Goal: Complete application form: Complete application form

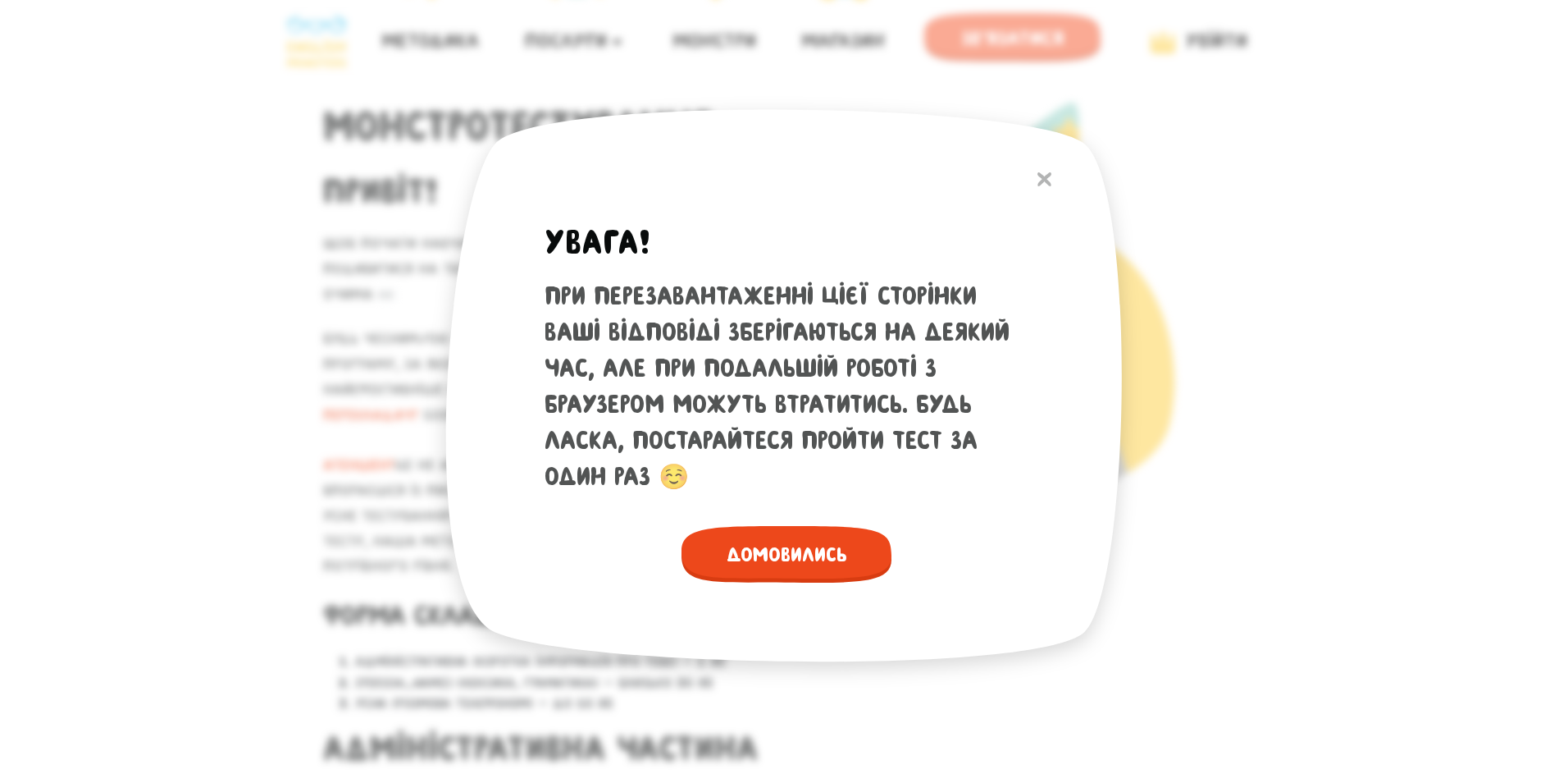
click at [750, 557] on span "Домовились" at bounding box center [786, 554] width 210 height 57
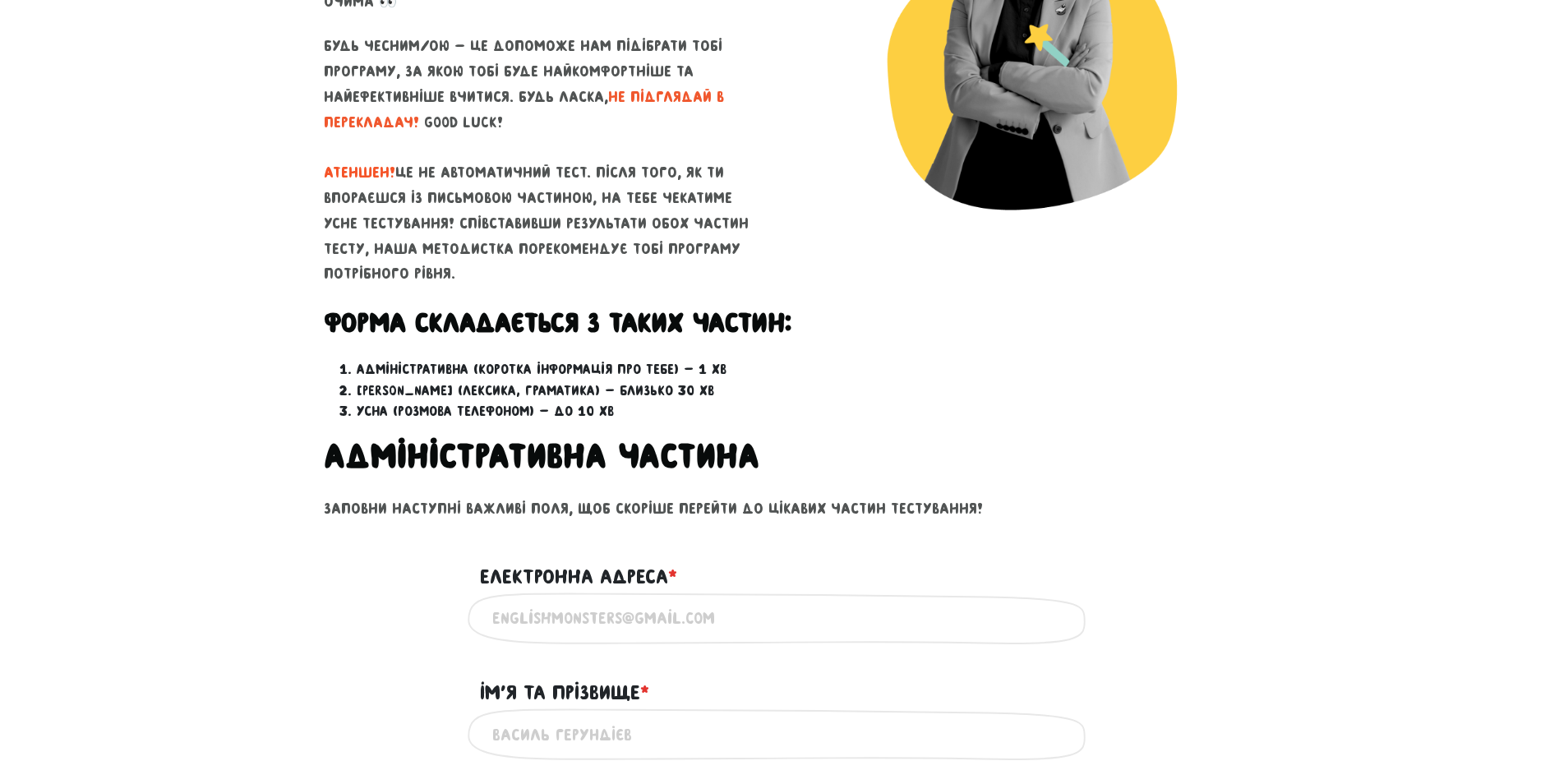
scroll to position [575, 0]
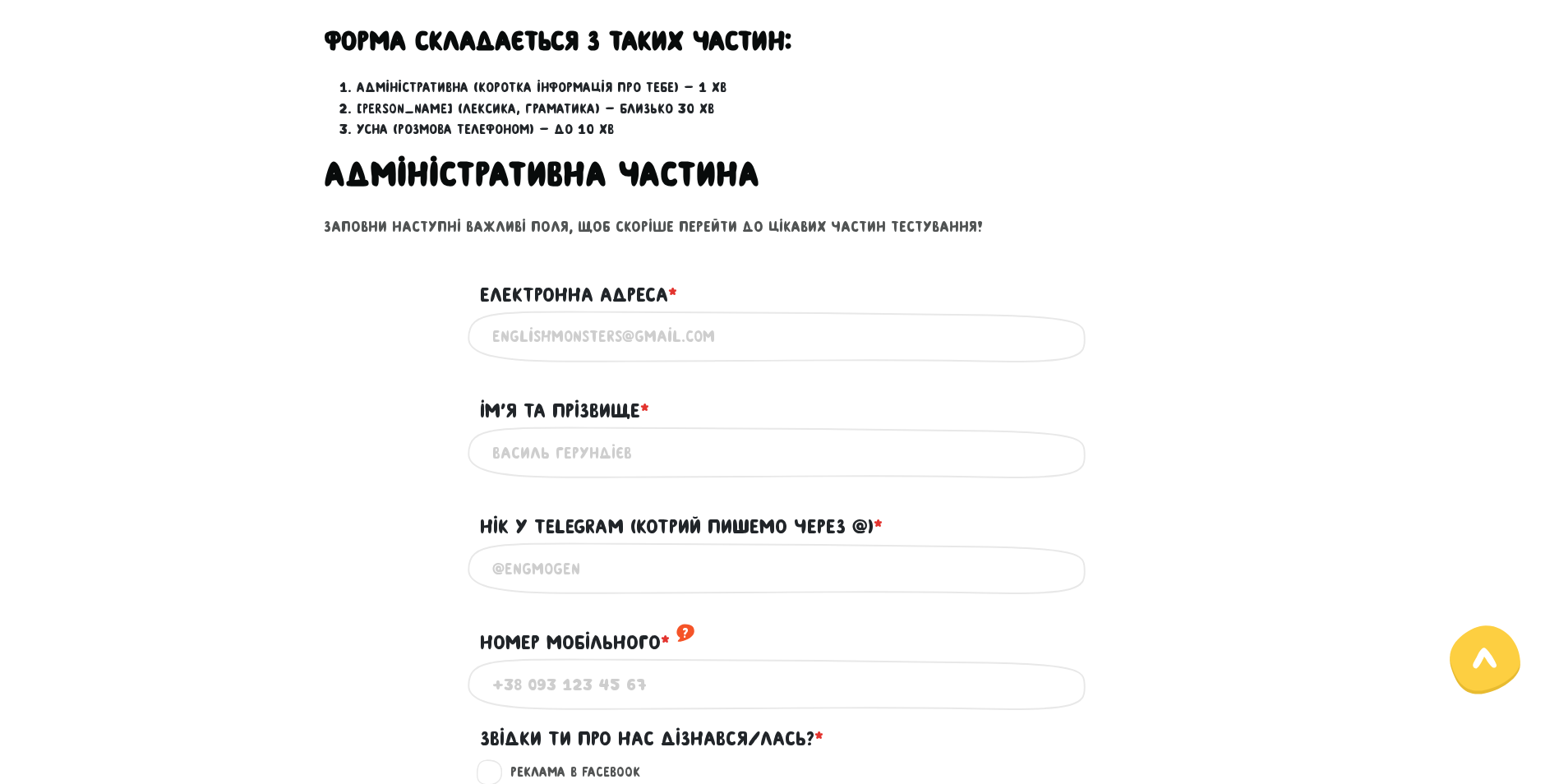
click at [605, 331] on input "Електронна адреса * ?" at bounding box center [780, 336] width 575 height 37
type input "[DOMAIN_NAME][EMAIL_ADDRESS][DOMAIN_NAME]"
click at [584, 454] on input "Iм'я та прізвище * ?" at bounding box center [780, 452] width 575 height 37
drag, startPoint x: 680, startPoint y: 464, endPoint x: 665, endPoint y: 463, distance: 15.0
click at [665, 463] on input "[PERSON_NAME] [PERSON_NAME].В." at bounding box center [780, 452] width 575 height 37
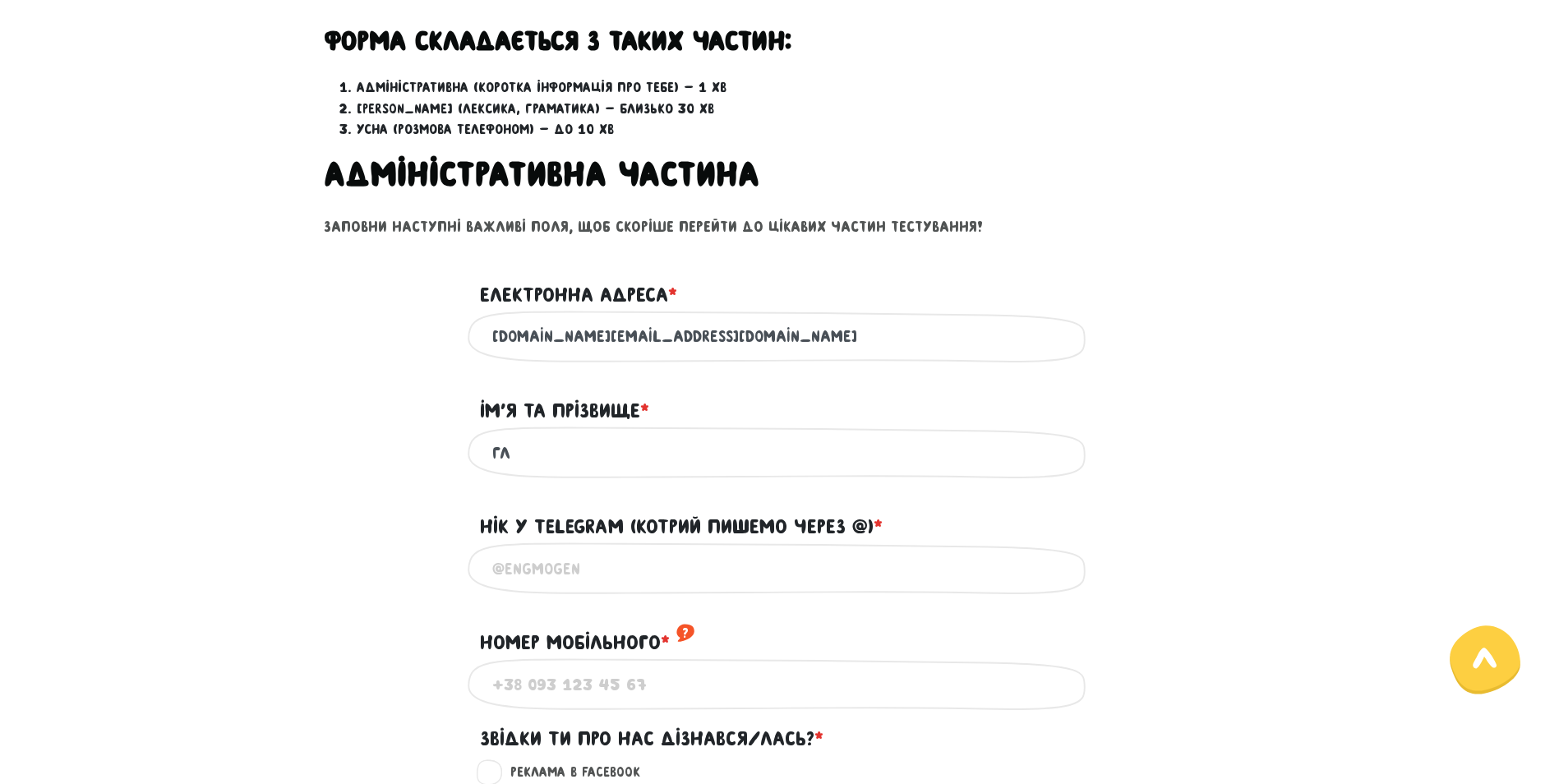
type input "Г"
type input "N"
type input "[PERSON_NAME]"
click at [541, 582] on input "@" at bounding box center [780, 568] width 575 height 37
type input "@lustraed"
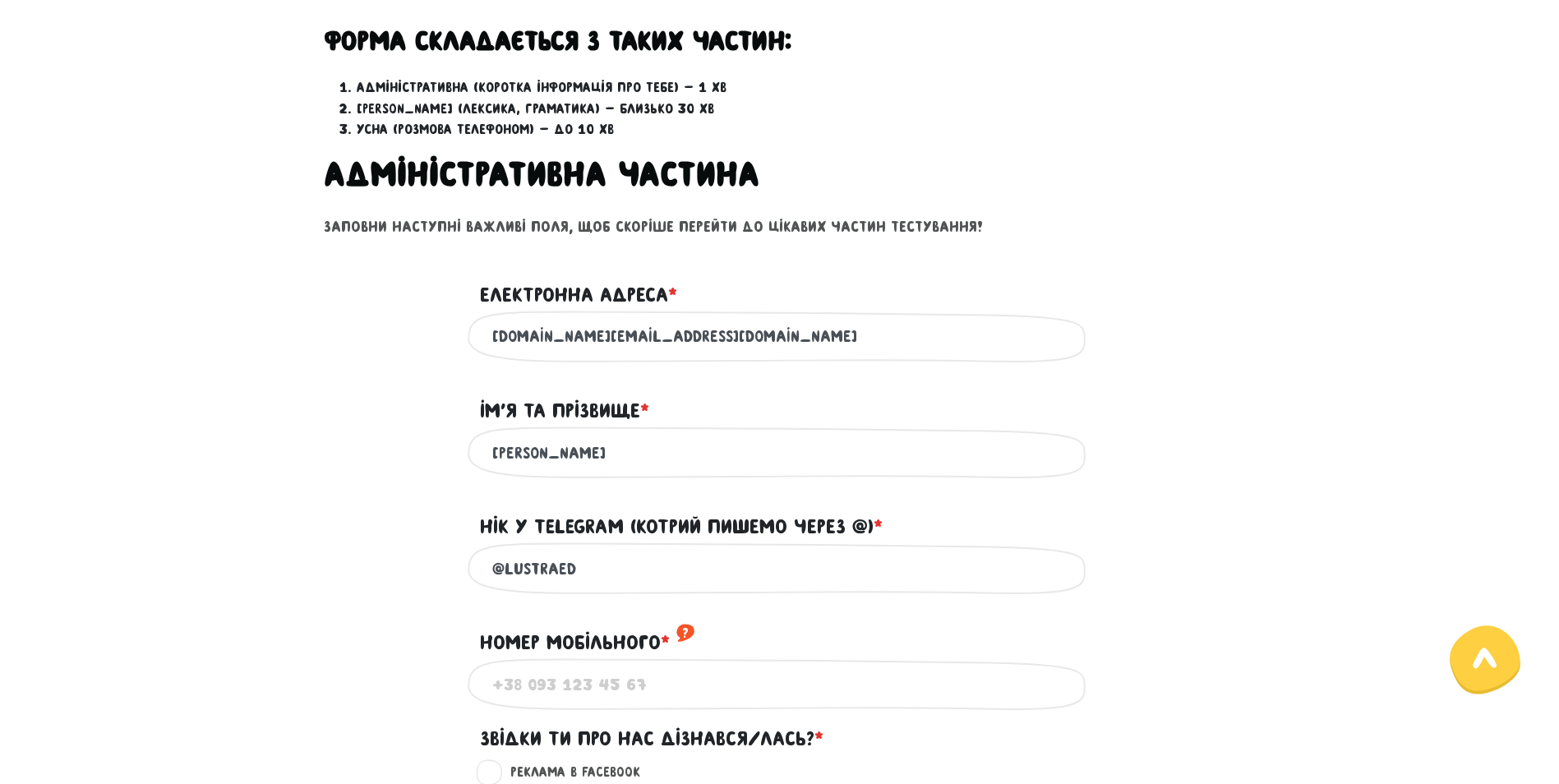
click at [574, 683] on input "Номер мобільного * ?" at bounding box center [780, 683] width 575 height 37
type input "[PHONE_NUMBER]"
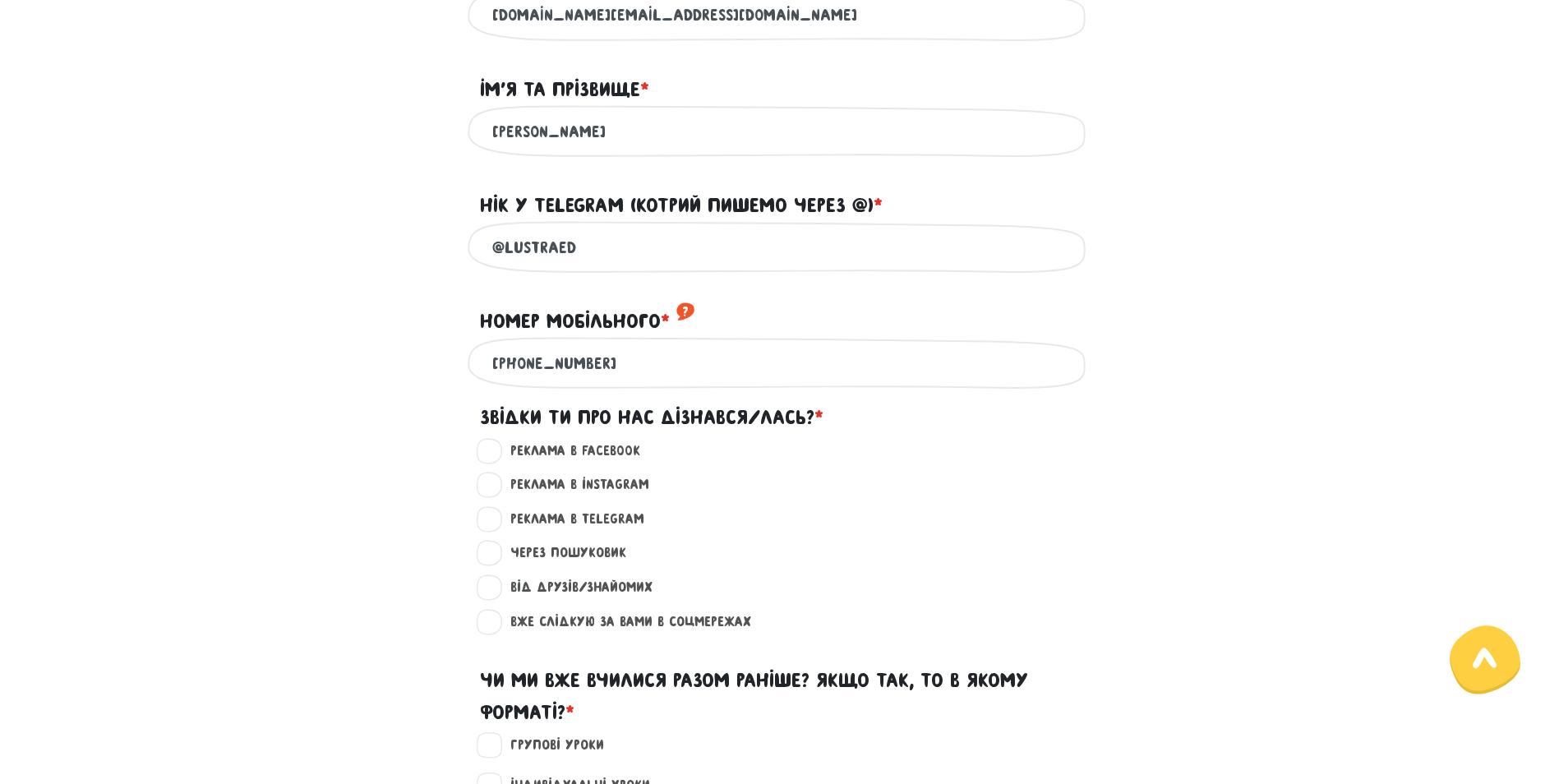
scroll to position [904, 0]
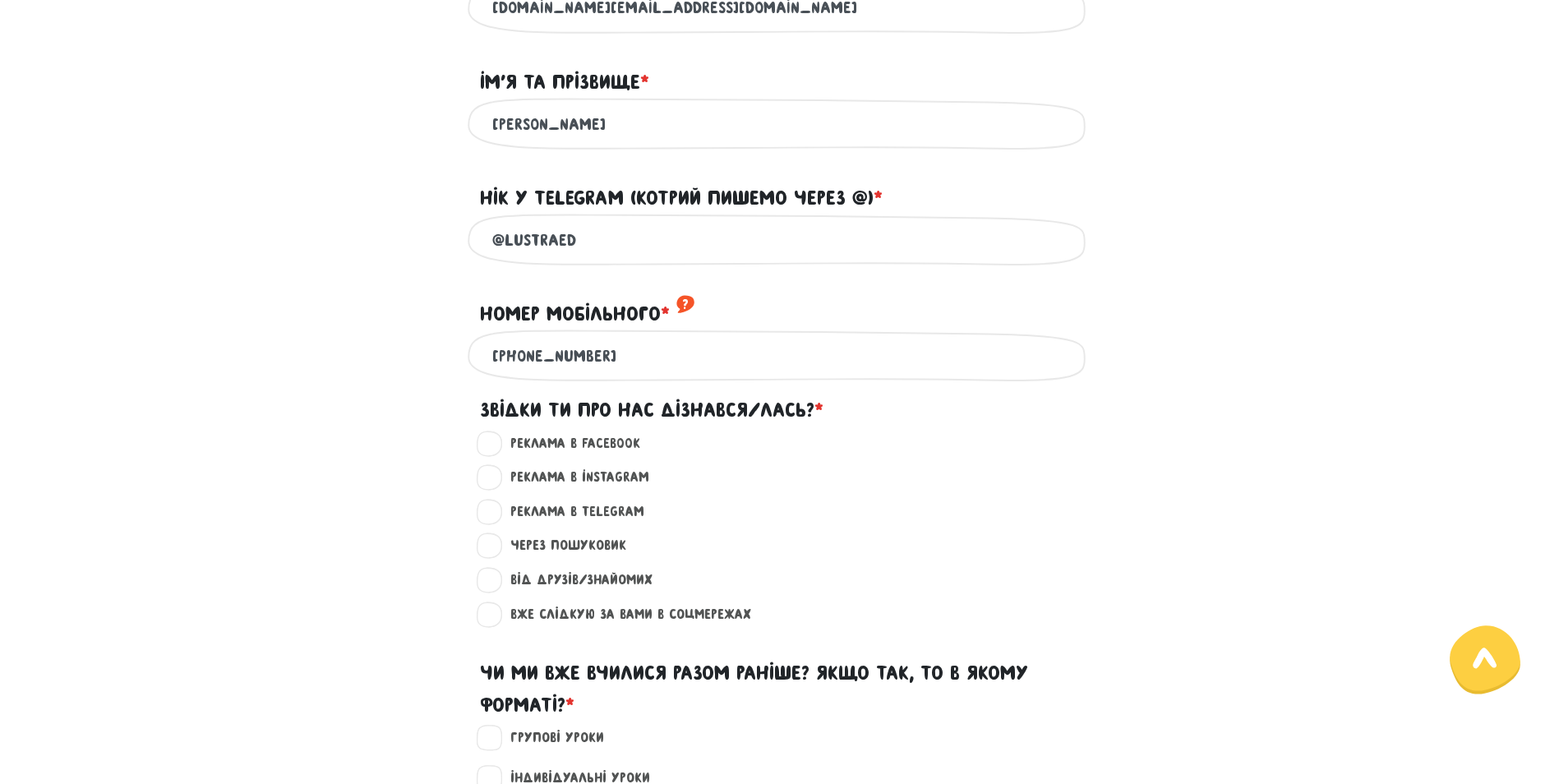
click at [496, 585] on label "Від друзів/знайомих ?" at bounding box center [574, 580] width 156 height 21
click at [488, 585] on input "Від друзів/знайомих ?" at bounding box center [491, 577] width 14 height 16
radio input "true"
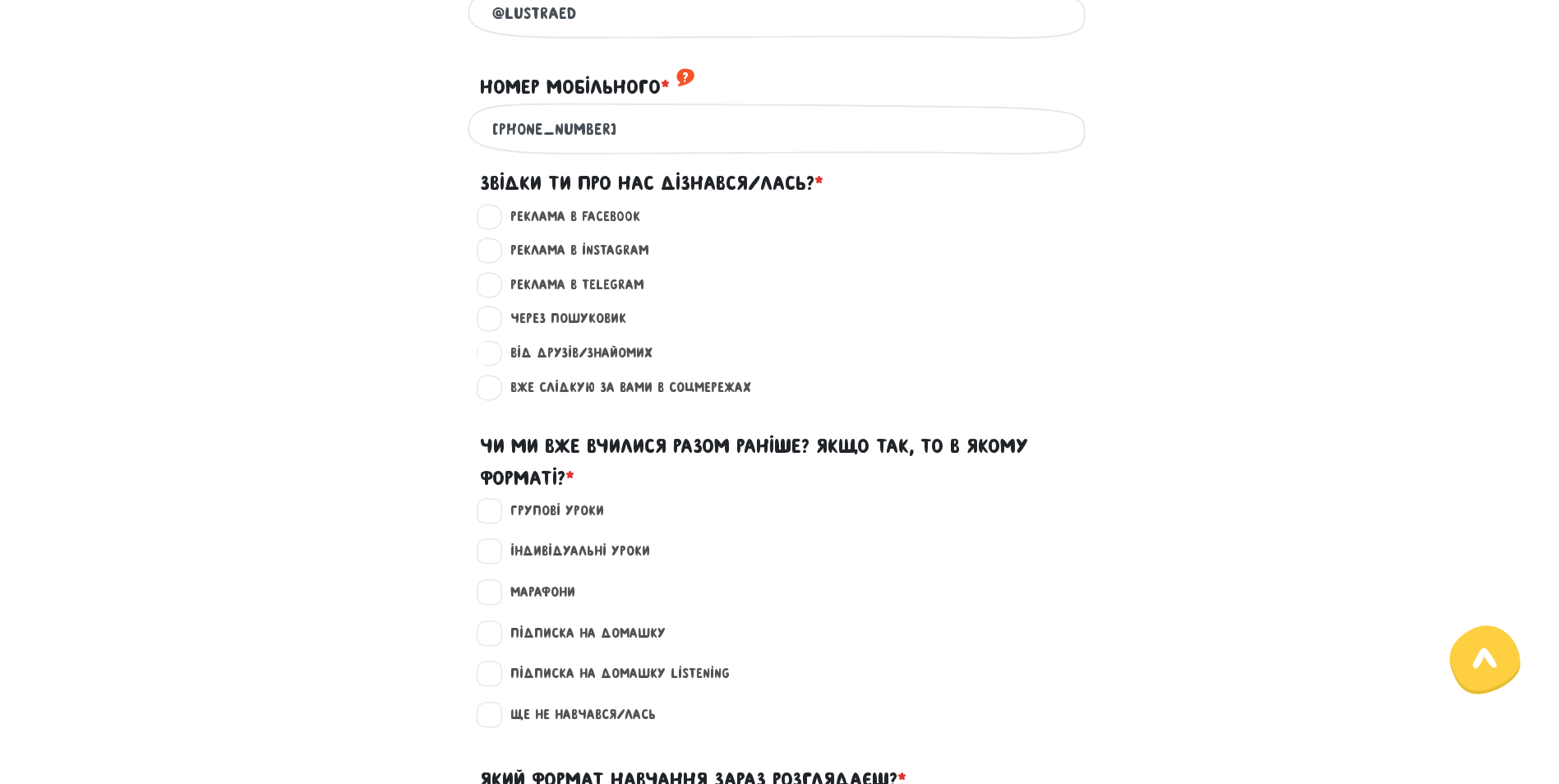
scroll to position [1150, 0]
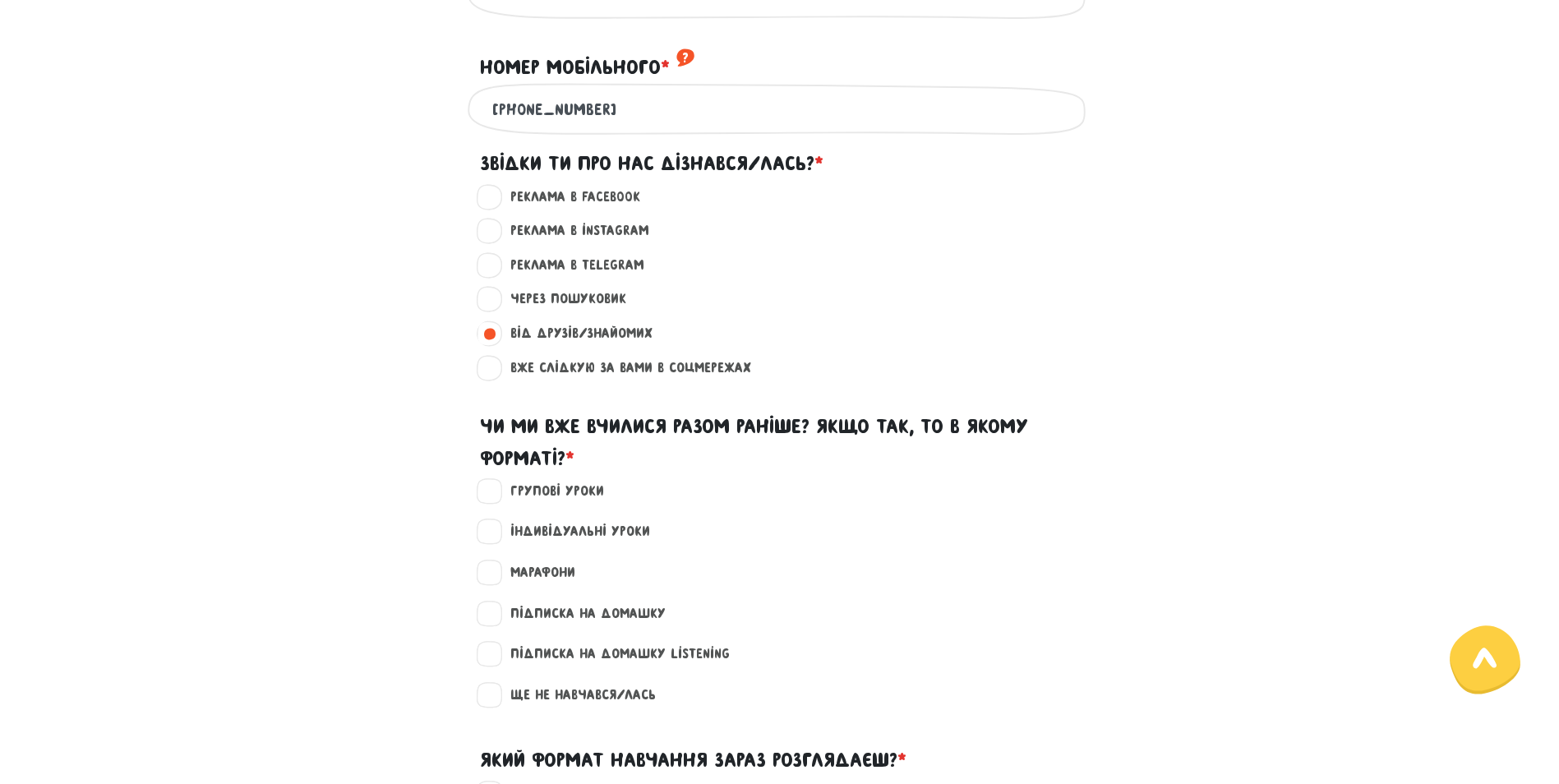
click at [543, 502] on label "Групові уроки" at bounding box center [549, 491] width 107 height 21
click at [497, 497] on input "Групові уроки" at bounding box center [491, 488] width 14 height 16
checkbox input "true"
click at [513, 542] on label "Індивідуальні уроки" at bounding box center [573, 532] width 154 height 21
click at [497, 537] on input "Індивідуальні уроки" at bounding box center [491, 529] width 14 height 16
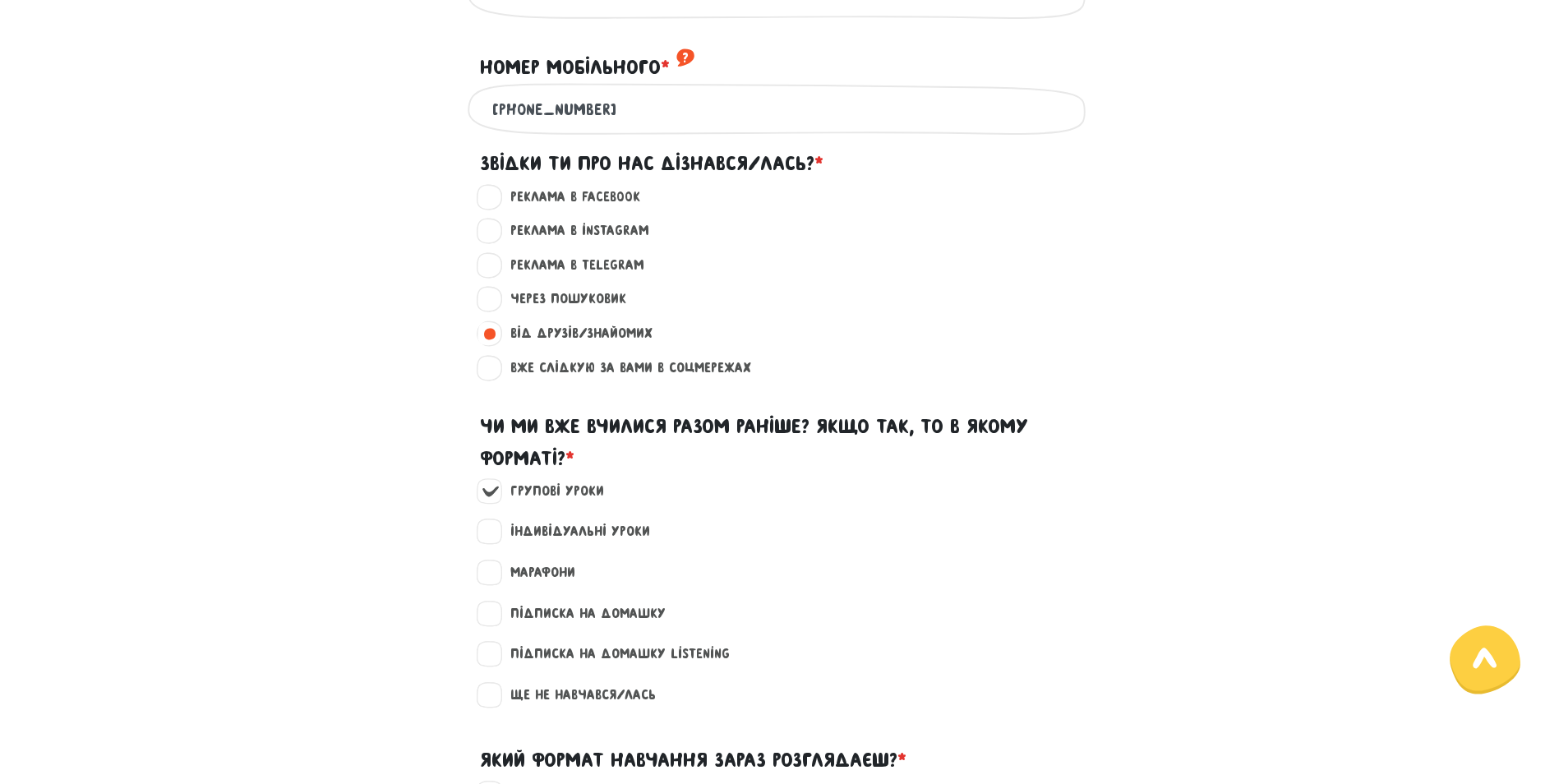
checkbox input "true"
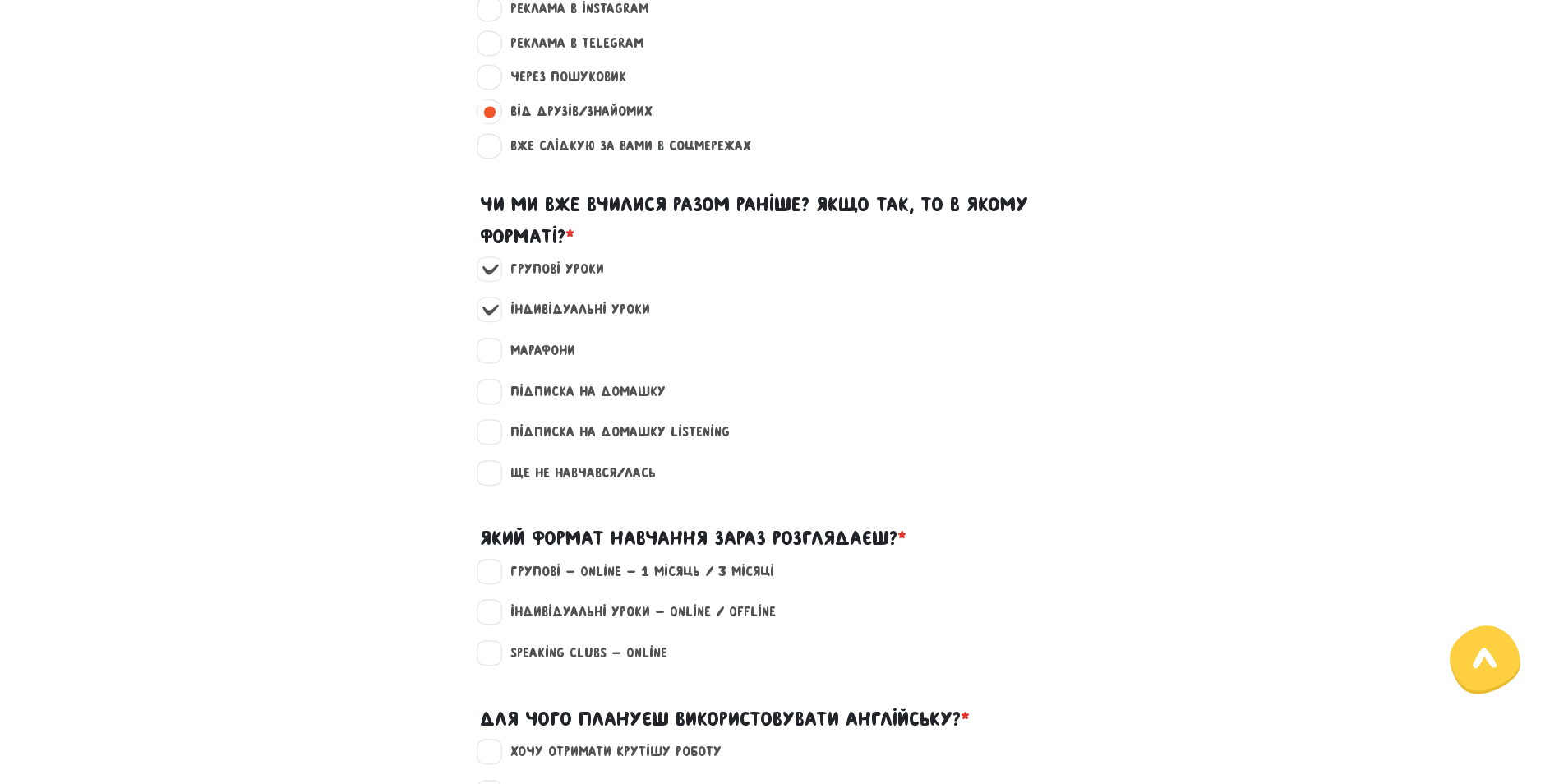
scroll to position [1397, 0]
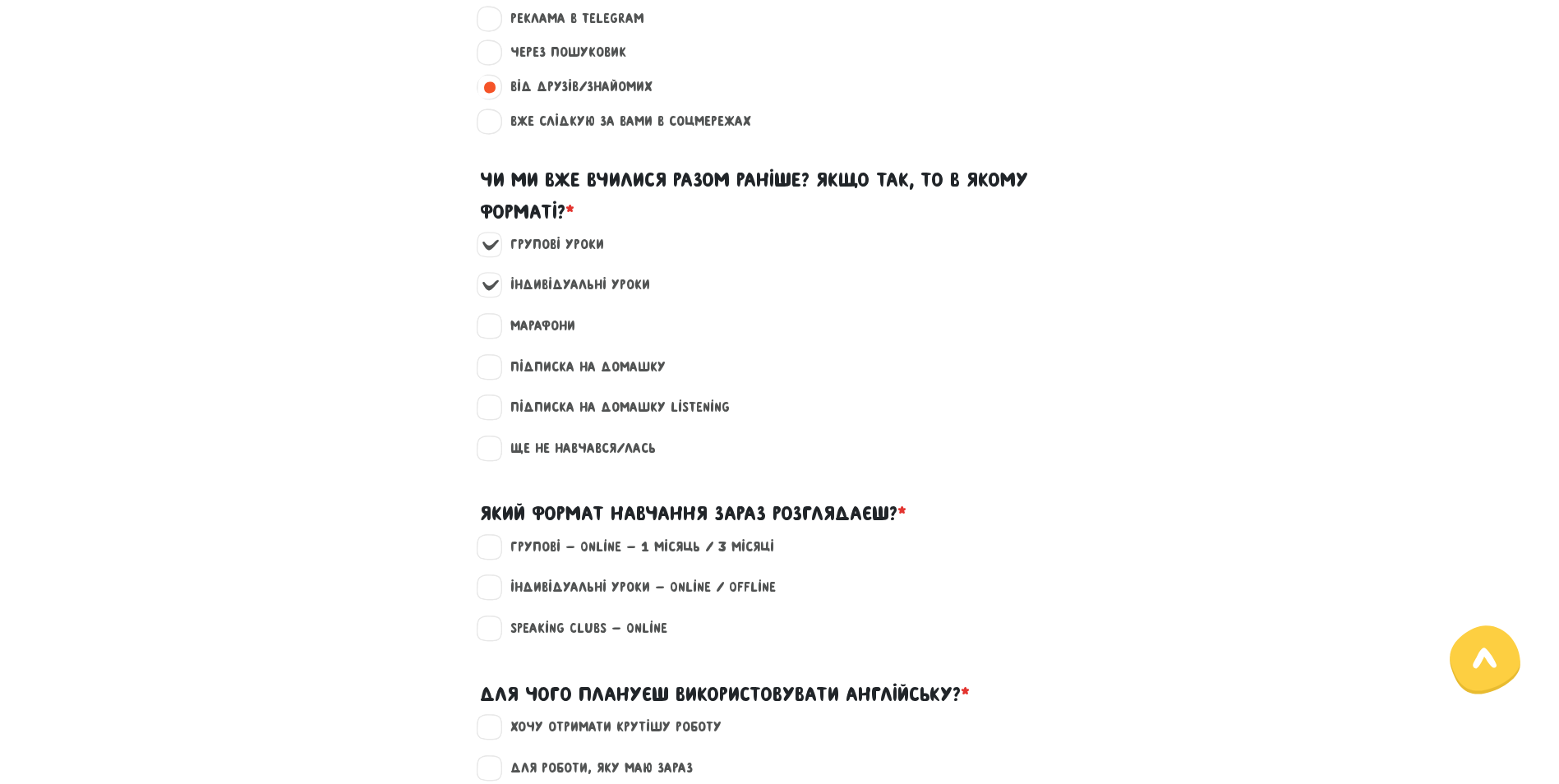
click at [496, 558] on label "Групові - Online - 1 місяць / 3 місяці" at bounding box center [634, 547] width 278 height 21
click at [490, 553] on input "Групові - Online - 1 місяць / 3 місяці" at bounding box center [491, 544] width 14 height 16
checkbox input "true"
click at [496, 639] on label "Speaking clubs - Online" at bounding box center [581, 628] width 171 height 21
click at [485, 634] on input "Speaking clubs - Online" at bounding box center [491, 625] width 14 height 16
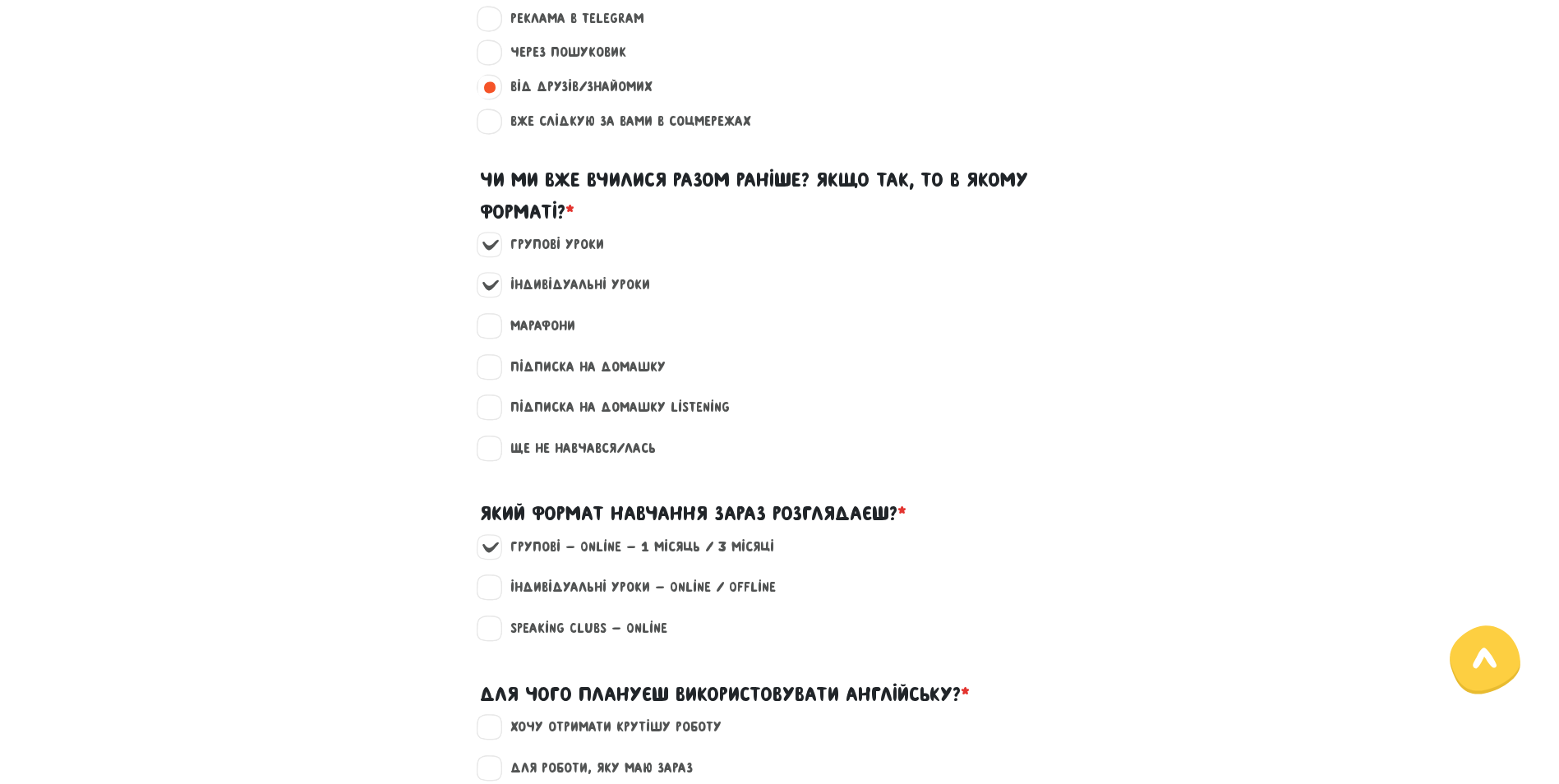
checkbox input "true"
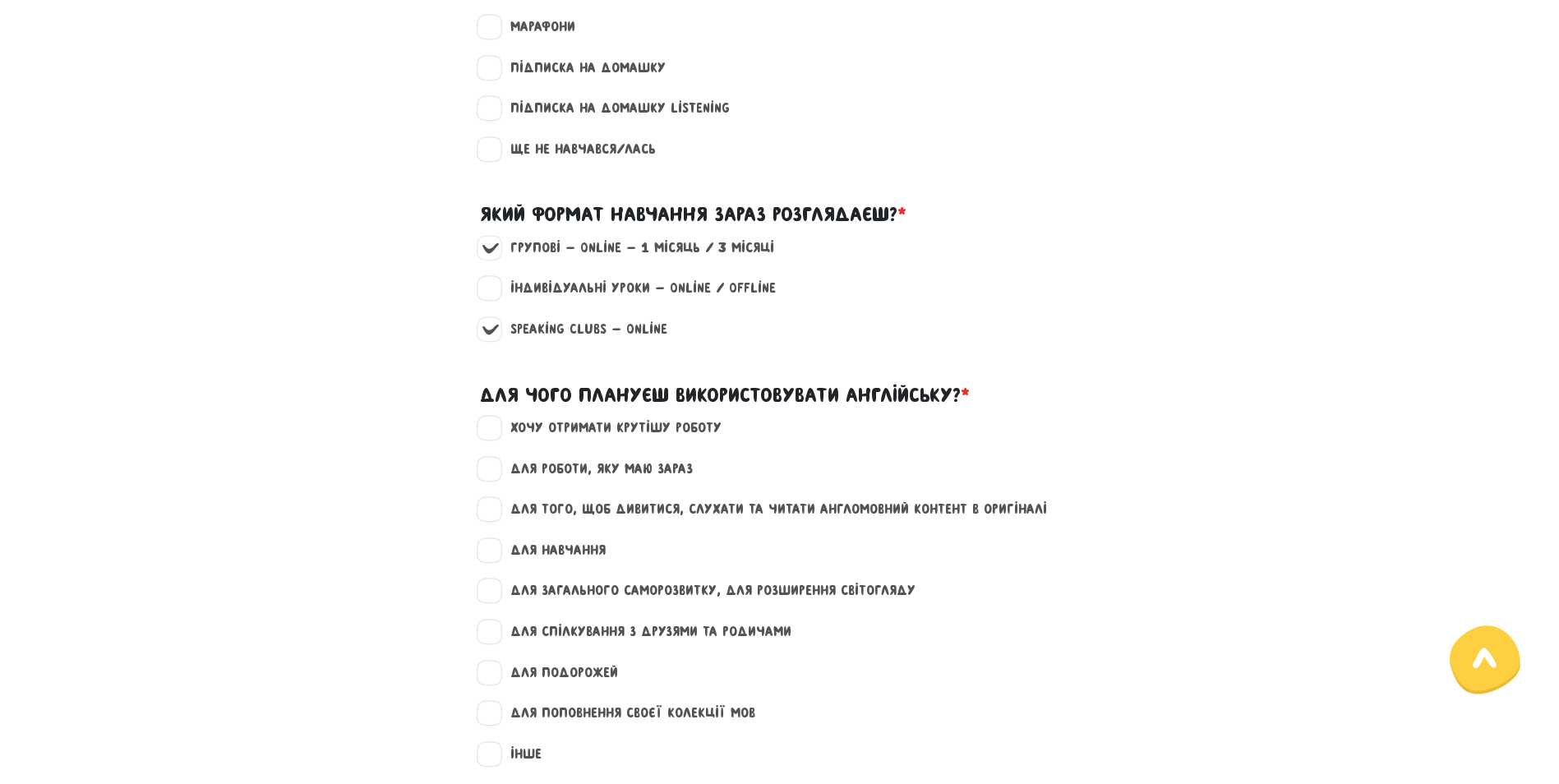
scroll to position [1726, 0]
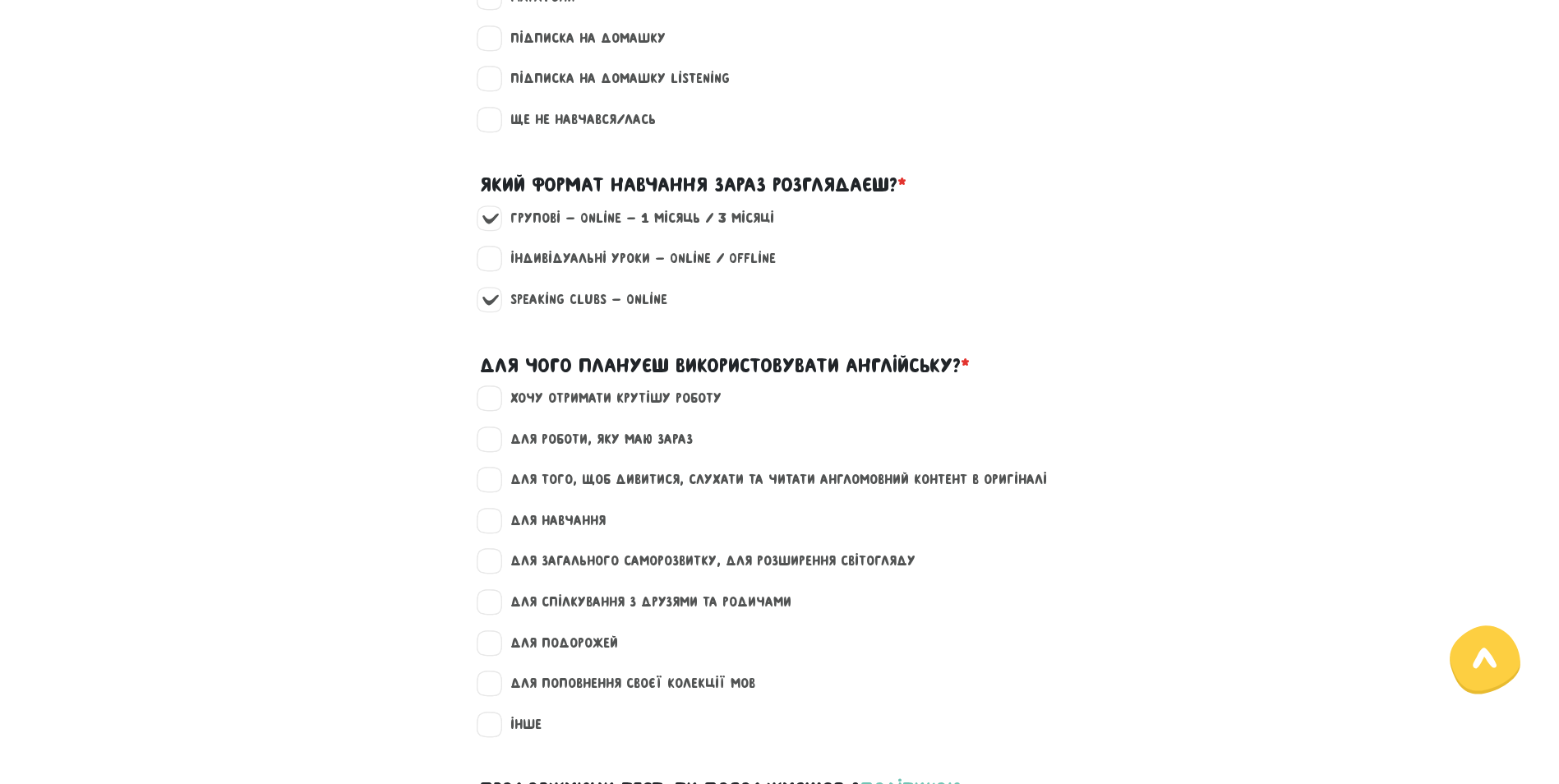
click at [496, 450] on label "для роботи, яку маю зараз" at bounding box center [594, 440] width 196 height 21
click at [494, 446] on input "для роботи, яку маю зараз" at bounding box center [491, 437] width 14 height 16
checkbox input "true"
click at [496, 570] on label "для загального саморозвитку, для розширення світогляду" at bounding box center [705, 561] width 419 height 21
click at [486, 566] on input "для загального саморозвитку, для розширення світогляду" at bounding box center [491, 558] width 14 height 16
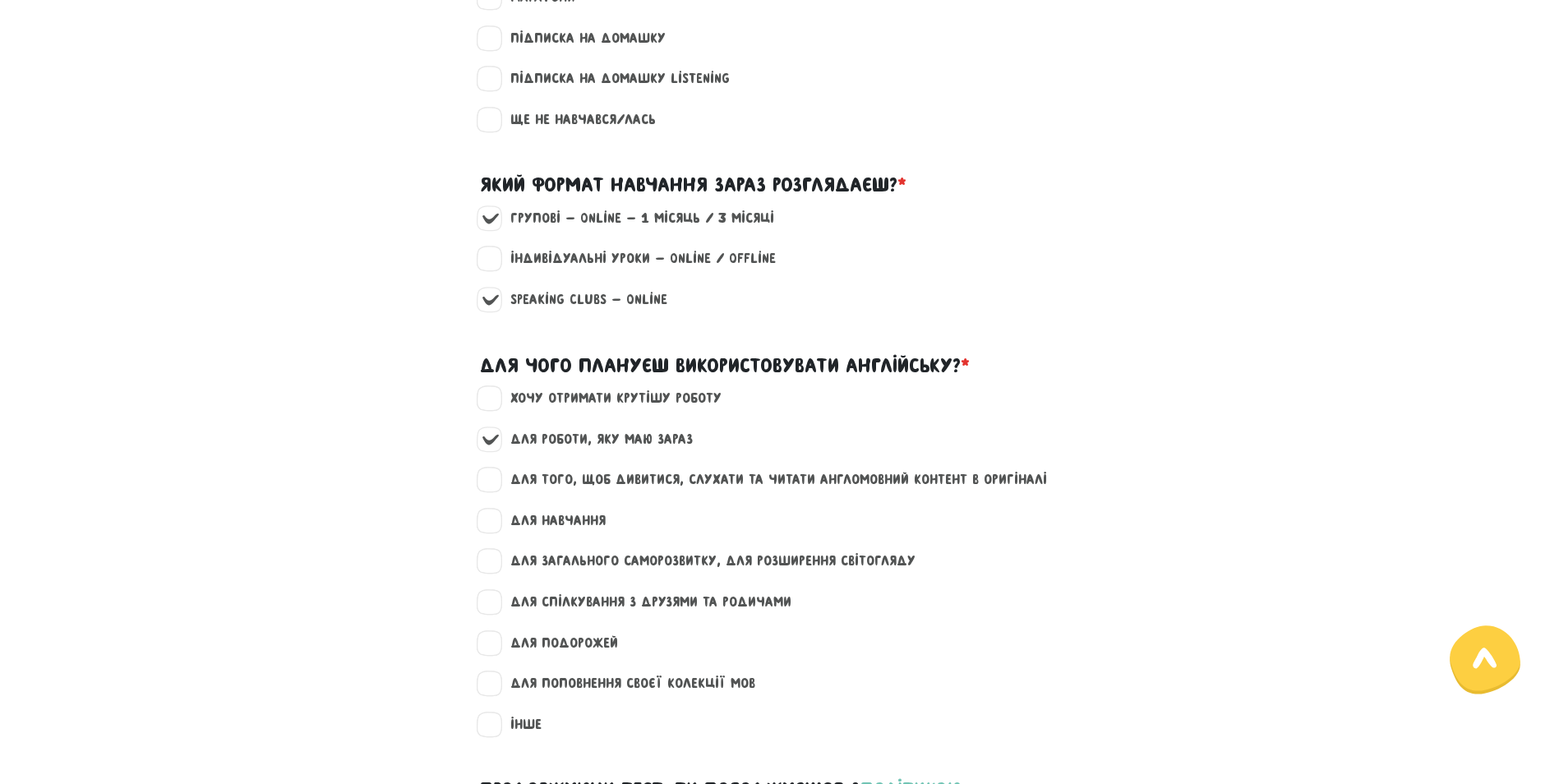
checkbox input "true"
click at [496, 613] on label "для спілкування з друзями та родичами" at bounding box center [643, 602] width 295 height 21
click at [490, 608] on input "для спілкування з друзями та родичами" at bounding box center [491, 599] width 14 height 16
checkbox input "true"
click at [499, 654] on label "для подорожей" at bounding box center [557, 643] width 122 height 21
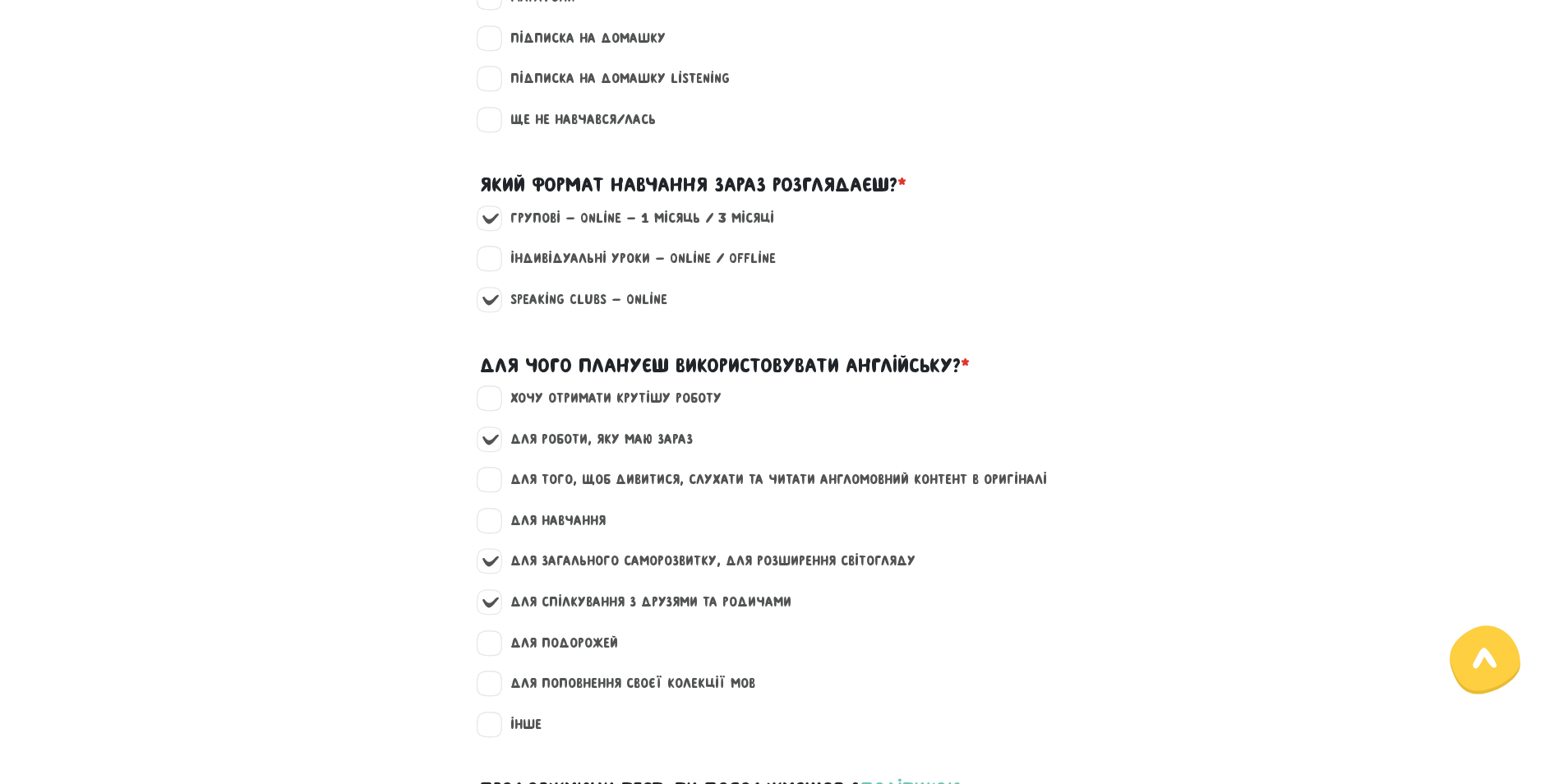
click at [497, 649] on input "для подорожей" at bounding box center [491, 640] width 14 height 16
checkbox input "true"
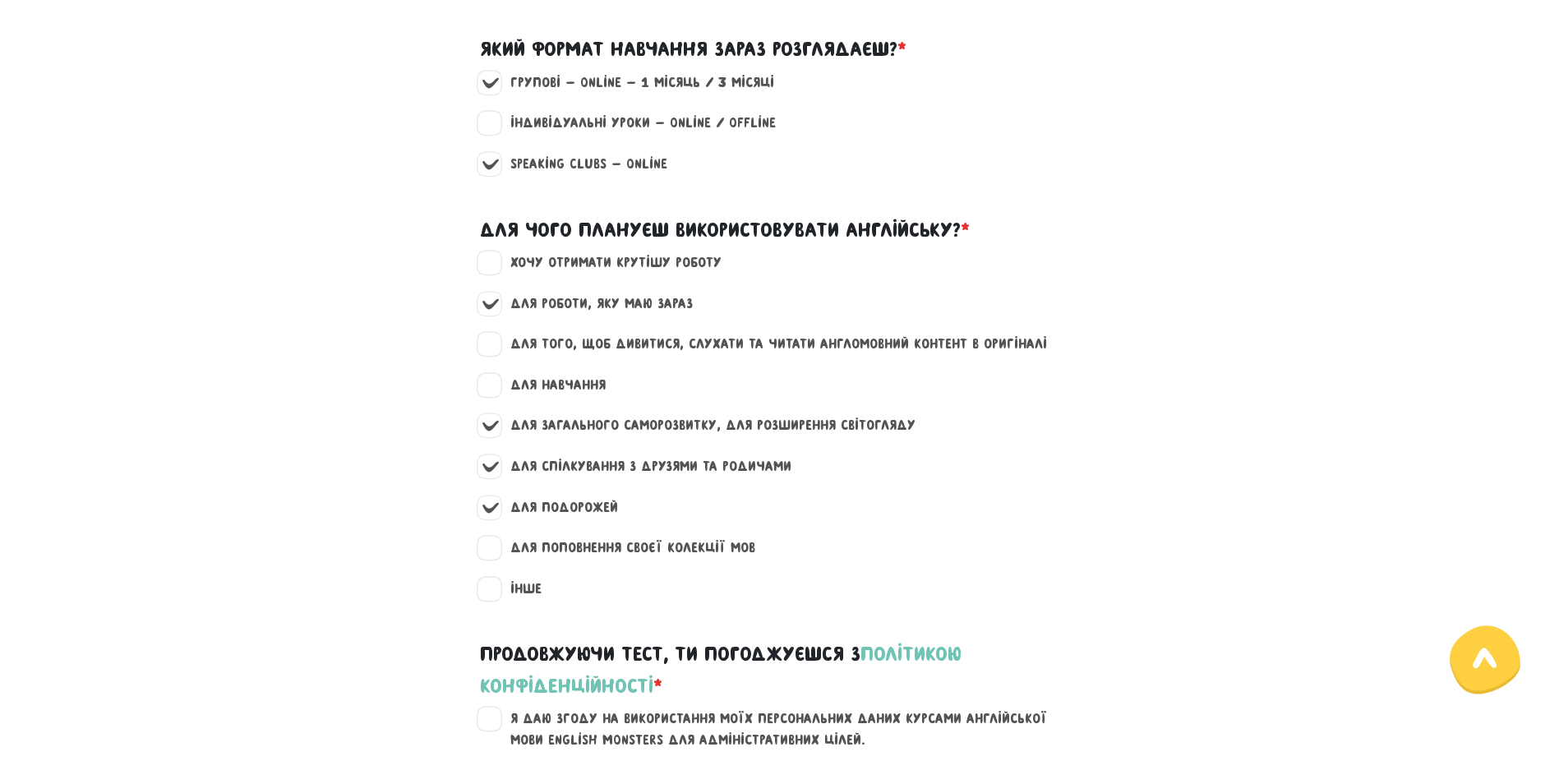
scroll to position [2136, 0]
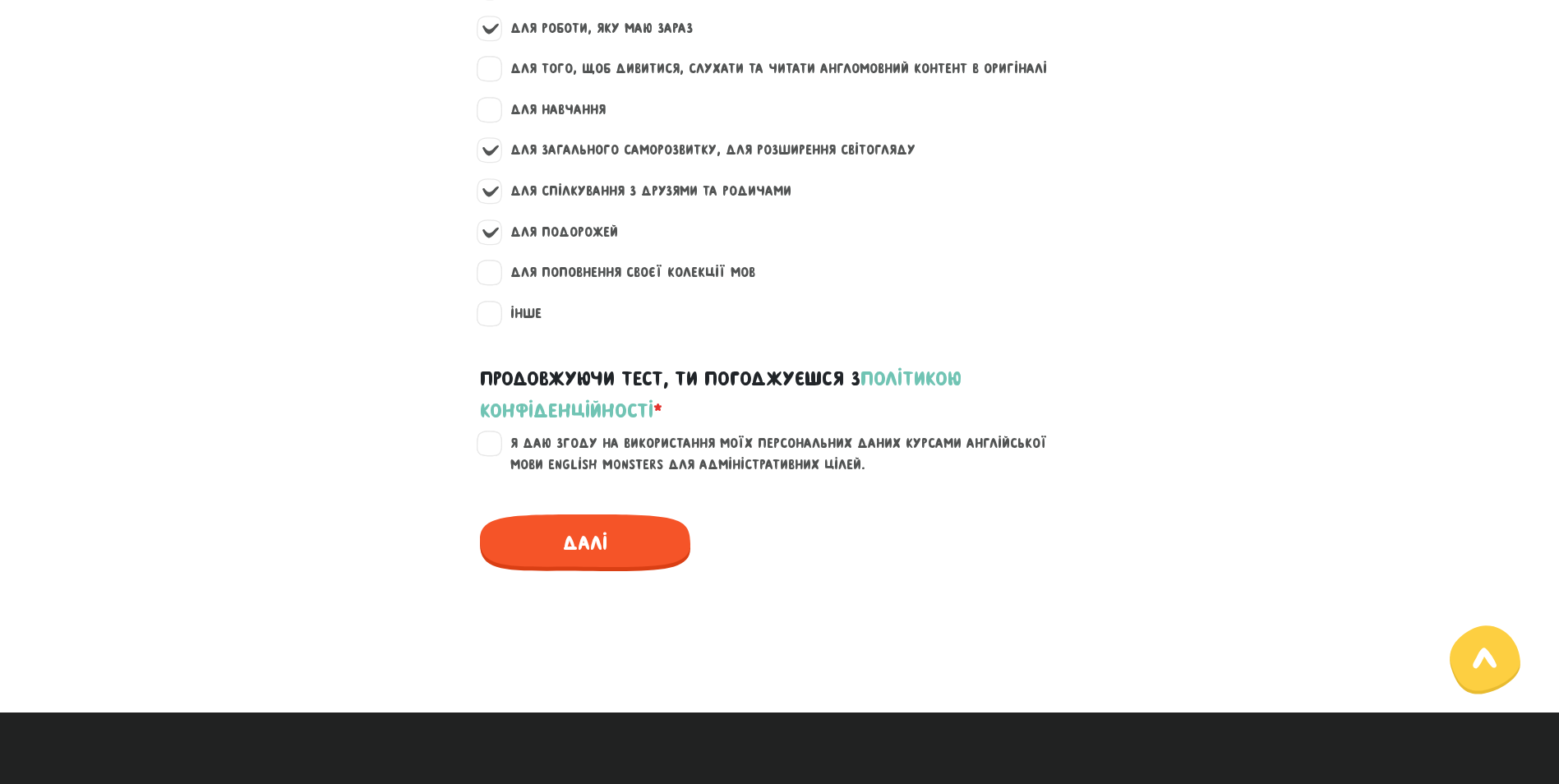
click at [496, 451] on label "Я даю згоду на використання моїх персональних даних курсами англійської мови En…" at bounding box center [789, 453] width 587 height 42
click at [488, 450] on input "Я даю згоду на використання моїх персональних даних курсами англійської мови En…" at bounding box center [491, 441] width 14 height 16
checkbox input "true"
click at [546, 538] on span "Далі" at bounding box center [585, 542] width 211 height 57
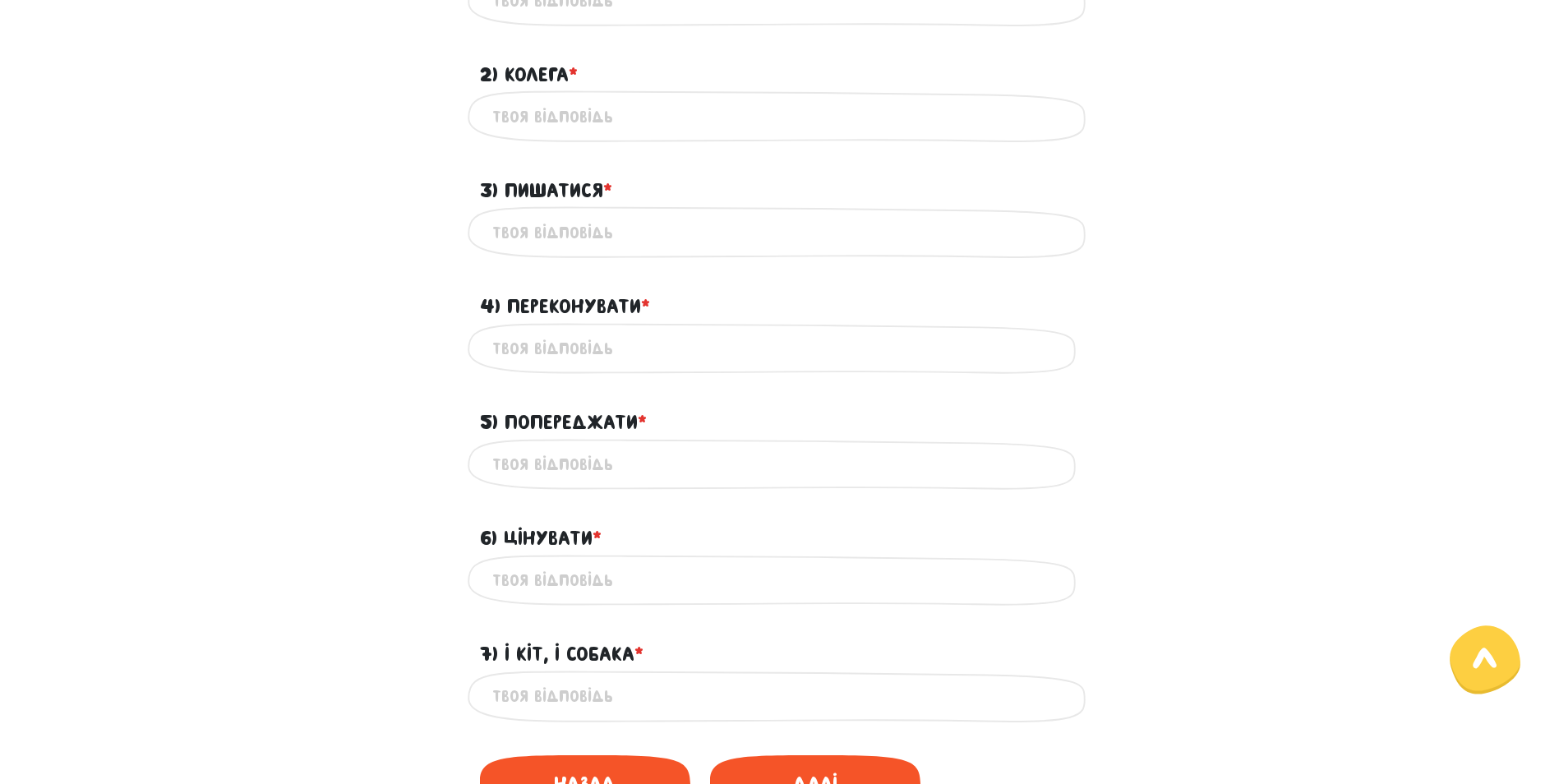
scroll to position [706, 0]
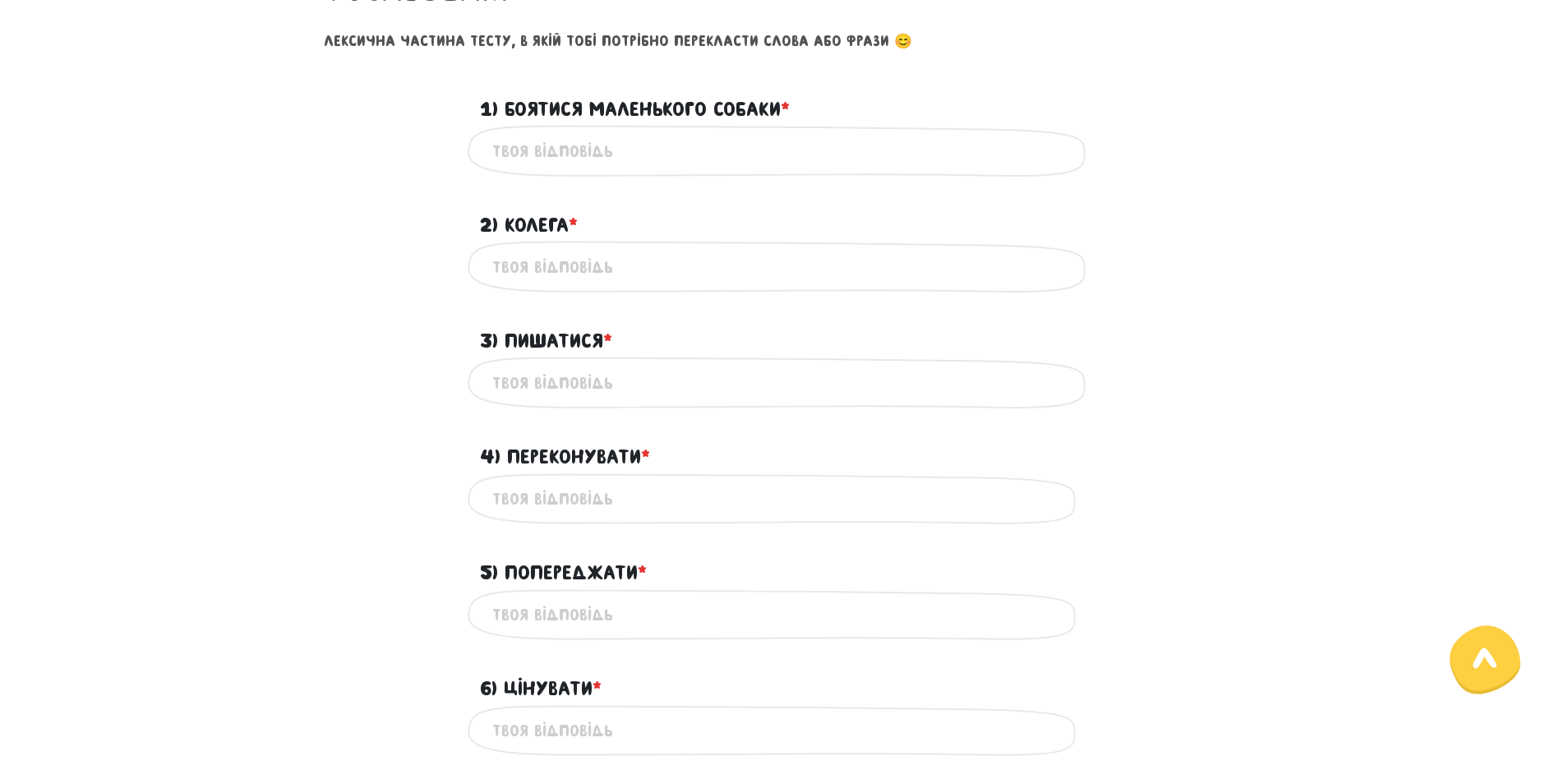
click at [541, 140] on input "1) Боятися маленького собаки * ?" at bounding box center [780, 151] width 575 height 37
type input "S"
click at [545, 154] on input "S" at bounding box center [780, 151] width 575 height 37
click at [610, 261] on input "2) Колега * ?" at bounding box center [780, 267] width 575 height 37
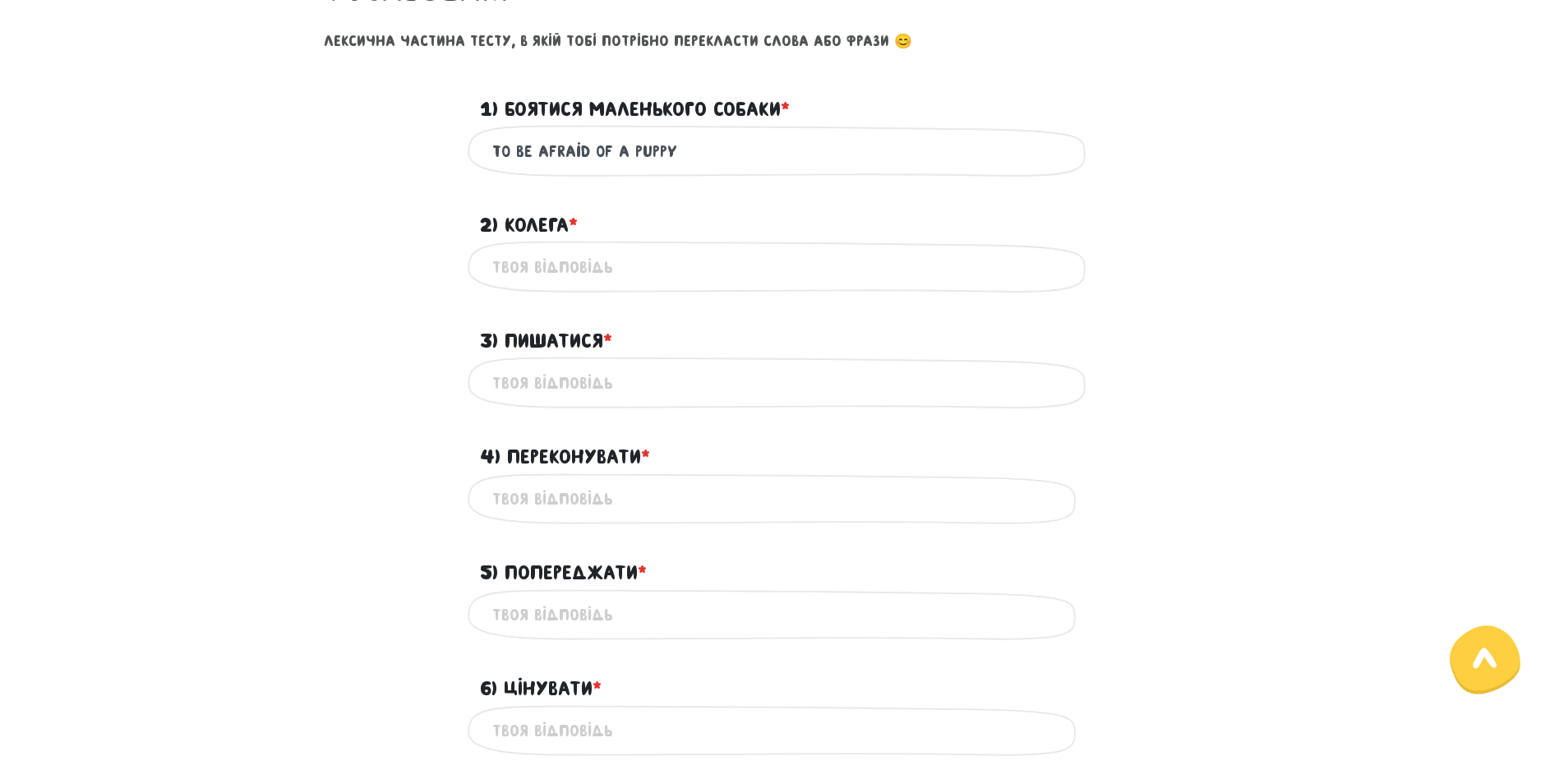
click at [539, 152] on input "To be afraid of a puppy" at bounding box center [780, 151] width 575 height 37
type input "To be scared of a puppy"
click at [548, 255] on input "2) Колега * ?" at bounding box center [780, 267] width 575 height 37
type input "collogue"
click at [544, 396] on input "3) Пишатися * ?" at bounding box center [780, 383] width 575 height 37
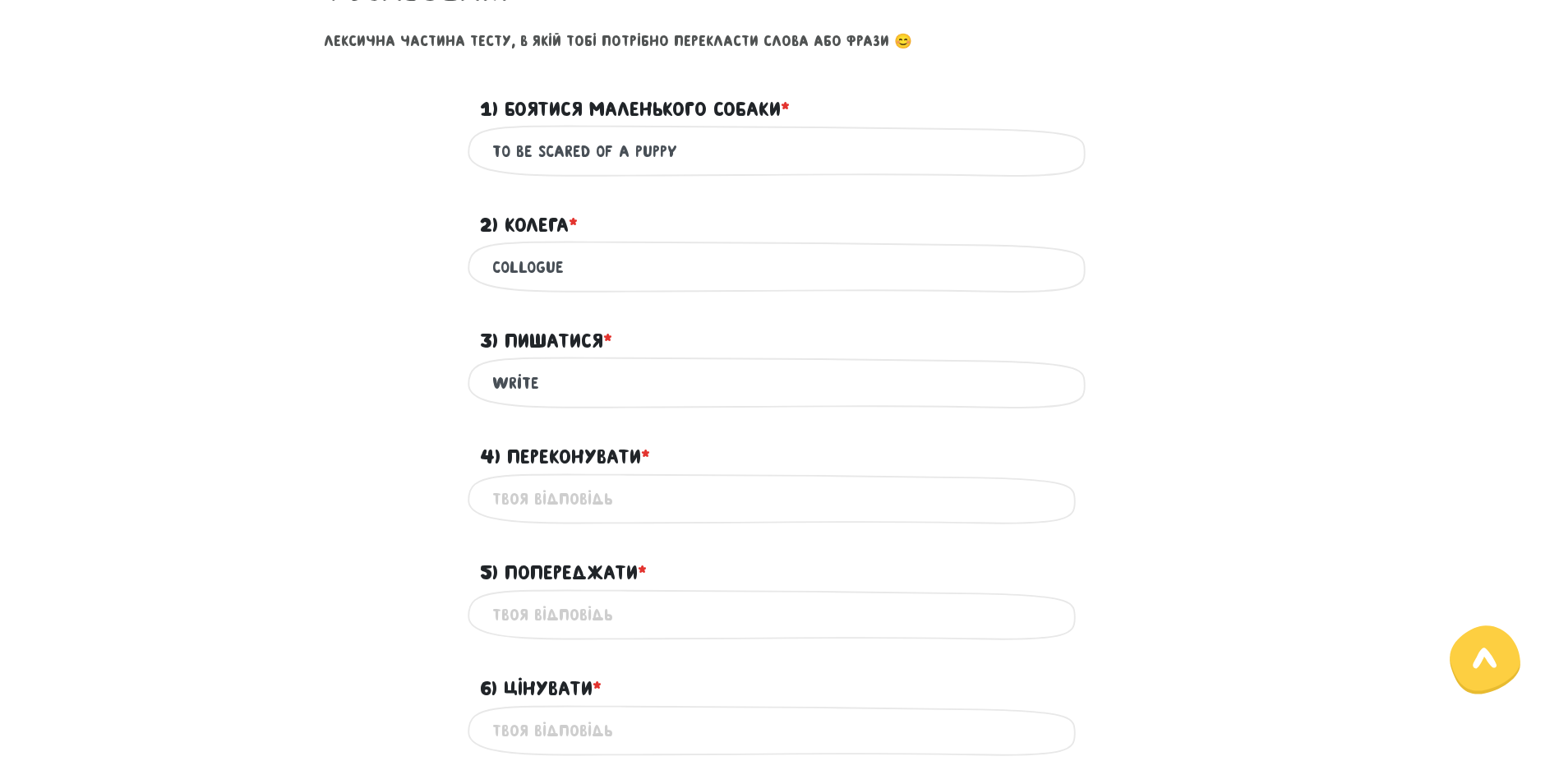
type input "write"
click at [541, 511] on input "4) Переконувати * ?" at bounding box center [780, 499] width 575 height 37
type input "to convince"
click at [546, 621] on input "5) Попереджати * ?" at bounding box center [780, 615] width 575 height 37
type input "t"
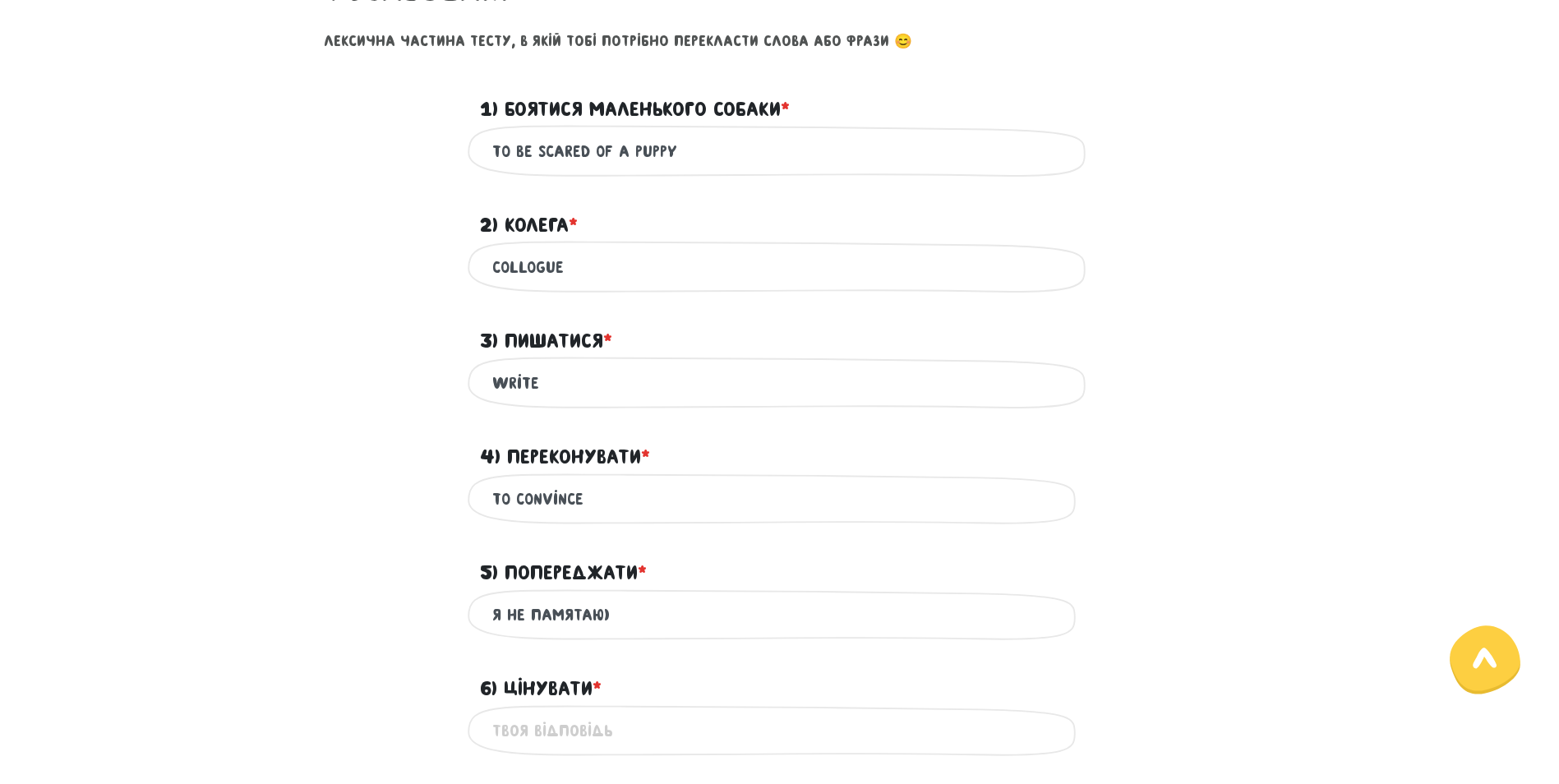
type input "я не памятаю)"
click at [522, 718] on input "6) Цінувати * ?" at bounding box center [780, 731] width 575 height 37
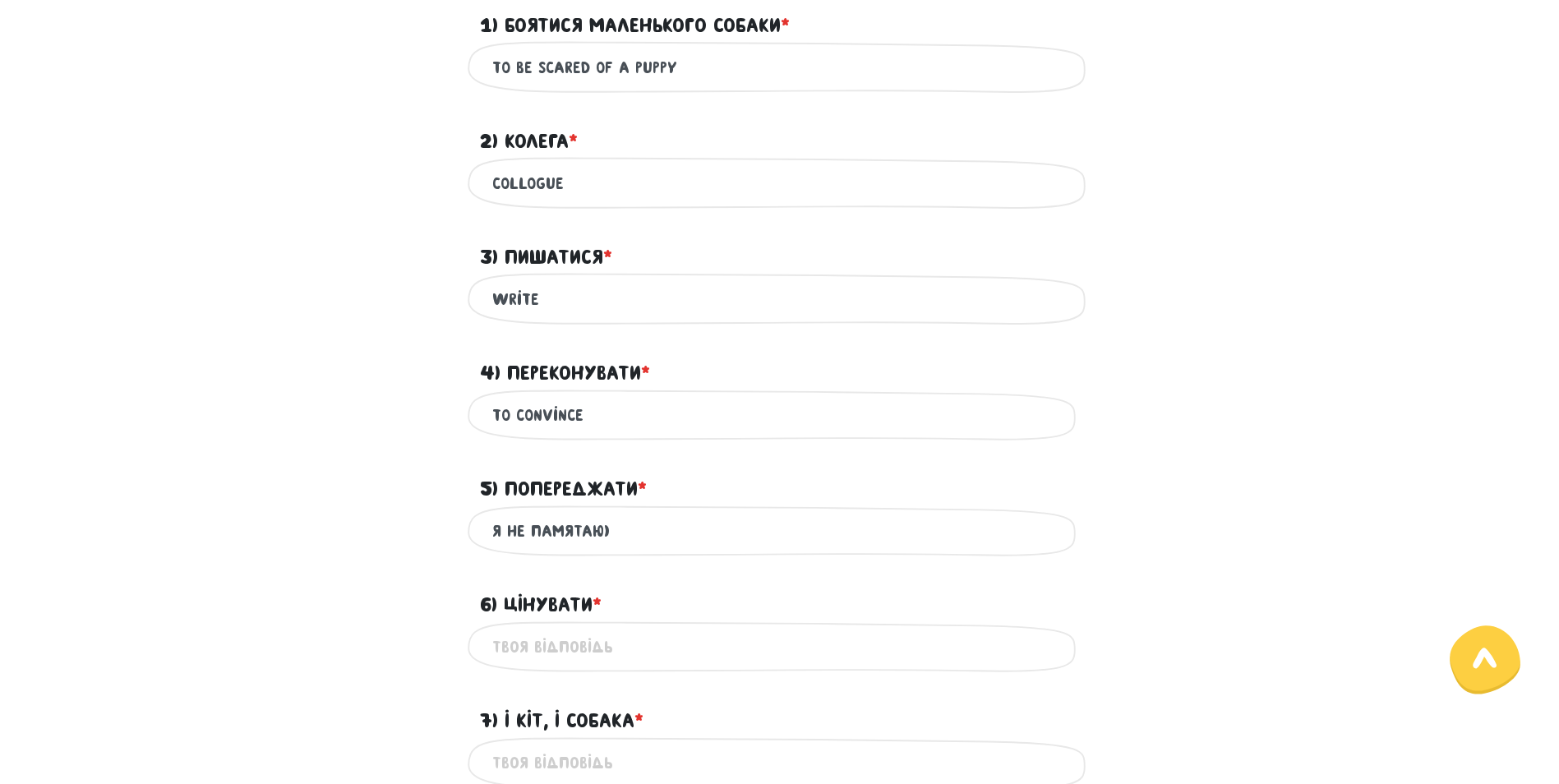
scroll to position [952, 0]
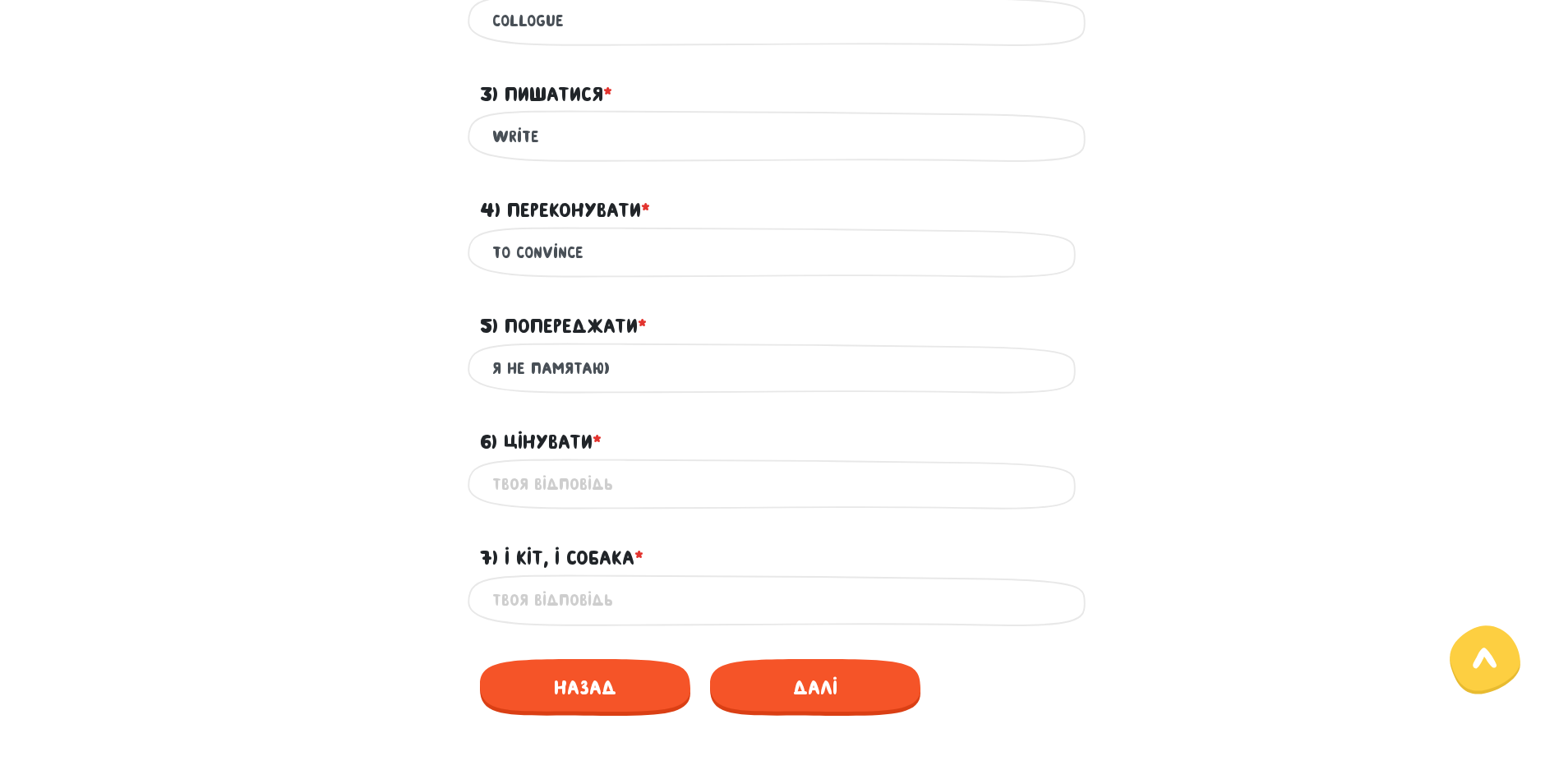
click at [517, 479] on input "6) Цінувати * ?" at bounding box center [780, 484] width 575 height 37
click at [549, 478] on input "не памятаю" at bounding box center [780, 484] width 575 height 37
type input "не пам'ятаю"
click at [564, 363] on input "я не памятаю)" at bounding box center [780, 368] width 575 height 37
type input "я не пам'ятаю)"
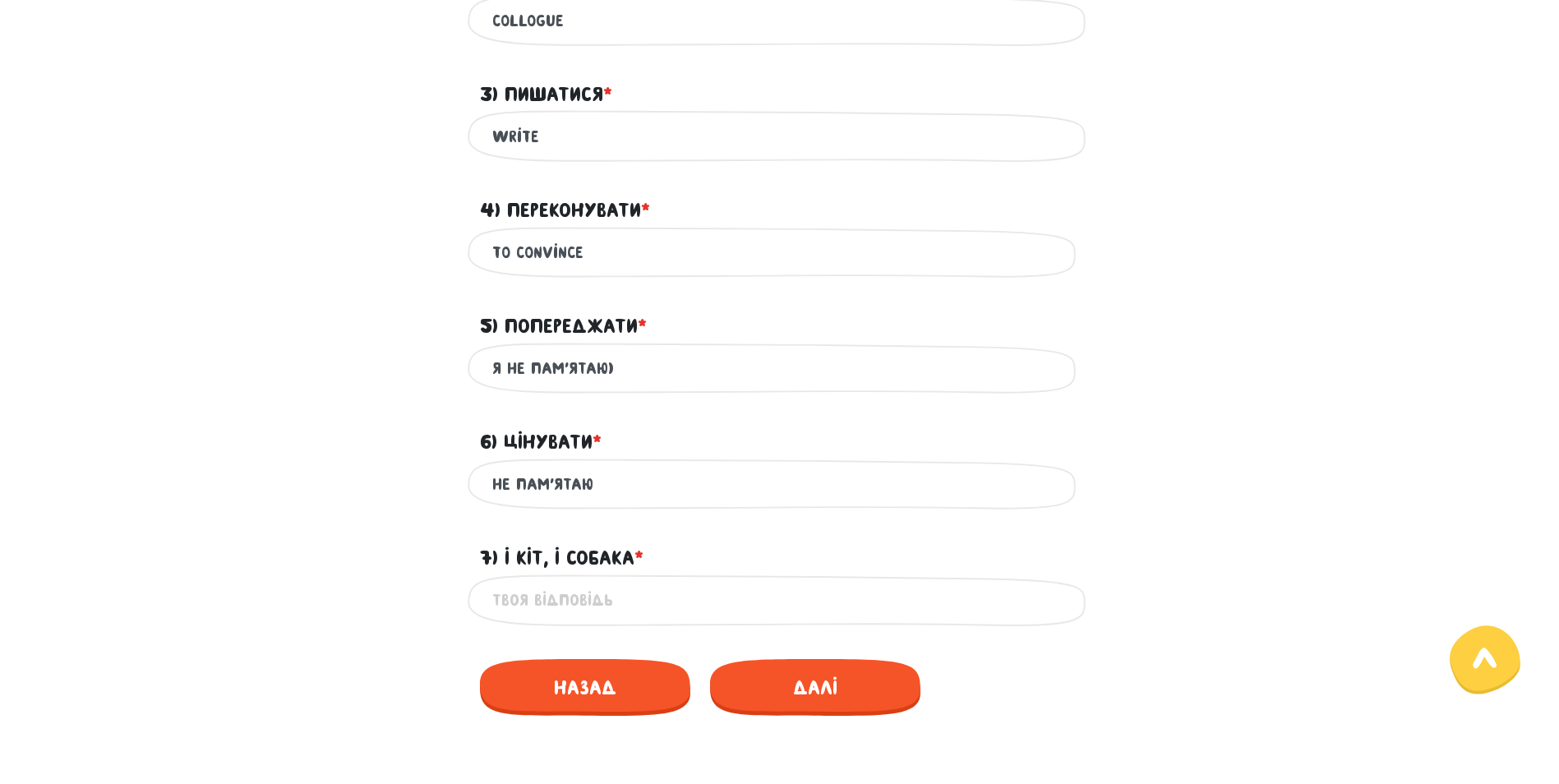
click at [561, 594] on input "7) І кіт, і собака * ?" at bounding box center [780, 600] width 575 height 37
type input "е"
type input "the cat and the dog"
click at [864, 681] on span "Далі" at bounding box center [815, 687] width 211 height 57
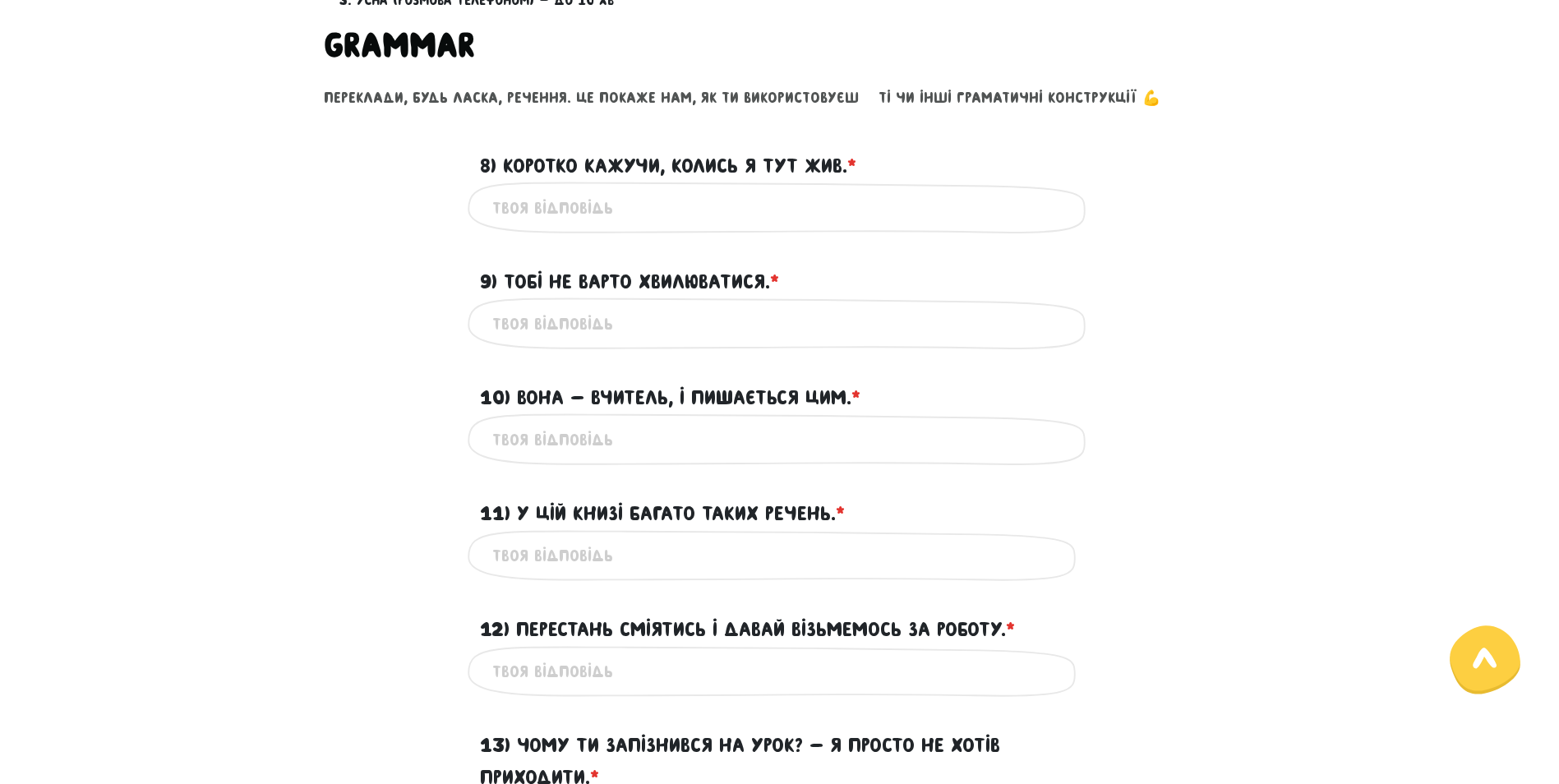
scroll to position [378, 0]
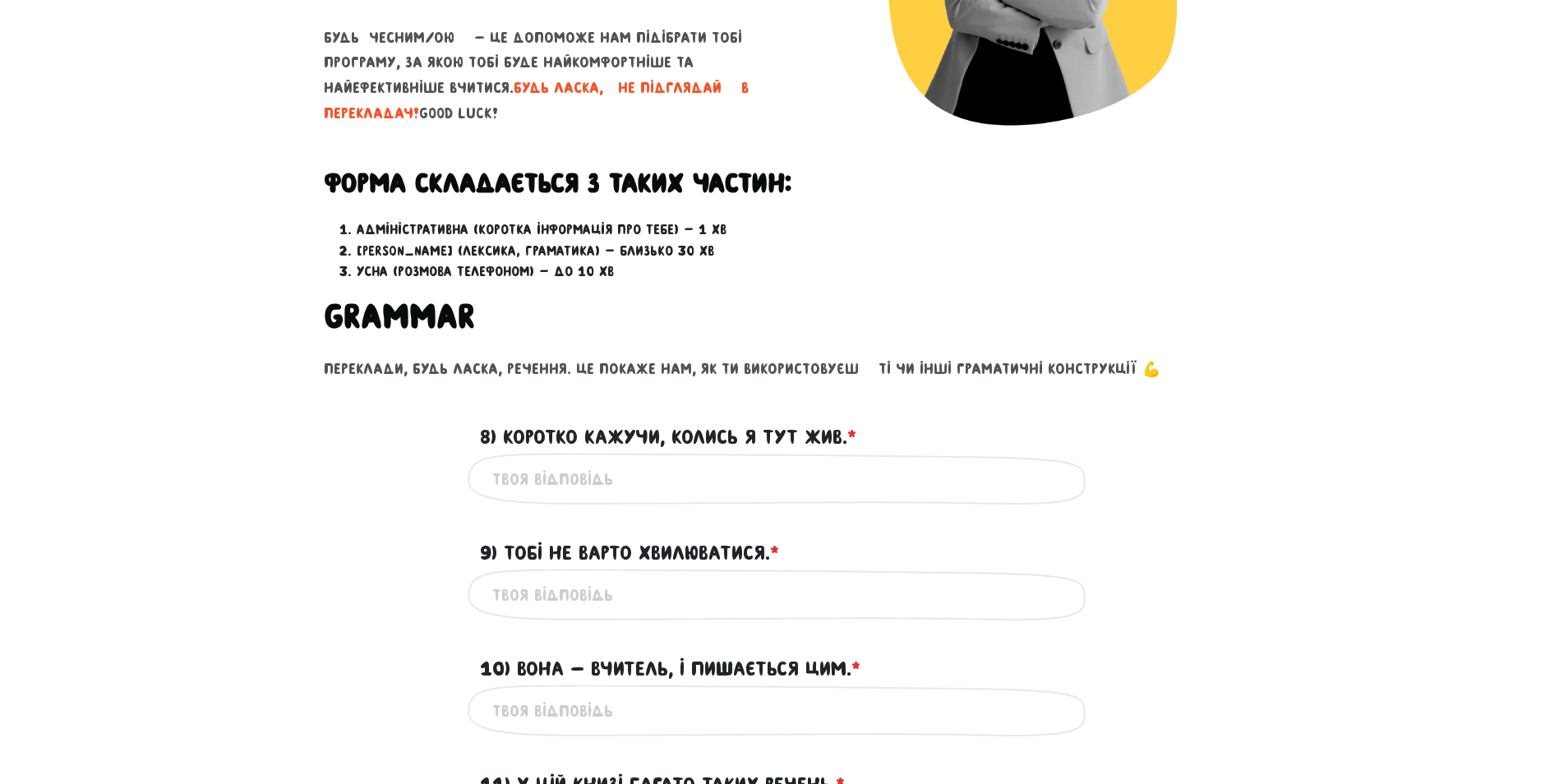
click at [647, 482] on input "8) Коротко кажучи, колись я тут жив. * ?" at bounding box center [780, 479] width 575 height 37
drag, startPoint x: 643, startPoint y: 479, endPoint x: 846, endPoint y: 490, distance: 203.3
click at [846, 490] on input "long story short, I lived here" at bounding box center [780, 479] width 575 height 37
type input "long story short, I used to live here"
click at [705, 591] on input "9) Тобі не варто хвилюватися. * ?" at bounding box center [780, 595] width 575 height 37
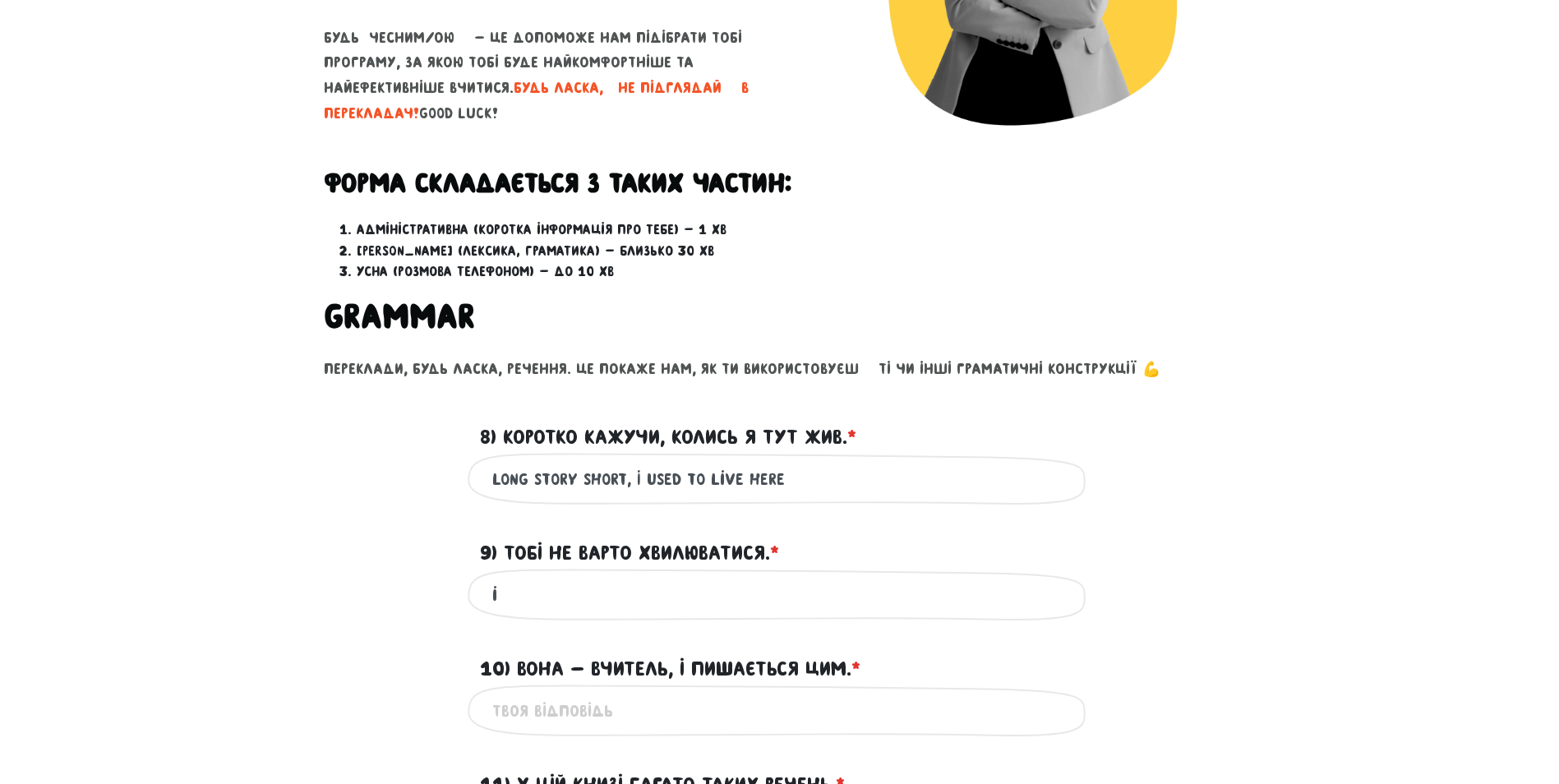
type input "i"
type input "no worries"
drag, startPoint x: 547, startPoint y: 725, endPoint x: 547, endPoint y: 710, distance: 15.0
click at [547, 725] on input "10) Вона - вчитель, і пишається цим. * ?" at bounding box center [780, 711] width 575 height 37
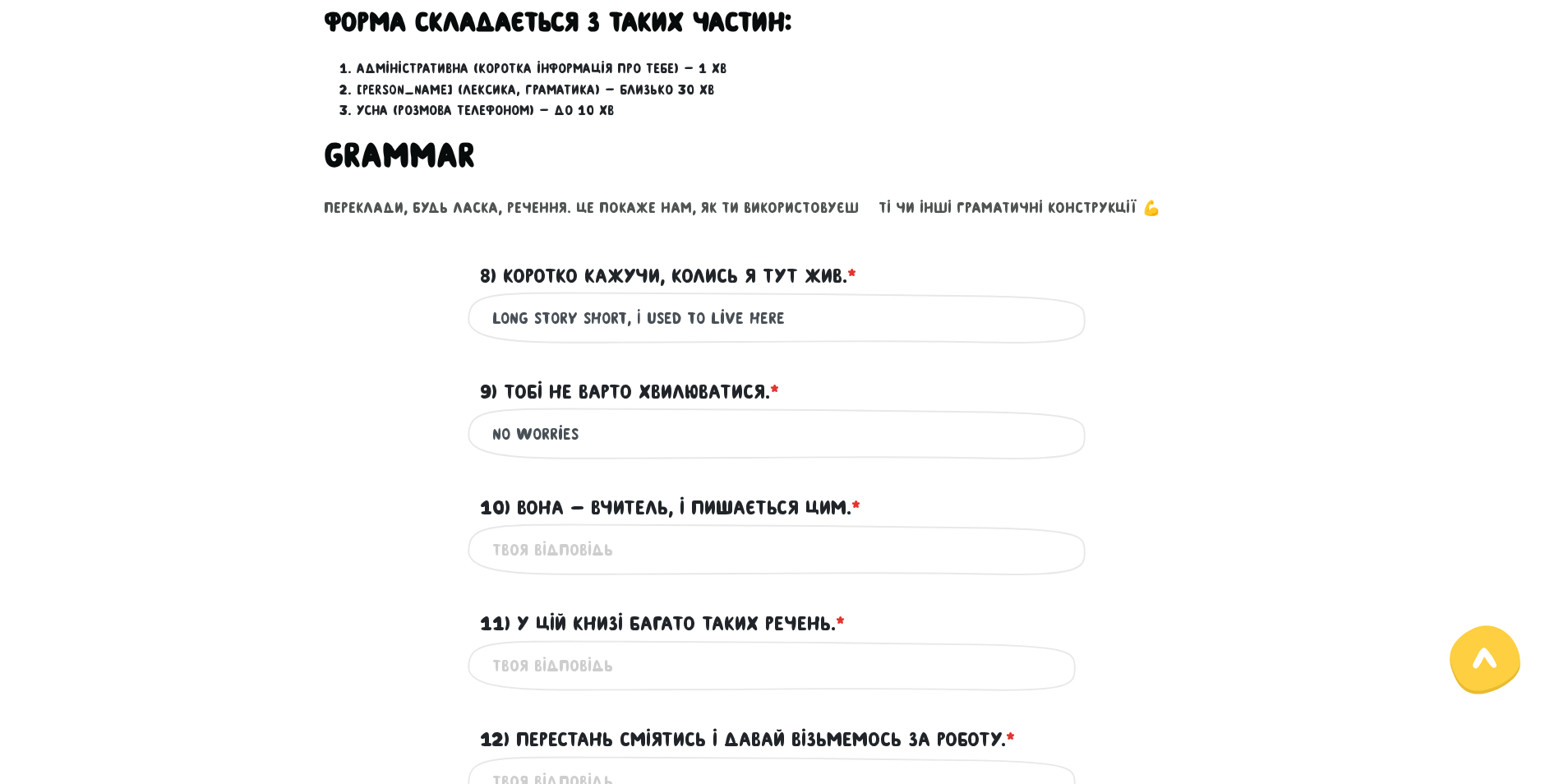
scroll to position [542, 0]
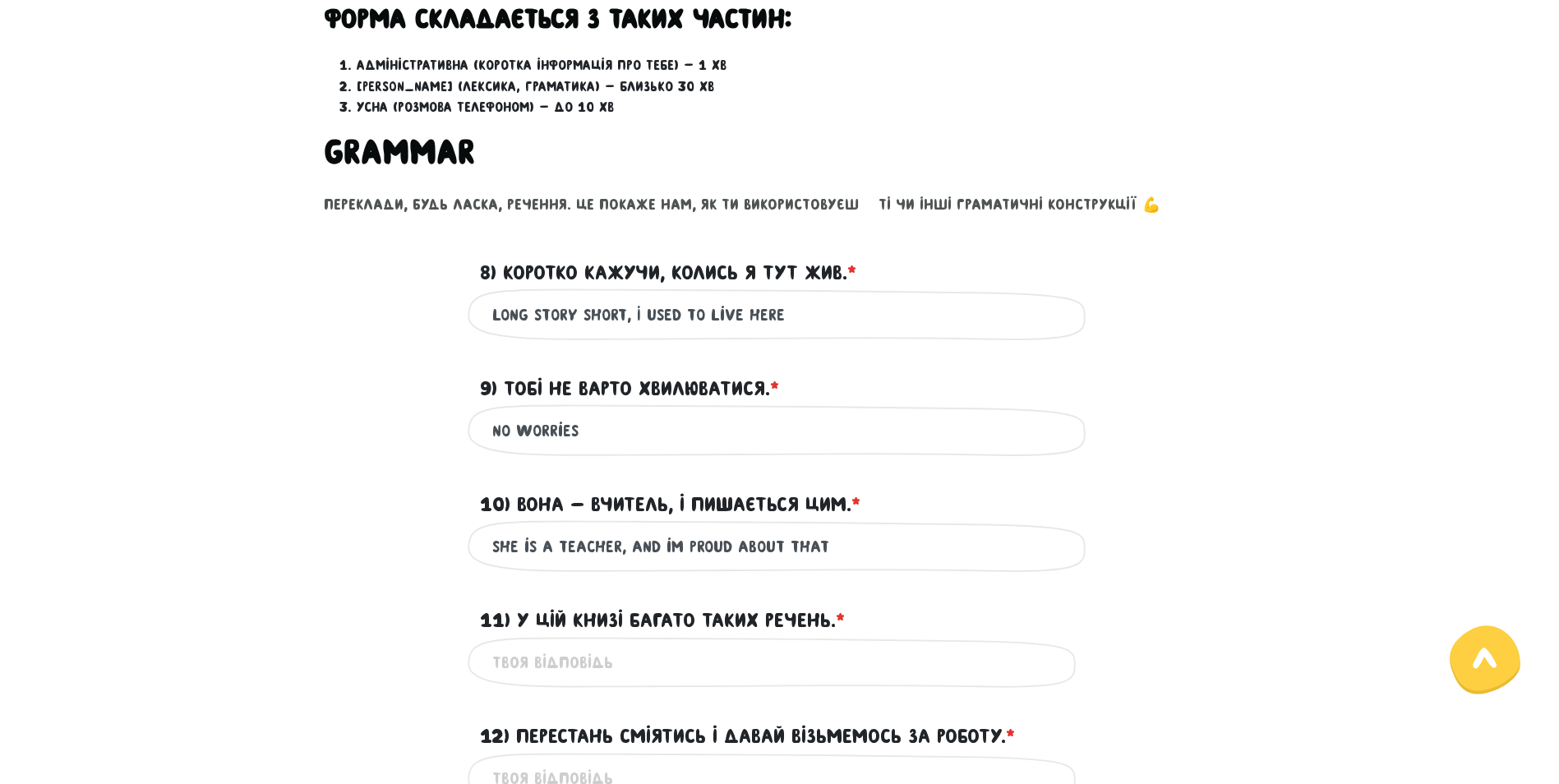
drag, startPoint x: 667, startPoint y: 545, endPoint x: 629, endPoint y: 565, distance: 42.9
click at [629, 565] on input "she is a teacher, and i```m proud about that" at bounding box center [780, 546] width 575 height 37
drag, startPoint x: 781, startPoint y: 544, endPoint x: 890, endPoint y: 545, distance: 109.0
click at [890, 545] on input "she is a teacher, and i```m proud about that" at bounding box center [780, 546] width 575 height 37
type input "she is a teacher, and i```m proud about that"
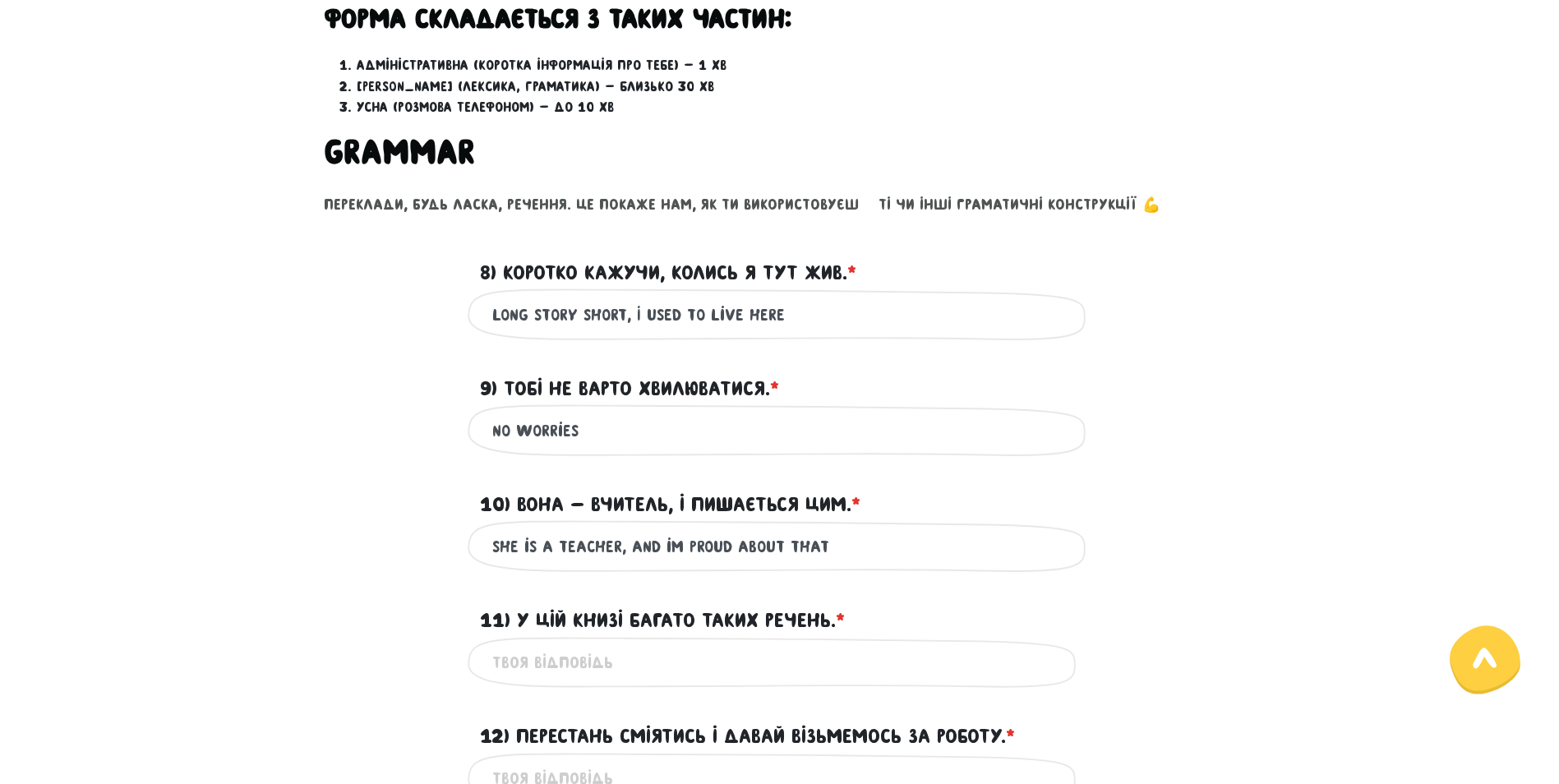
click at [576, 659] on input "11) У цій книзі багато таких речень. * ?" at bounding box center [780, 662] width 575 height 37
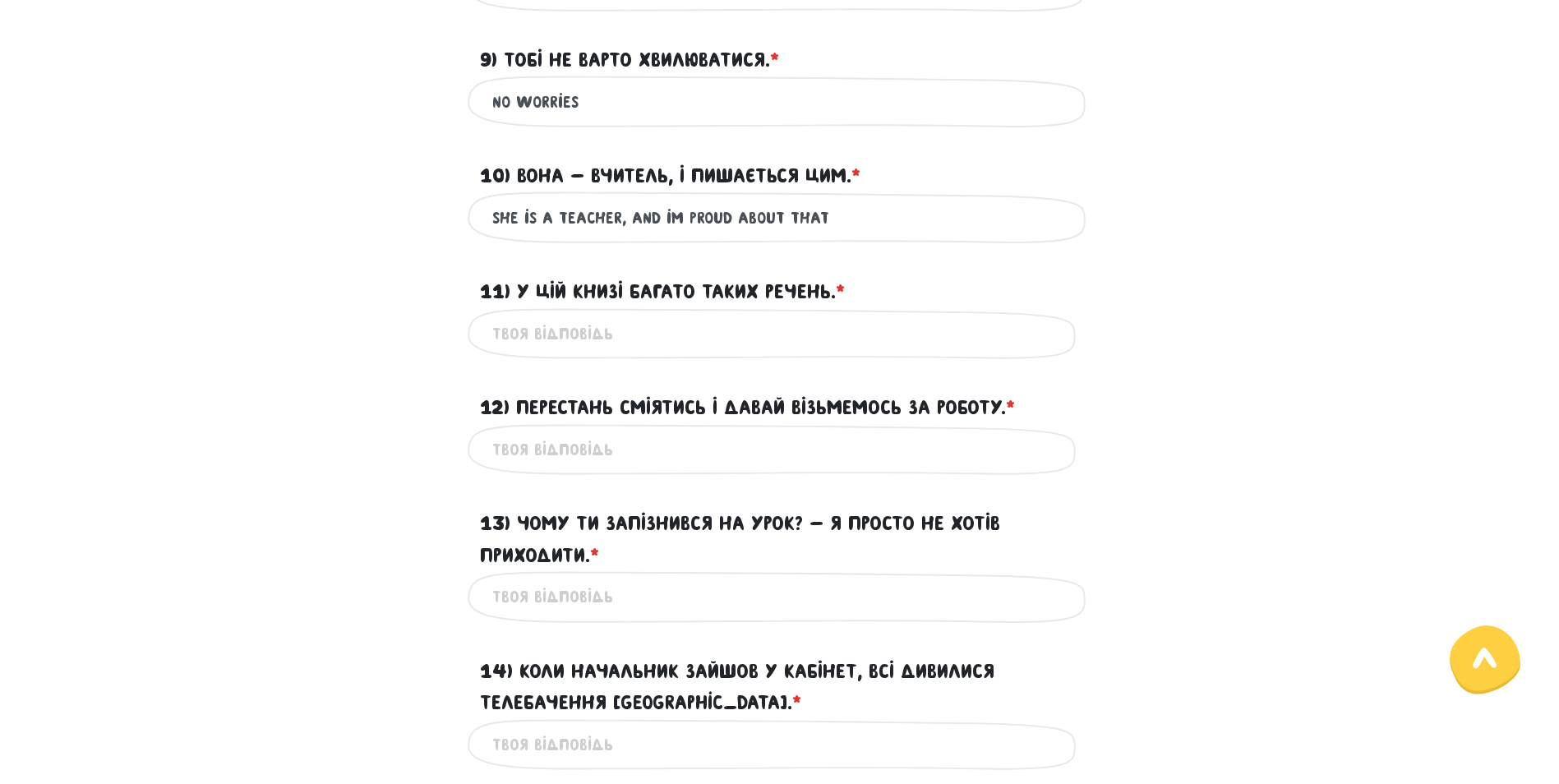
click at [540, 327] on input "11) У цій книзі багато таких речень. * ?" at bounding box center [780, 334] width 575 height 37
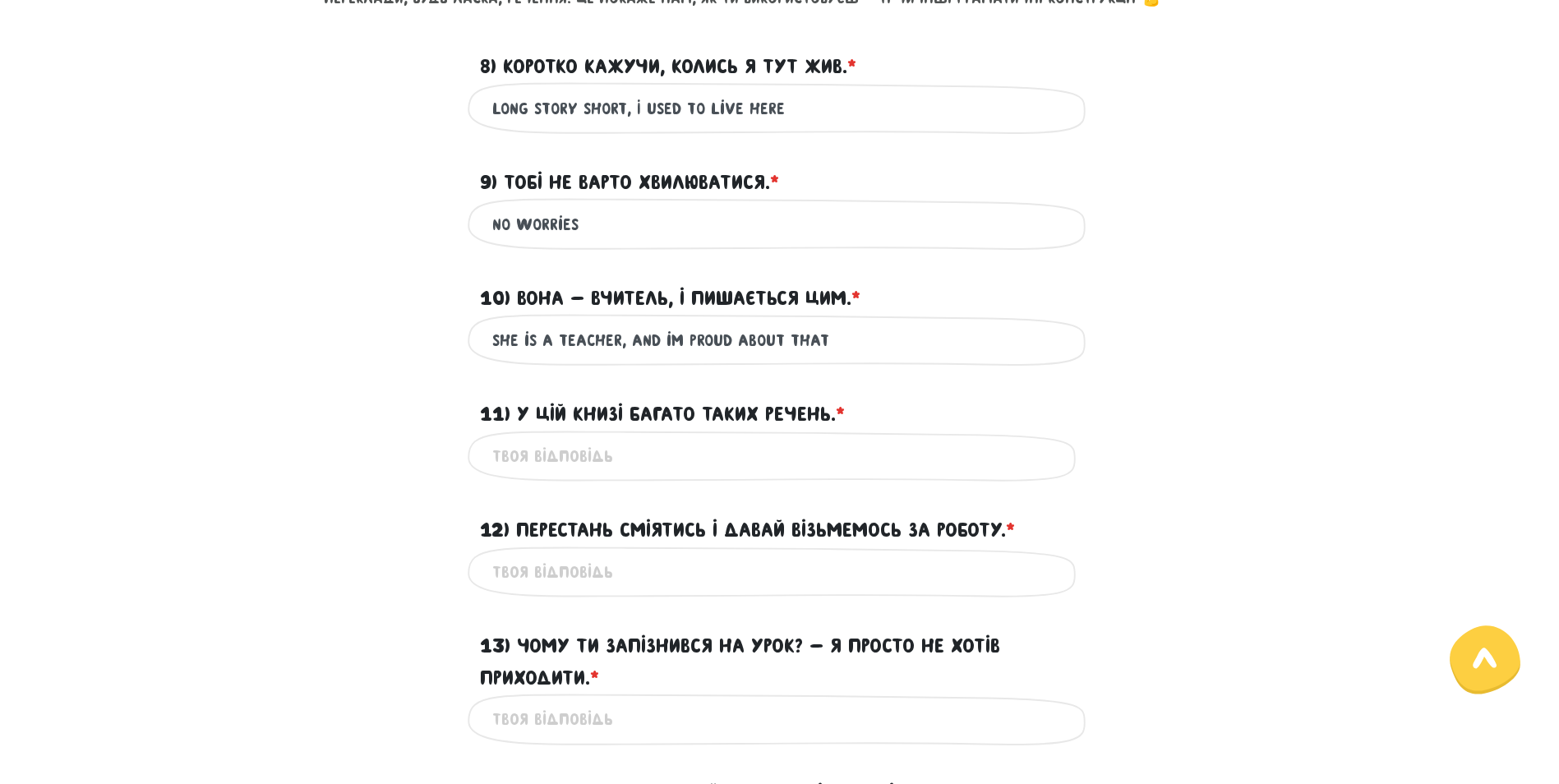
scroll to position [953, 0]
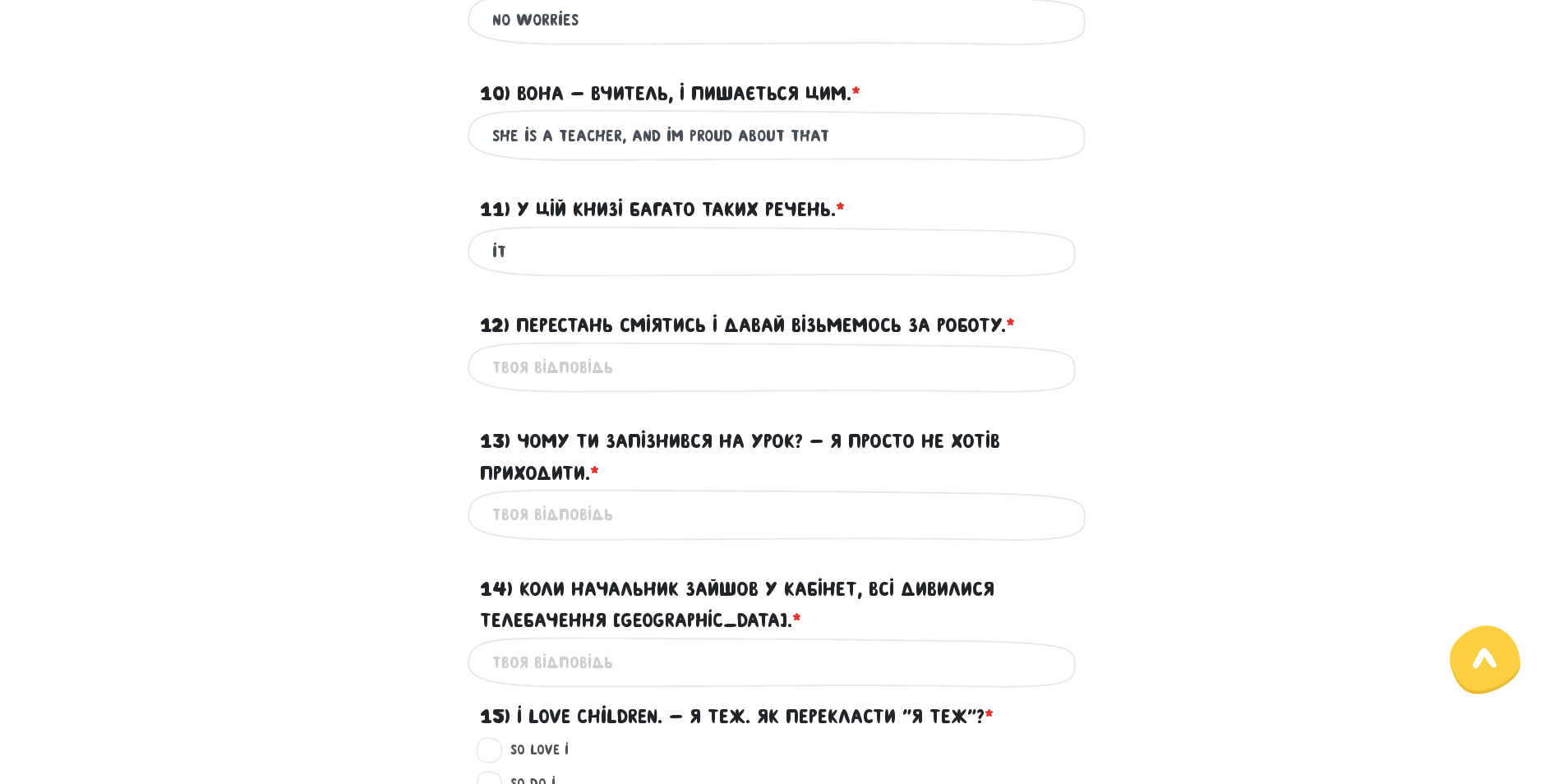
type input "i"
click at [588, 364] on input "12) Перестань сміятись і давай візьмемось за роботу. * ?" at bounding box center [780, 367] width 575 height 37
type input "s"
click at [589, 528] on input "13) Чому ти запізнився на урок? - Я просто не хотів приходити. * ?" at bounding box center [780, 514] width 575 height 37
type input "why are you late? - i just won't go"
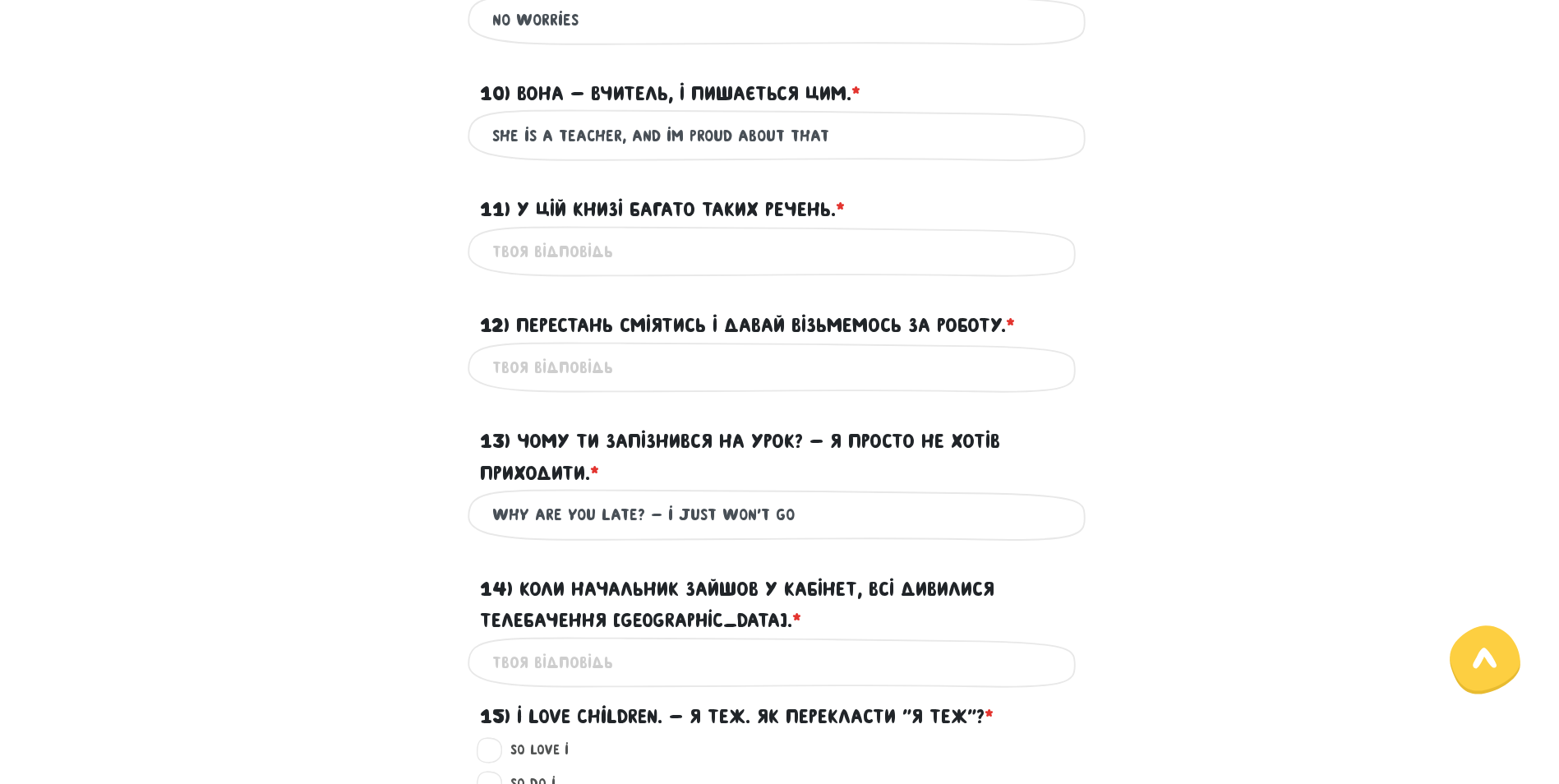
click at [587, 671] on input "14) Коли начальник зайшов у кабінет, всі дивилися Телебачення [GEOGRAPHIC_DATA]…" at bounding box center [780, 662] width 575 height 37
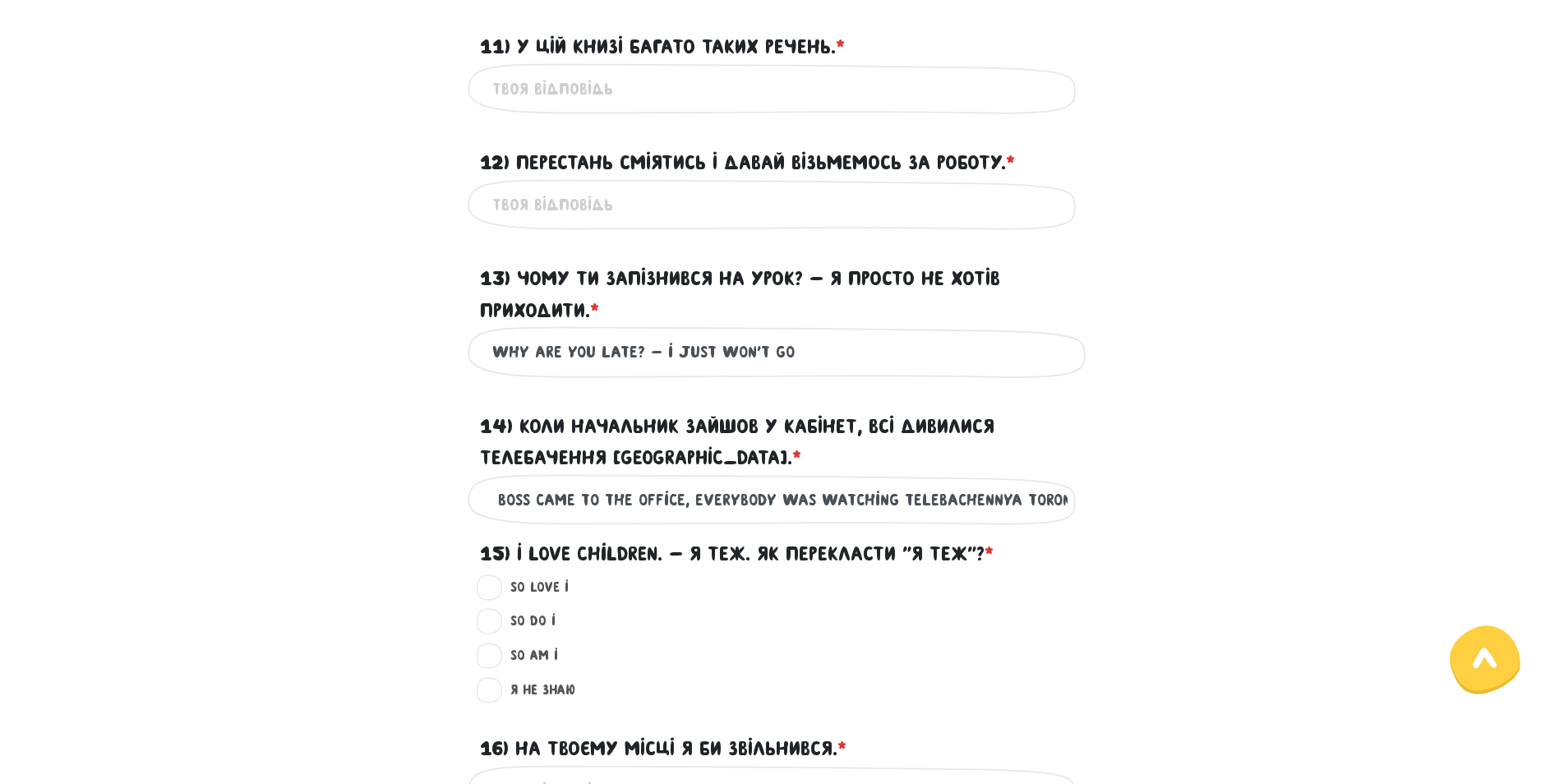
scroll to position [1118, 0]
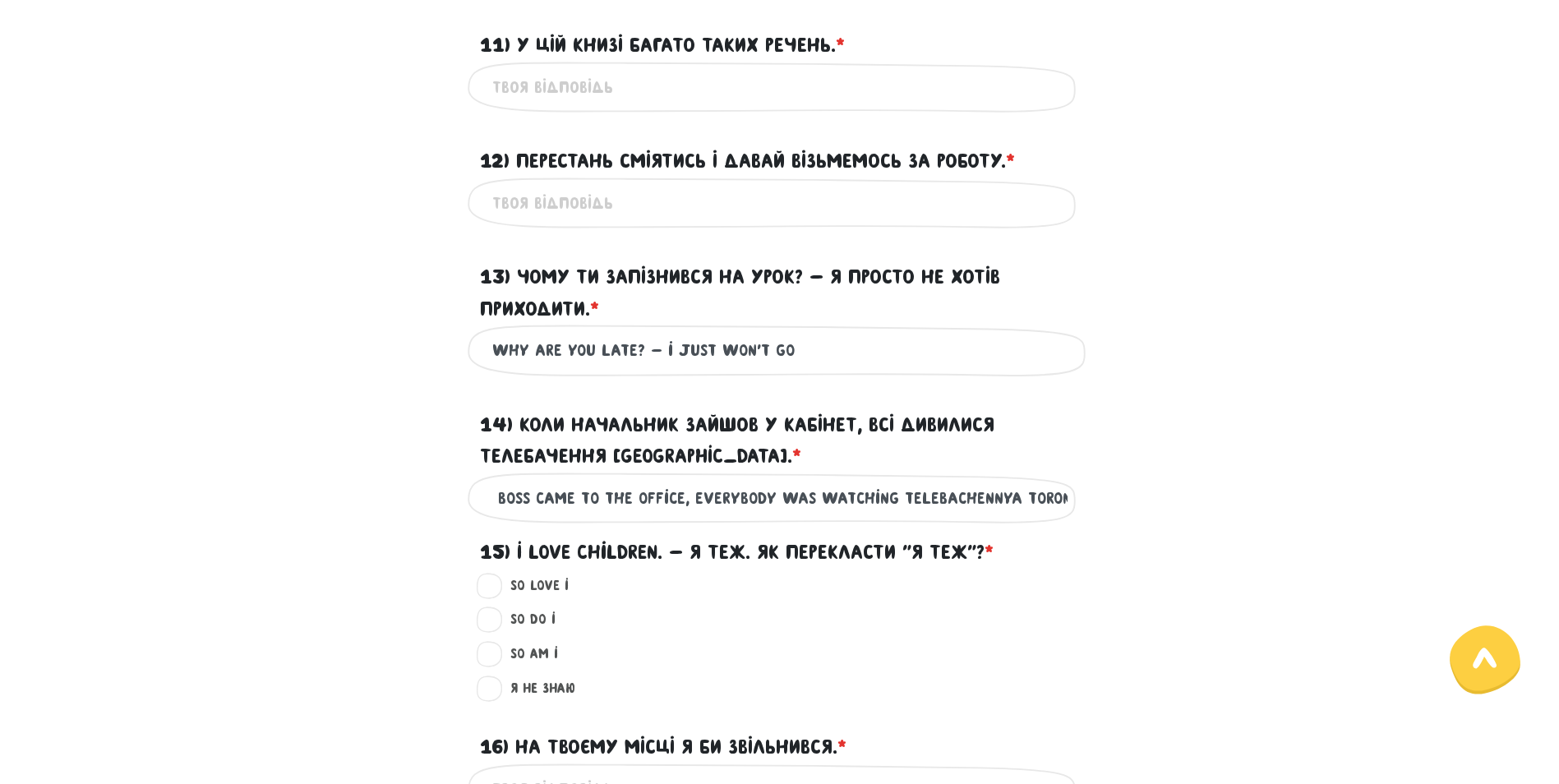
type input "when the boss came to the office, everybody was watching telebachennya toronto"
click at [496, 620] on label "So do I ?" at bounding box center [525, 620] width 59 height 21
click at [494, 620] on input "So do I ?" at bounding box center [491, 617] width 14 height 16
radio input "true"
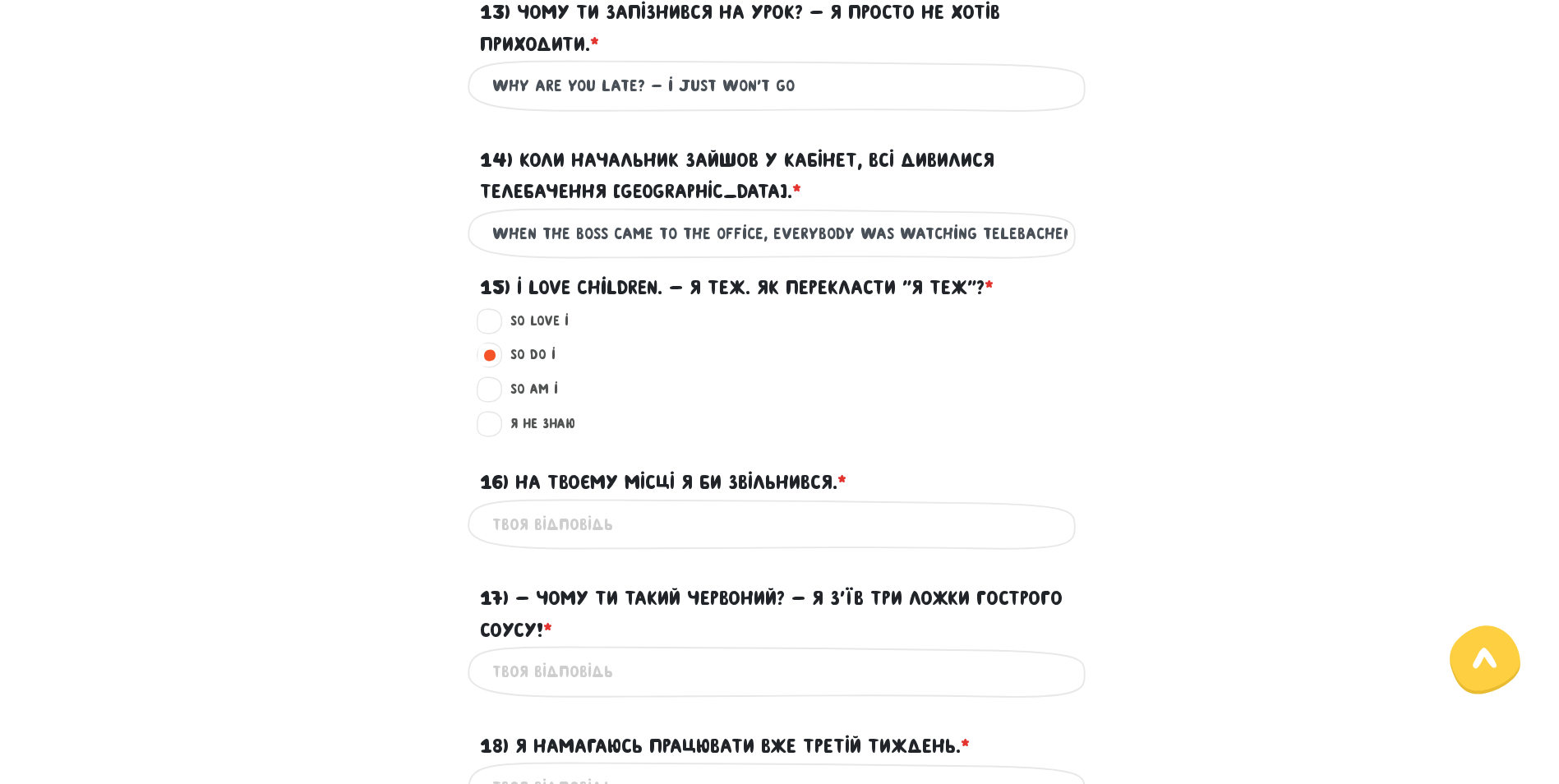
scroll to position [1446, 0]
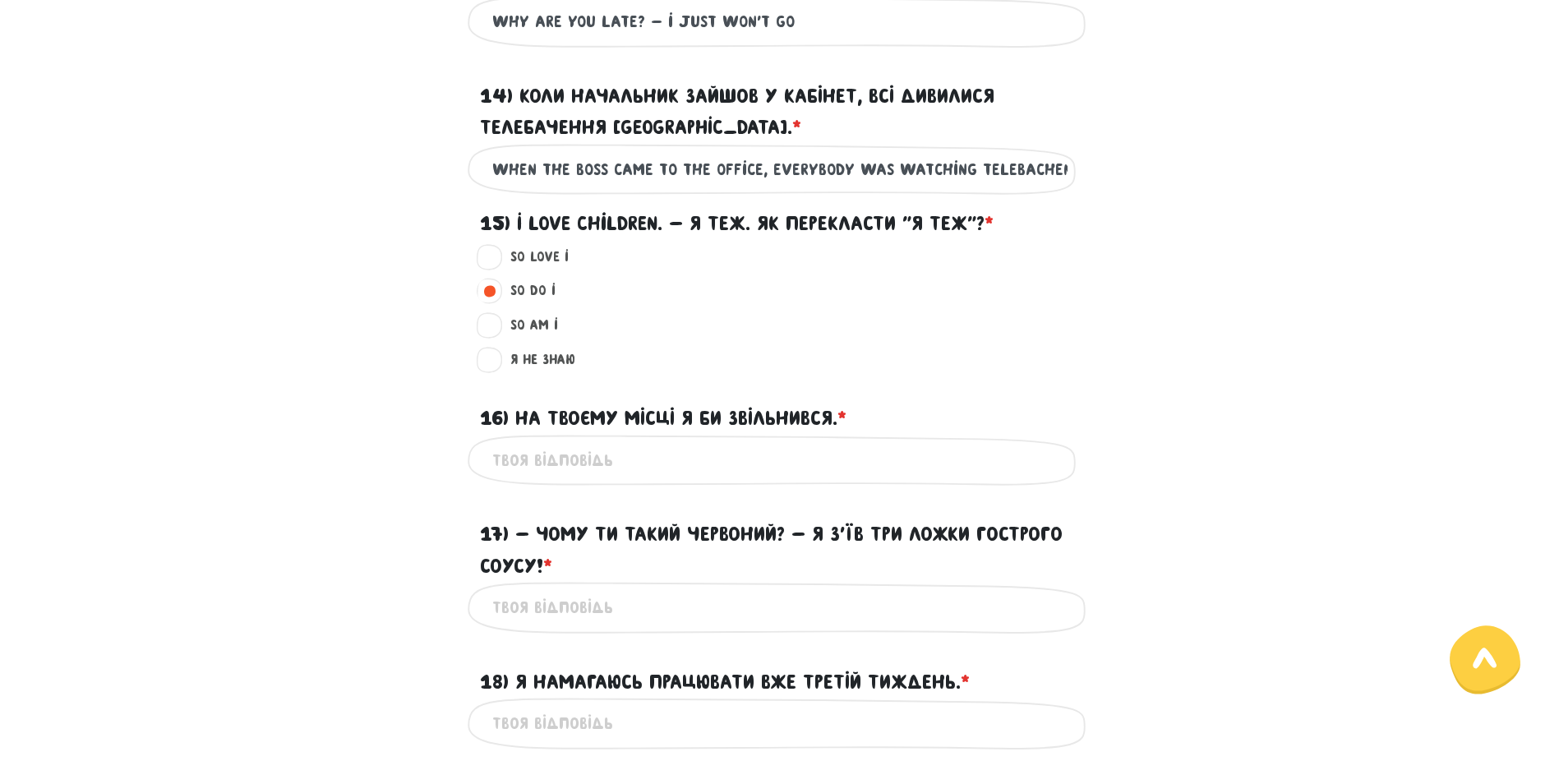
click at [584, 465] on input "16) На твоєму місці я би звільнився. * ?" at bounding box center [780, 460] width 575 height 37
type input "I"
click at [700, 458] on input "Im quit if i was on your plays" at bounding box center [780, 460] width 575 height 37
type input "Im quit if I was on your place"
click at [559, 595] on input "17) - Чому ти такий червоний? - Я з’їв три ложки гострого соусу! * ?" at bounding box center [780, 607] width 575 height 37
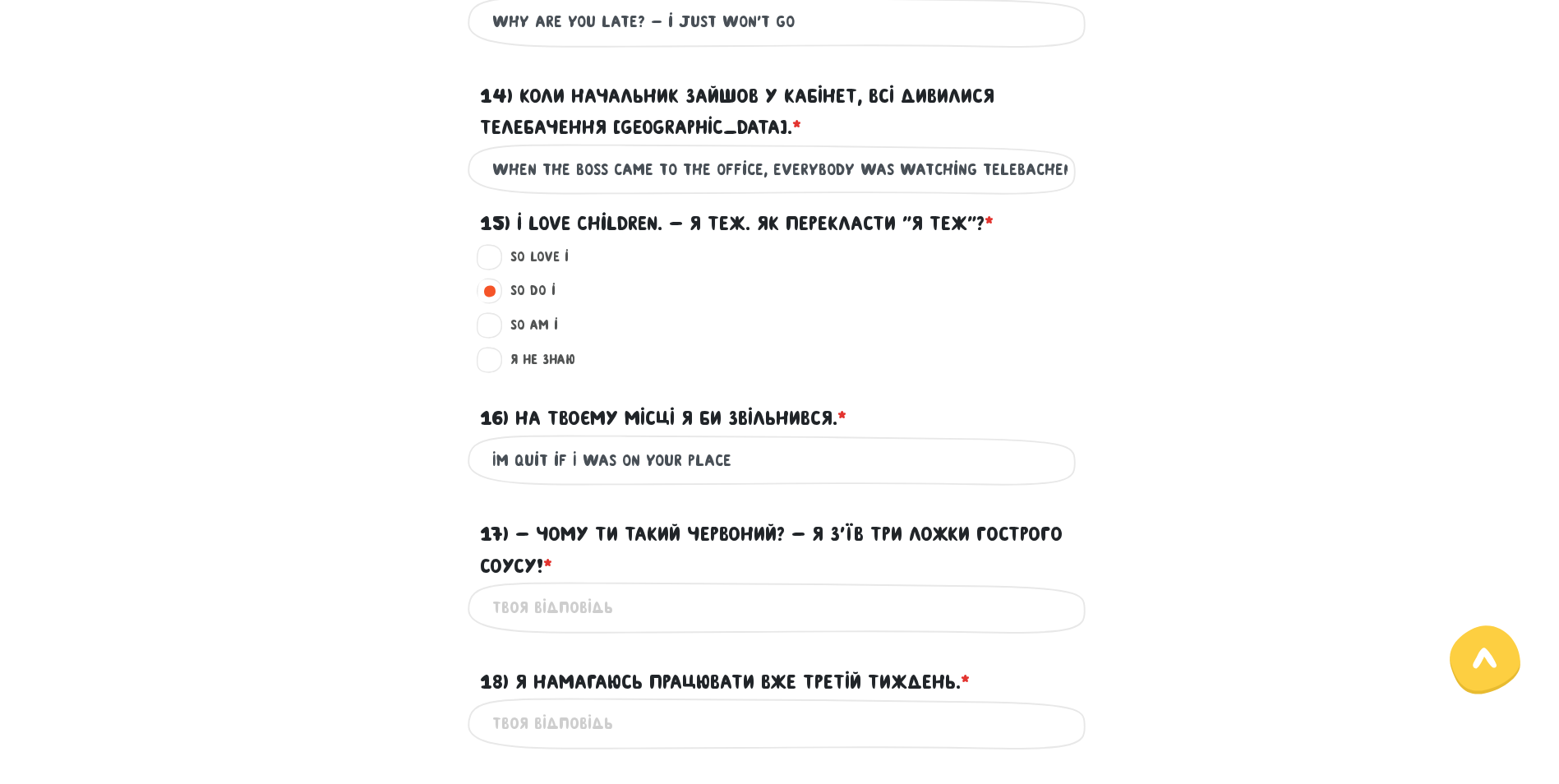
click at [558, 613] on input "17) - Чому ти такий червоний? - Я з’їв три ложки гострого соусу! * ?" at bounding box center [780, 607] width 575 height 37
type input "why are you so red faced? ive got 3 spoons of spacy sauce"
click at [527, 711] on input "18) Я намагаюсь працювати вже третій тиждень. * ?" at bounding box center [780, 723] width 575 height 37
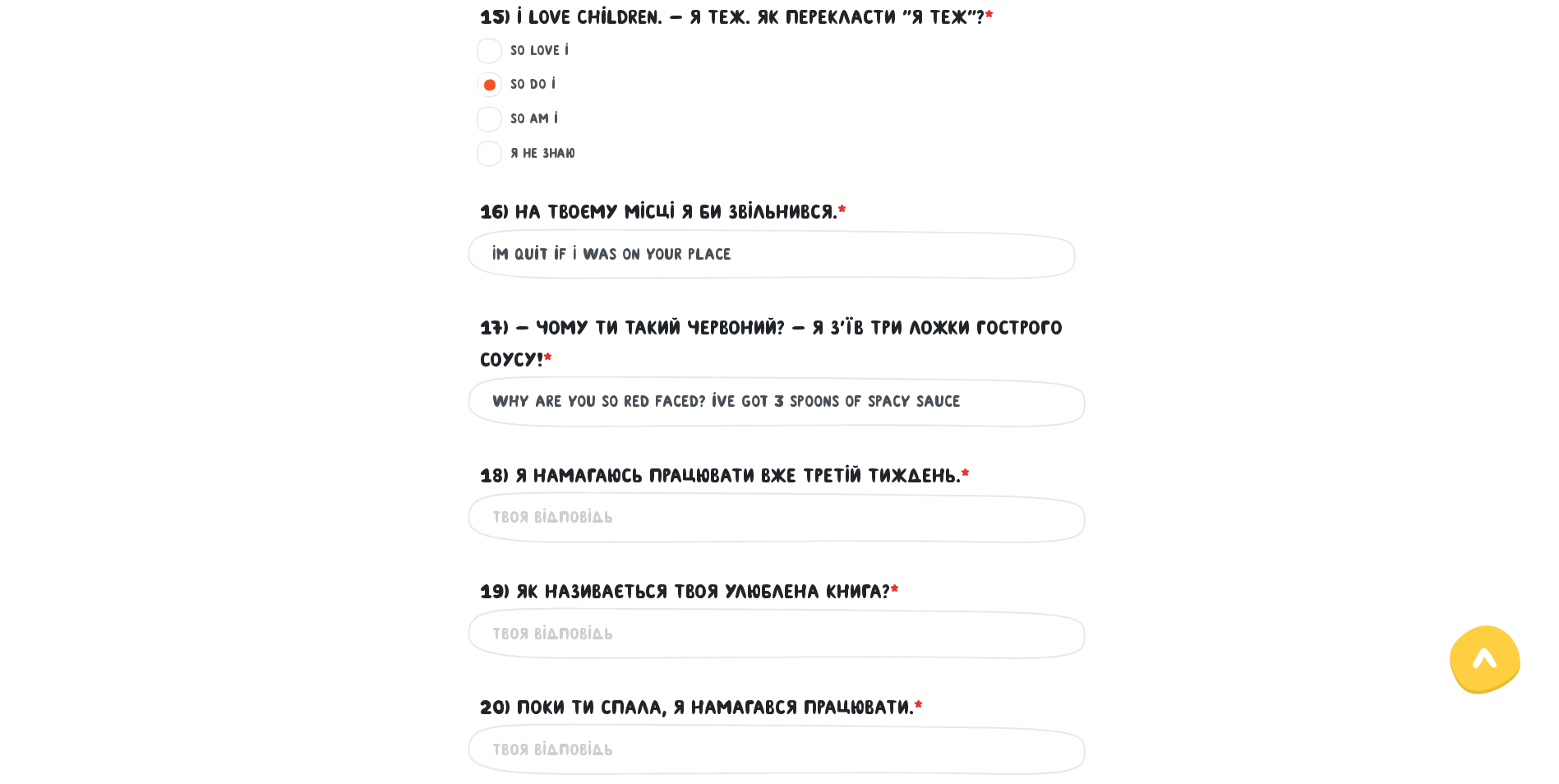
scroll to position [1693, 0]
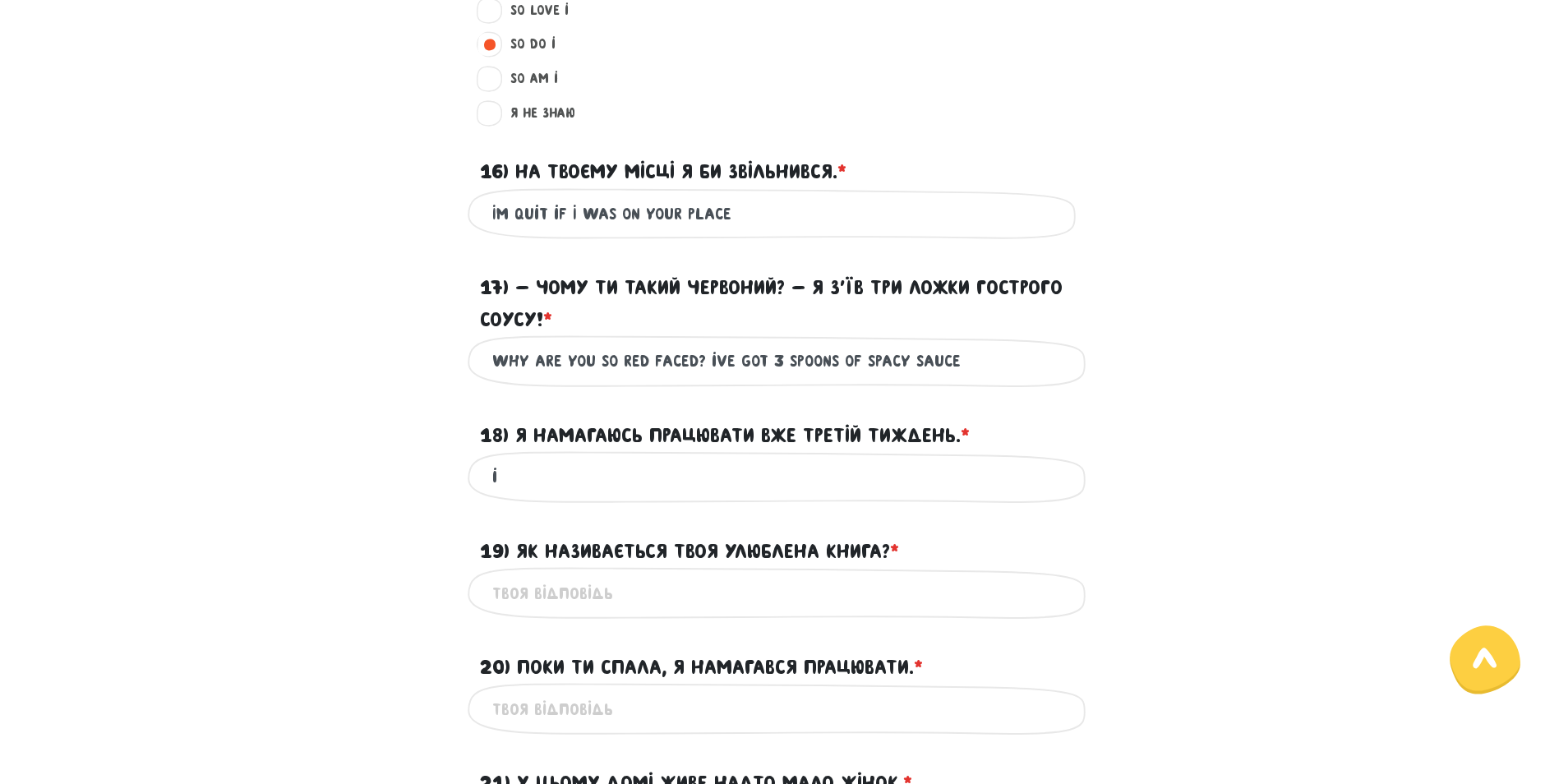
click at [603, 580] on input "19) Як називається твоя улюблена книга? * ?" at bounding box center [780, 593] width 575 height 37
click at [545, 483] on input "i" at bounding box center [780, 477] width 575 height 37
type input "i"
click at [622, 583] on input "19) Як називається твоя улюблена книга? * ?" at bounding box center [780, 593] width 575 height 37
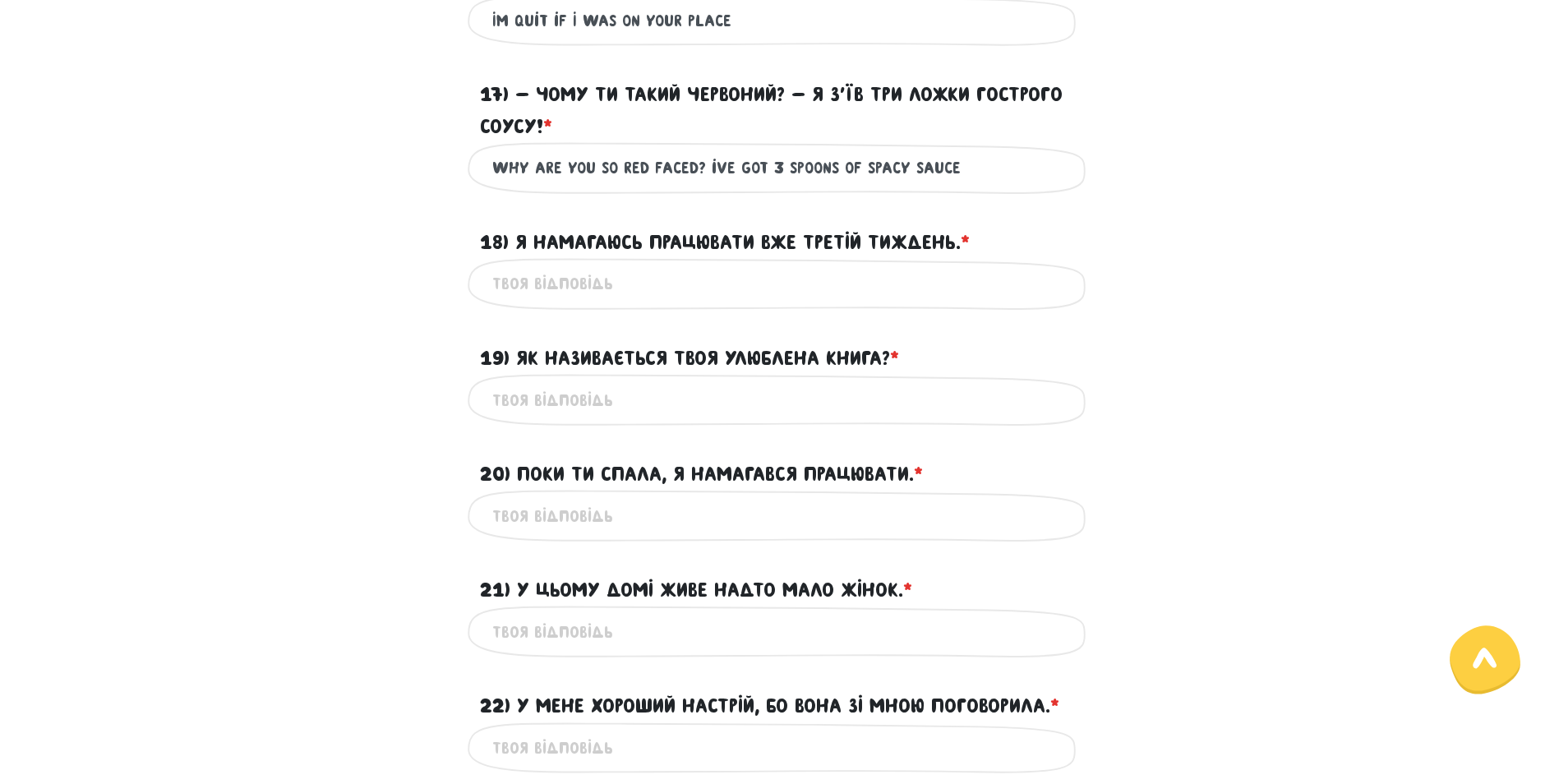
scroll to position [1939, 0]
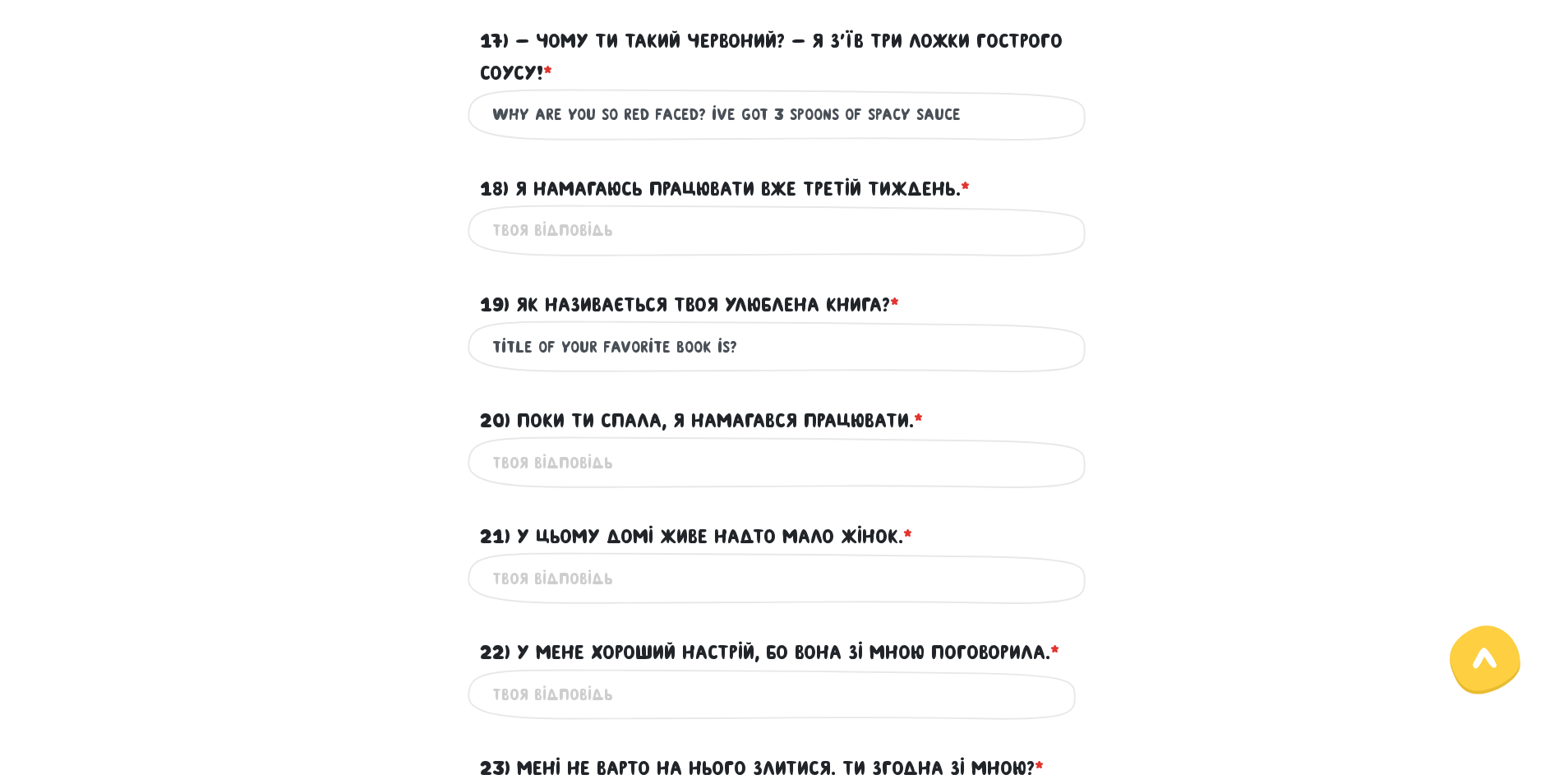
type input "Title of your favorite book is?"
click at [587, 447] on input "20) Поки ти спала, я намагався працювати. * ?" at bounding box center [780, 462] width 575 height 37
type input "while you are sleeping, I tried to work"
click at [682, 556] on div "Це обов'язкове поле" at bounding box center [780, 578] width 625 height 52
click at [664, 583] on input "21) У цьому домі живе надто мало жінок. * ?" at bounding box center [780, 578] width 575 height 37
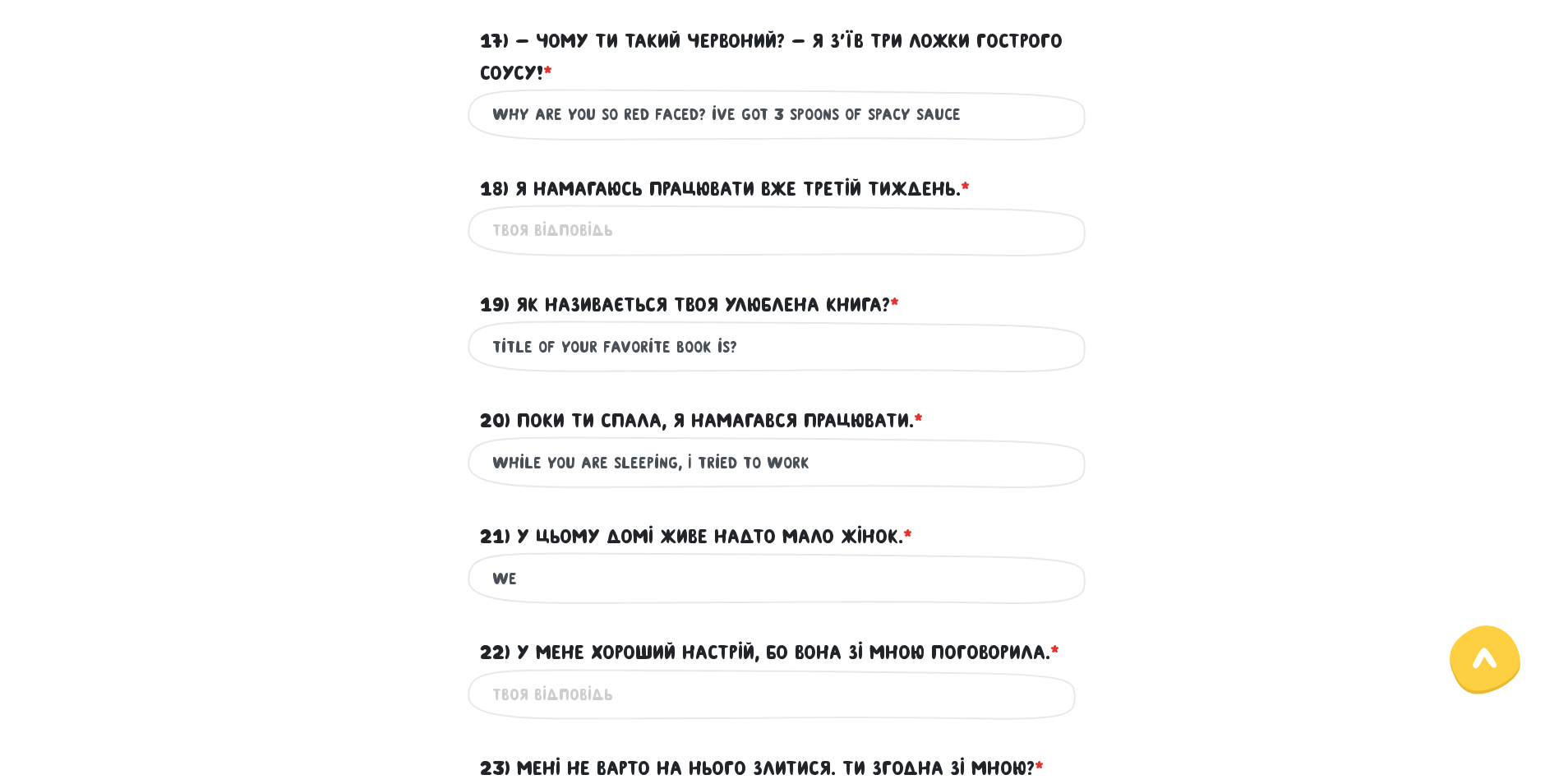
type input "w"
click at [948, 576] on input "we have tiny mount of a women in this building" at bounding box center [780, 578] width 575 height 37
click at [558, 686] on input "22) У мене хороший настрій, бо вона зі мною поговорила. * ?" at bounding box center [780, 694] width 575 height 37
drag, startPoint x: 598, startPoint y: 574, endPoint x: 624, endPoint y: 620, distance: 52.8
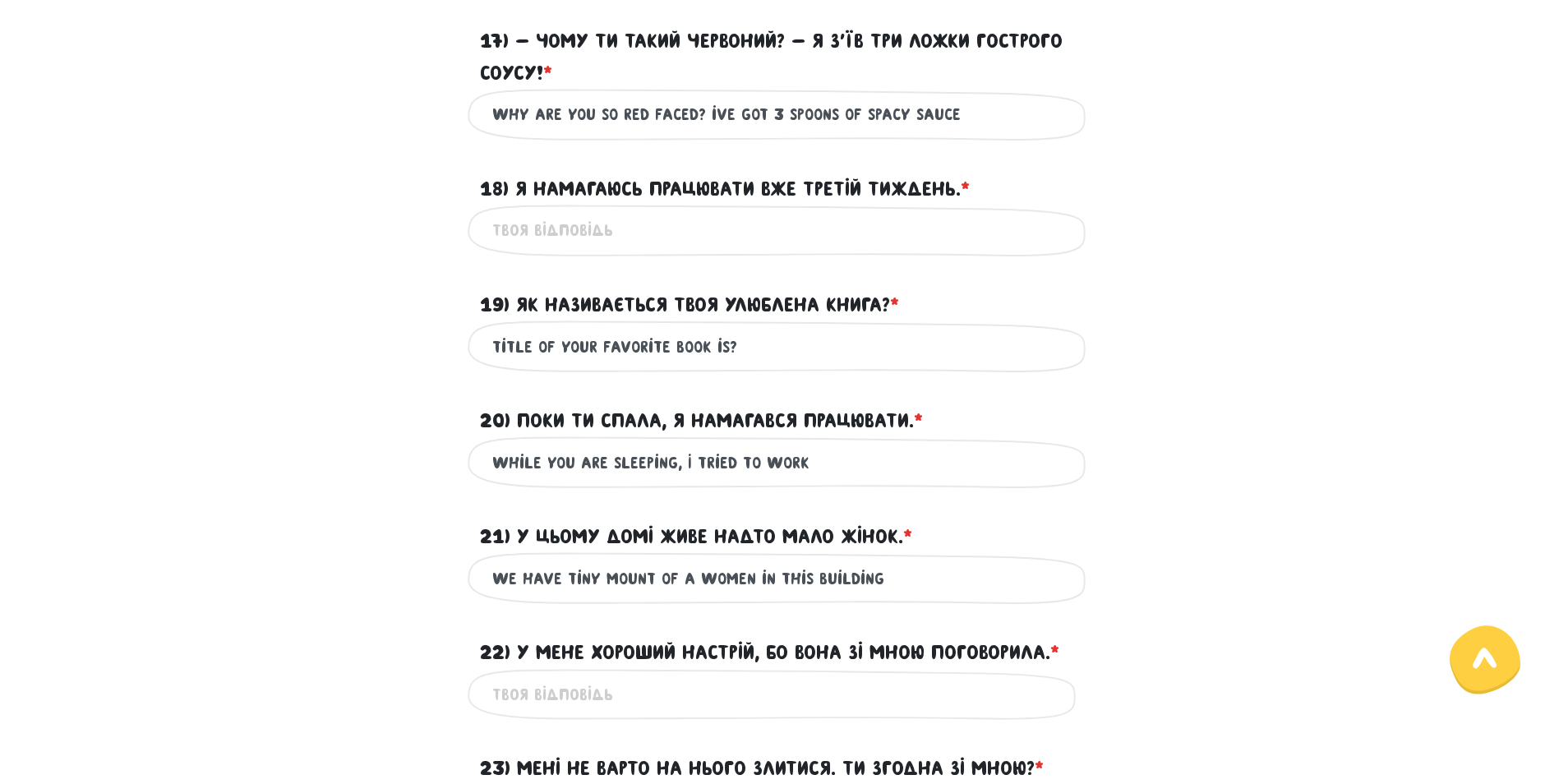
click at [600, 575] on input "we have tiny mount of a women in this building" at bounding box center [780, 578] width 575 height 37
type input "we have tiny amount of a women in this building"
click at [680, 692] on input "22) У мене хороший настрій, бо вона зі мною поговорила. * ?" at bounding box center [780, 694] width 575 height 37
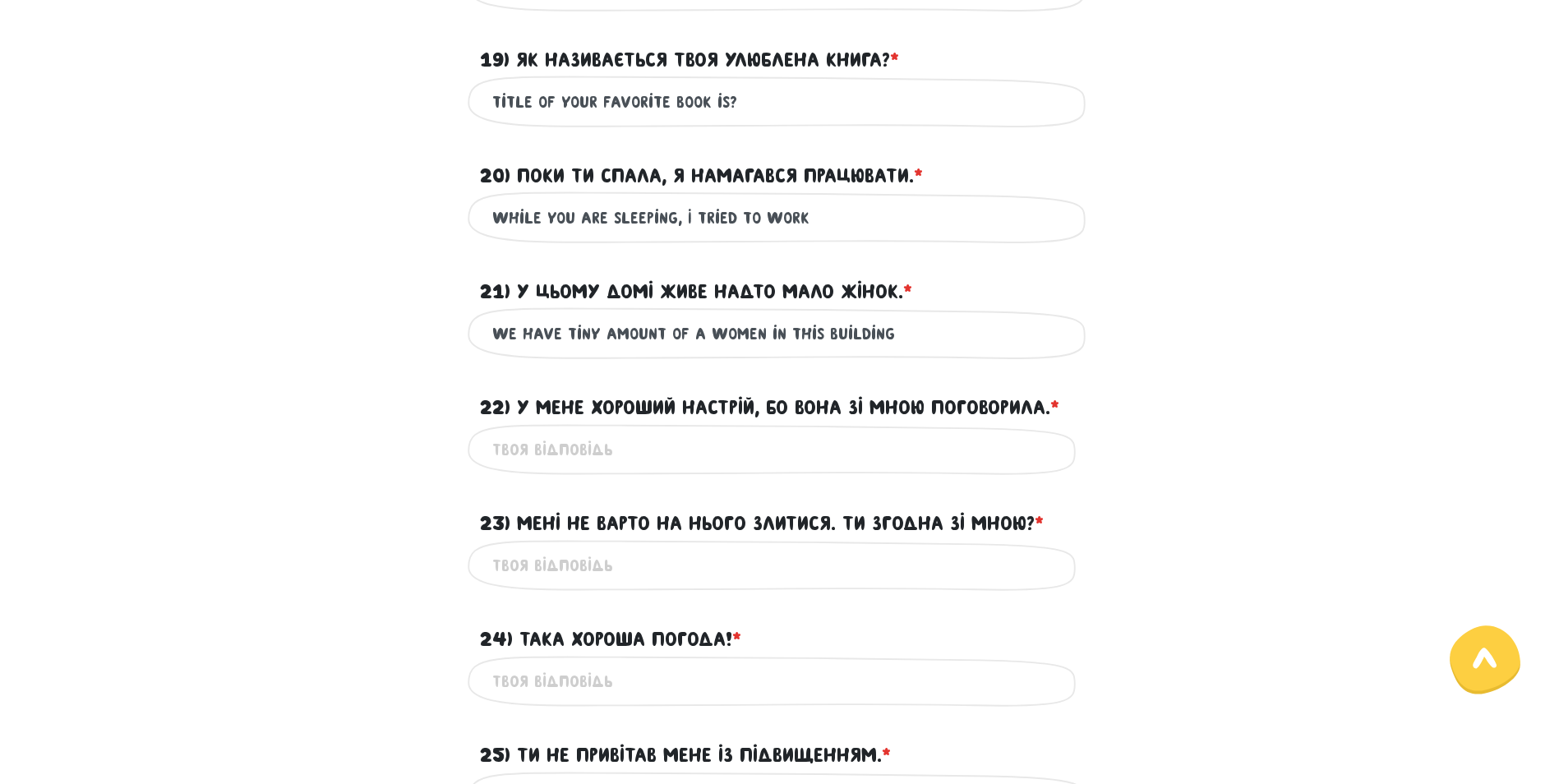
scroll to position [2186, 0]
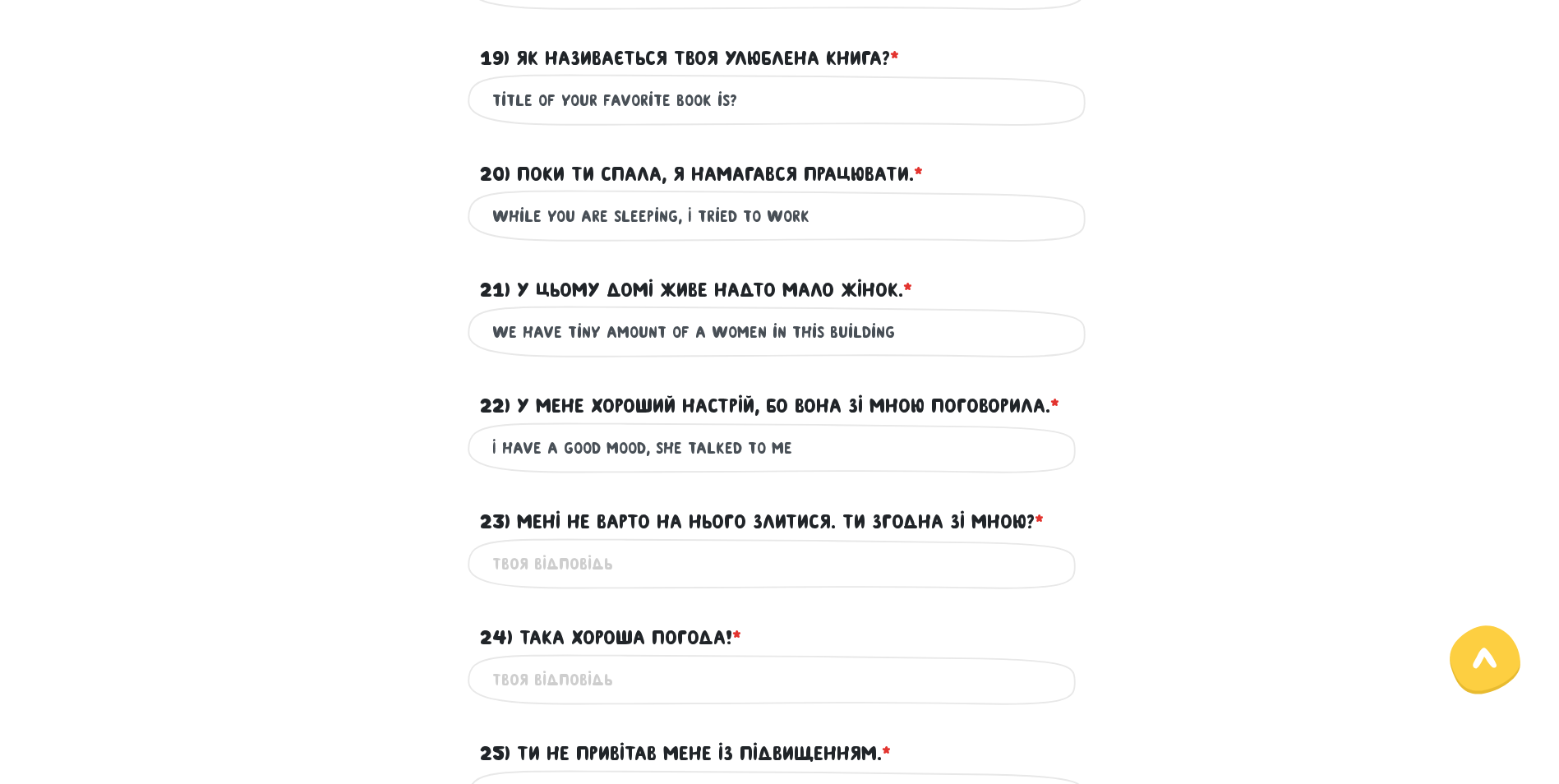
type input "I have a good mood, she talked to me"
click at [515, 575] on input "23) Мені не варто на нього злитися. Ти згодна зі мною? * ?" at bounding box center [780, 564] width 575 height 37
click at [792, 564] on input "i shouldn't to be mad at him." at bounding box center [780, 564] width 575 height 37
click at [886, 557] on input "i shouldn't to be mad at him. Are you agree" at bounding box center [780, 564] width 575 height 37
type input "i shouldn't to be mad at him. Are you agree with me?"
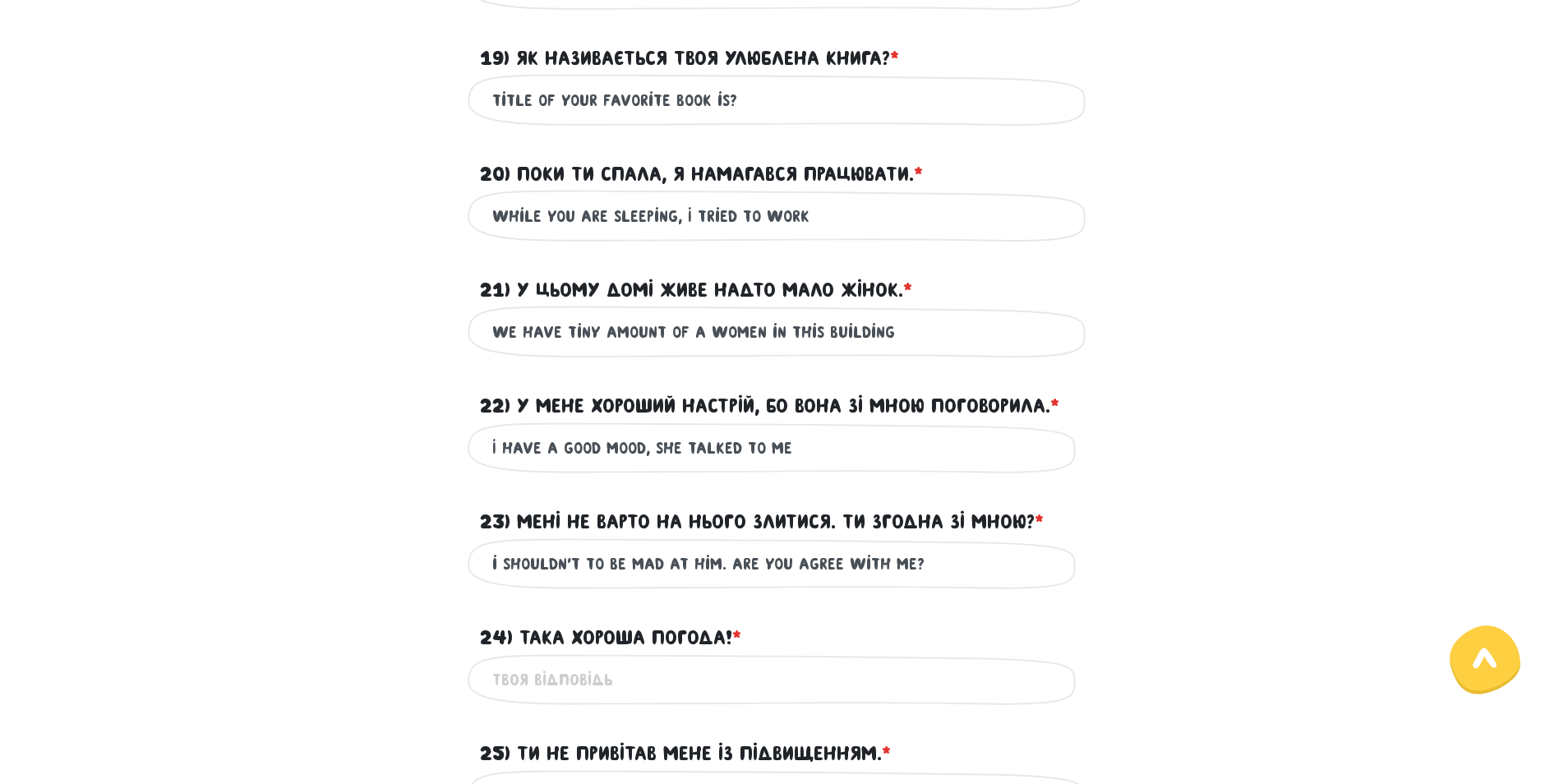
click at [737, 685] on input "24) Така хороша погода! * ?" at bounding box center [780, 680] width 575 height 37
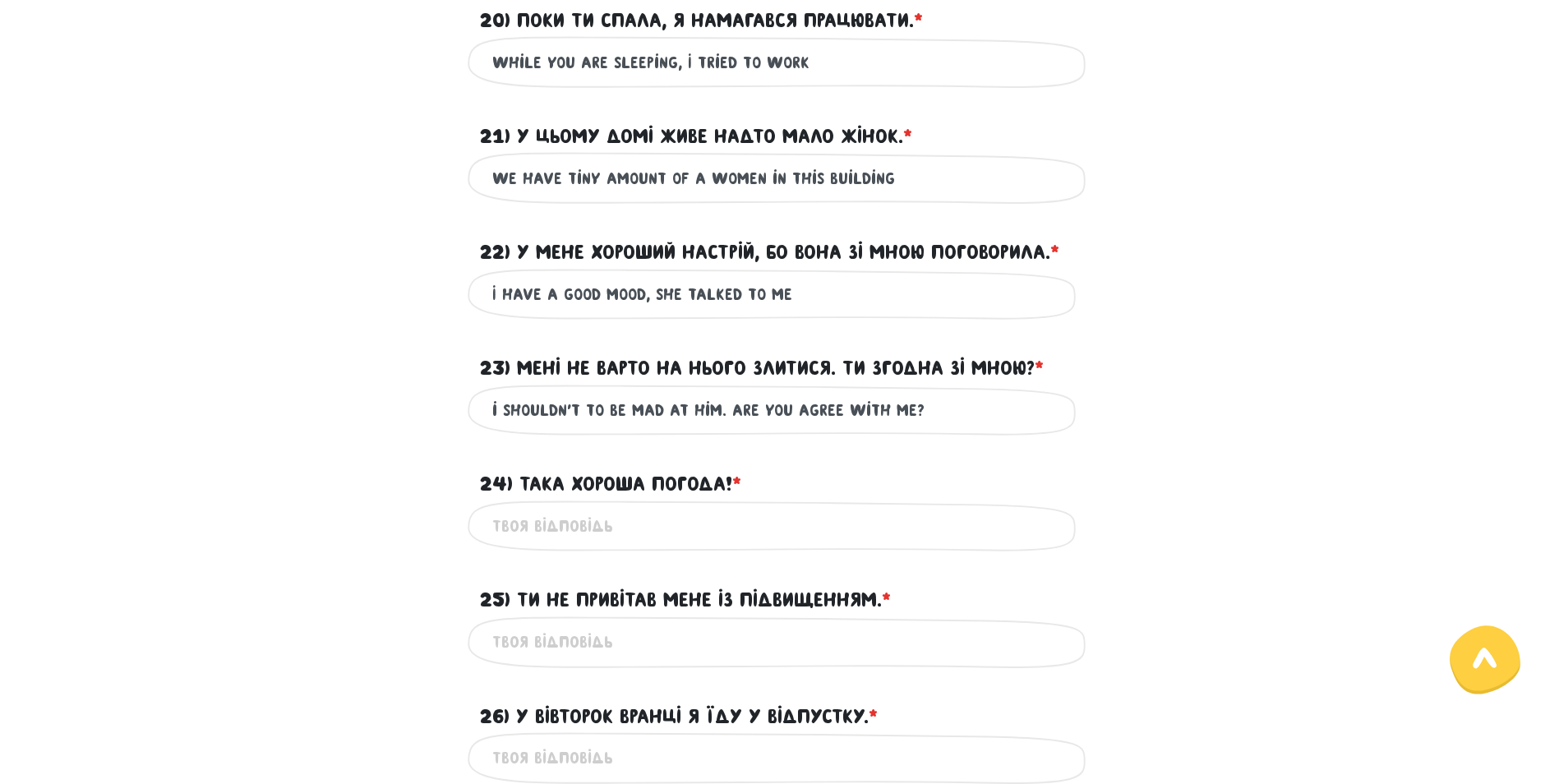
scroll to position [2350, 0]
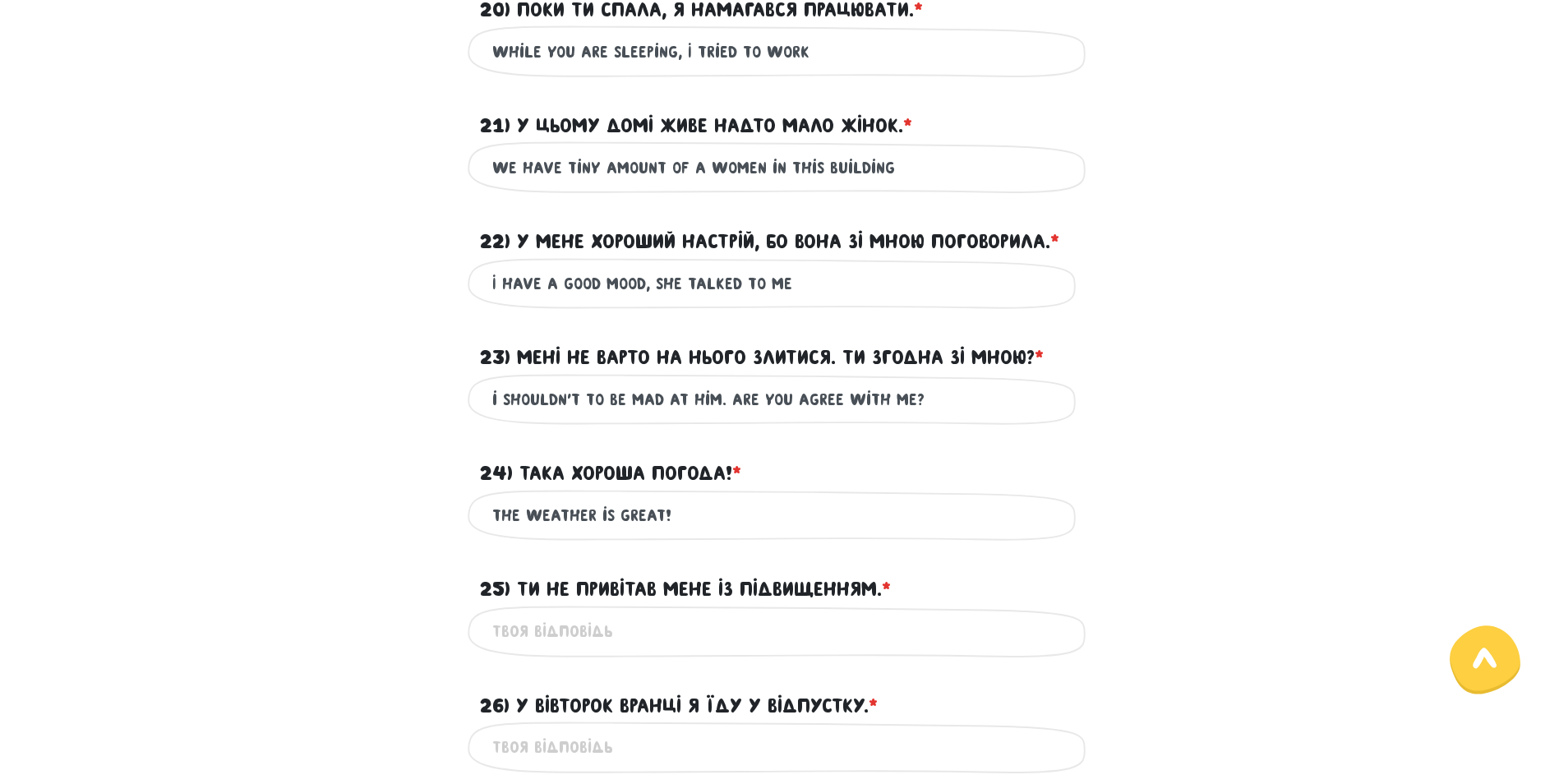
type input "the weather is great!"
click at [613, 624] on input "25) Ти не привітав мене із підвищенням. * ?" at bounding box center [780, 631] width 575 height 37
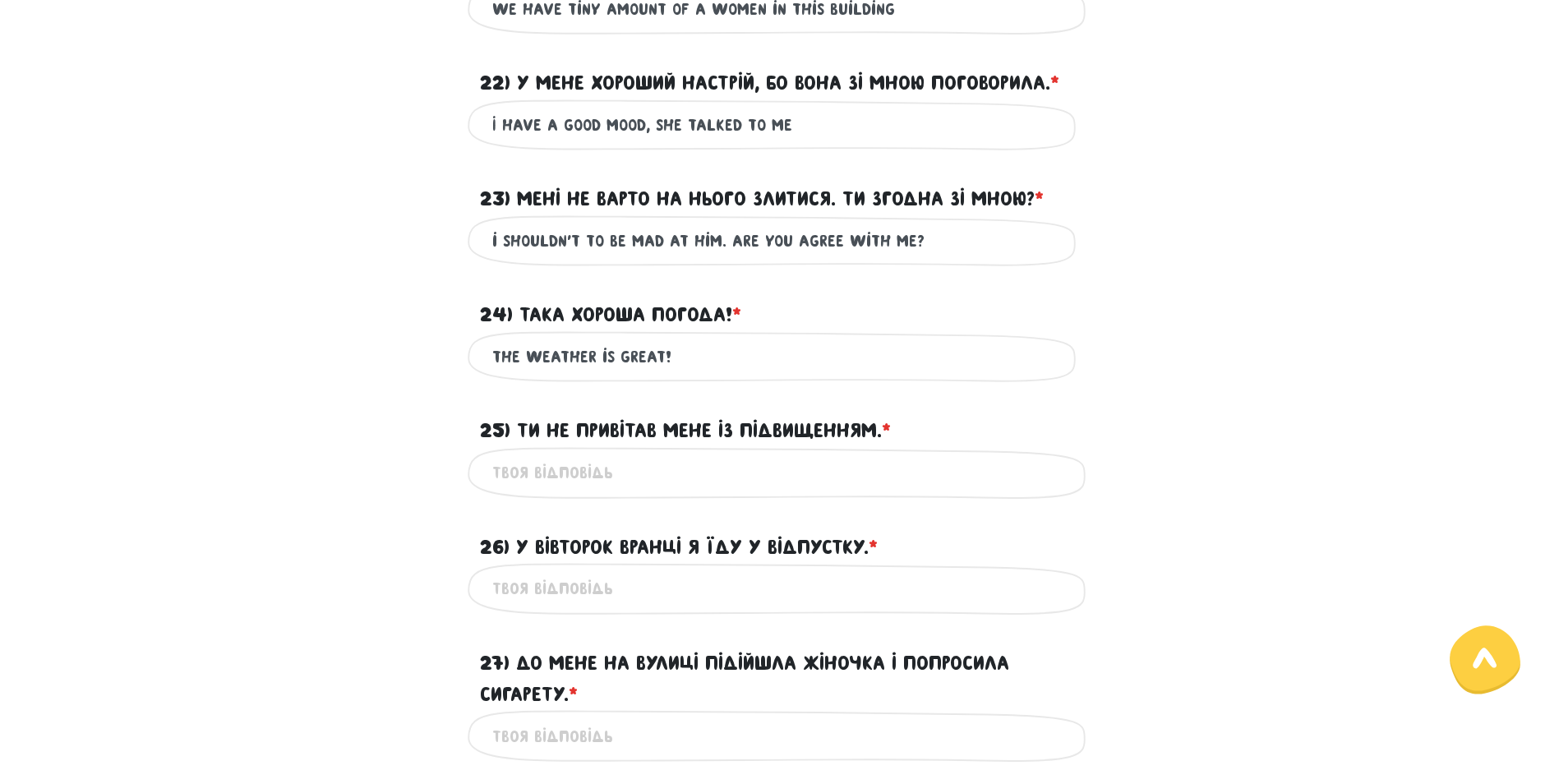
scroll to position [2514, 0]
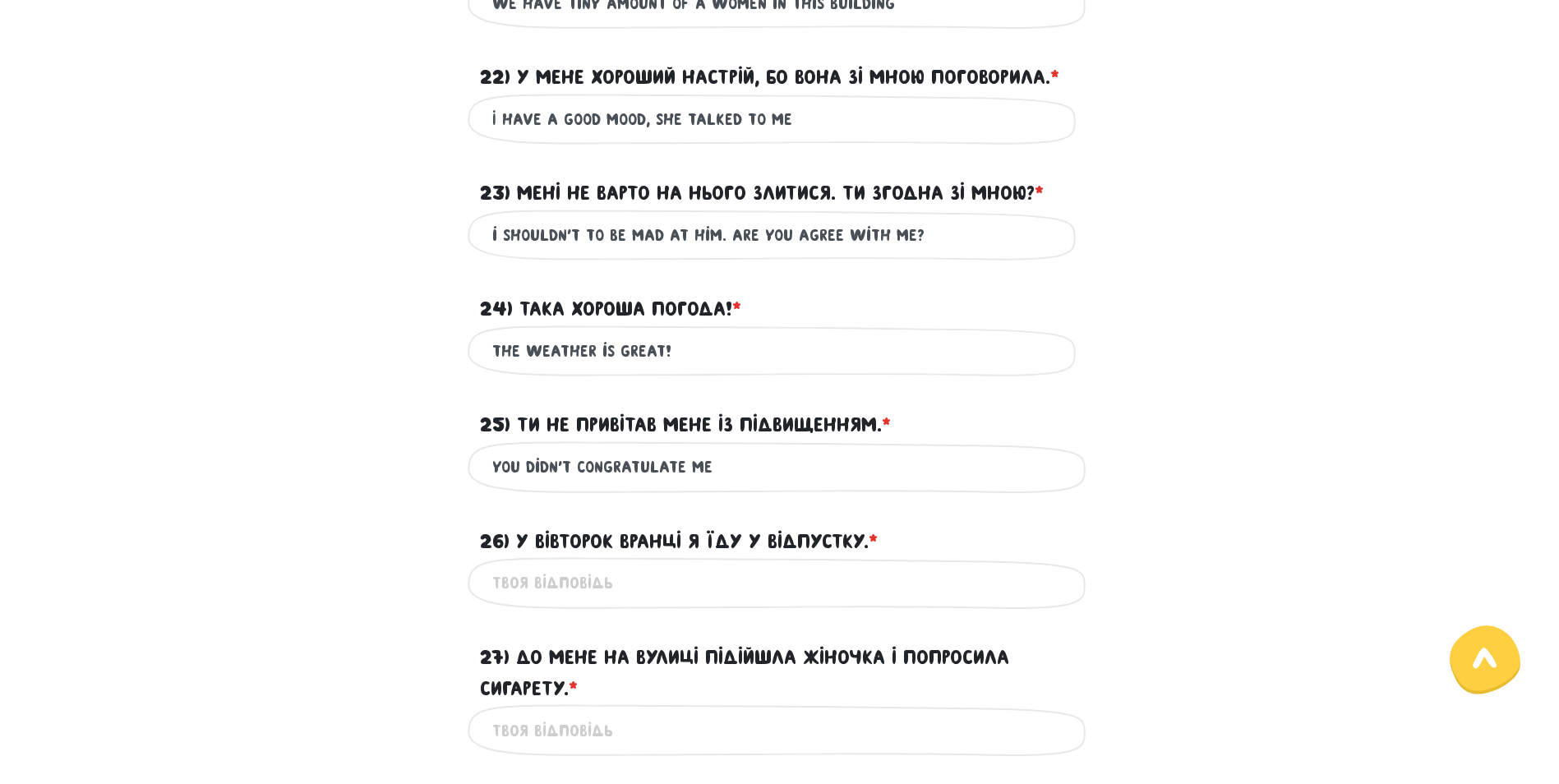
click at [752, 468] on input "you didn't congratulate me" at bounding box center [780, 467] width 575 height 37
type input "you didn't congratulate me with promotion"
click at [715, 592] on input "26) У вівторок вранці я їду у відпустку. * ?" at bounding box center [780, 583] width 575 height 37
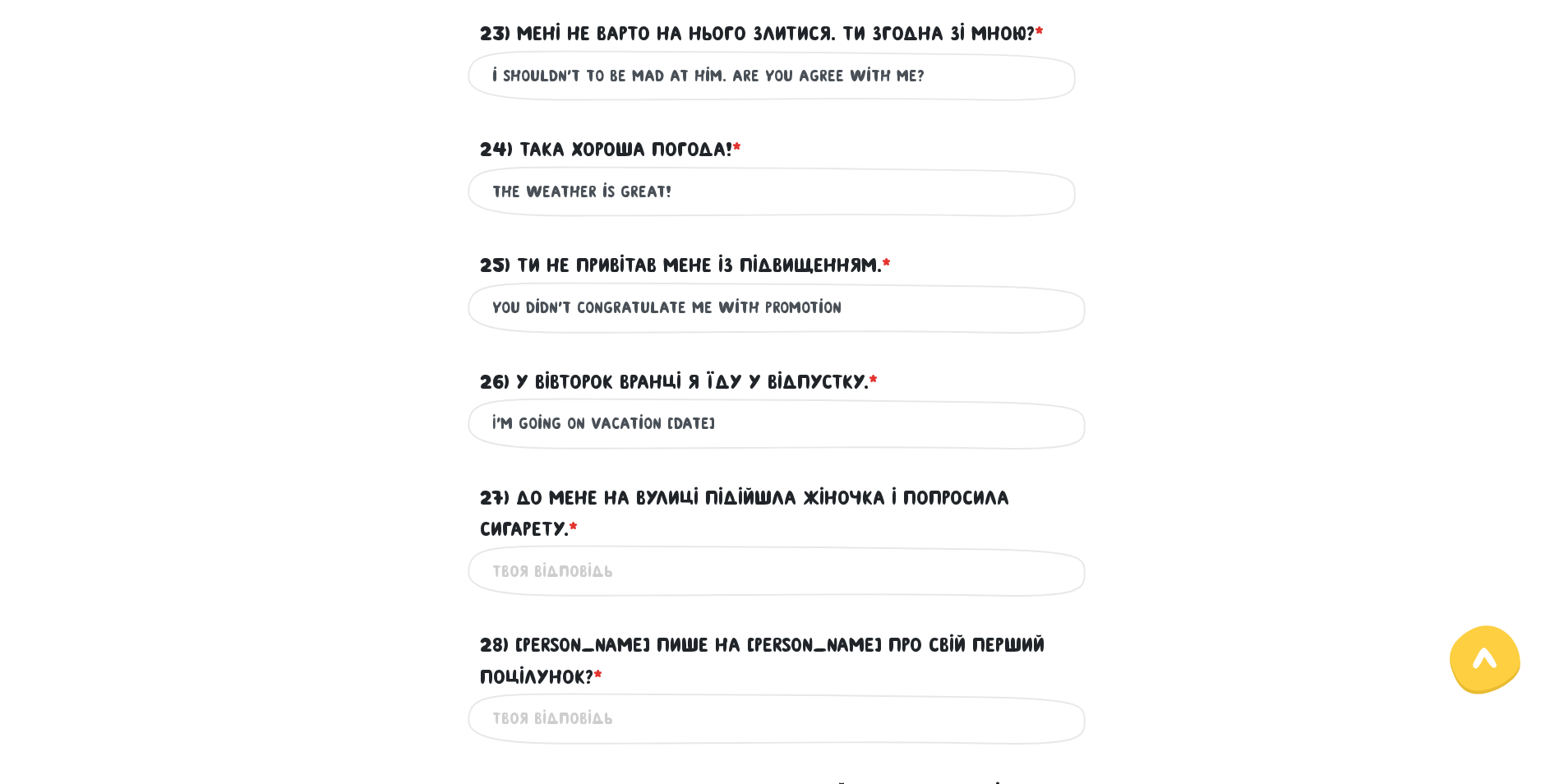
scroll to position [2679, 0]
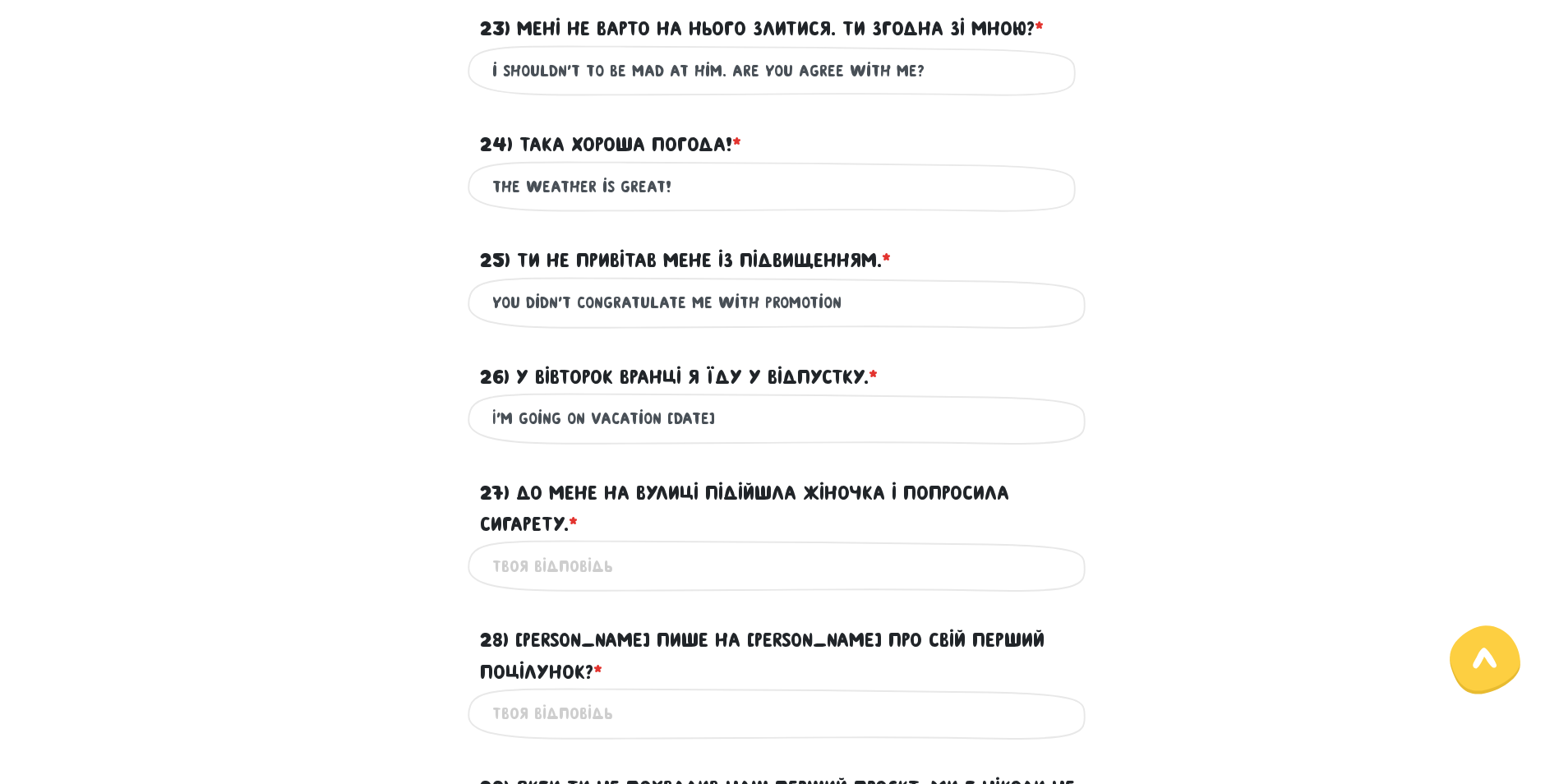
type input "I'm going on vacation [DATE]"
click at [621, 566] on input "27) До мене на вулиці підійшла жіночка і попросила сигарету. * ?" at bounding box center [780, 566] width 575 height 37
click at [729, 561] on input "the women came to me on the street and asked for a sigurette" at bounding box center [780, 566] width 575 height 37
type input "the women came to me on the street and asked for a cigarette"
click at [545, 695] on input "28) [PERSON_NAME] пише на [PERSON_NAME] про свій перший поцілунок? * ?" at bounding box center [780, 713] width 575 height 37
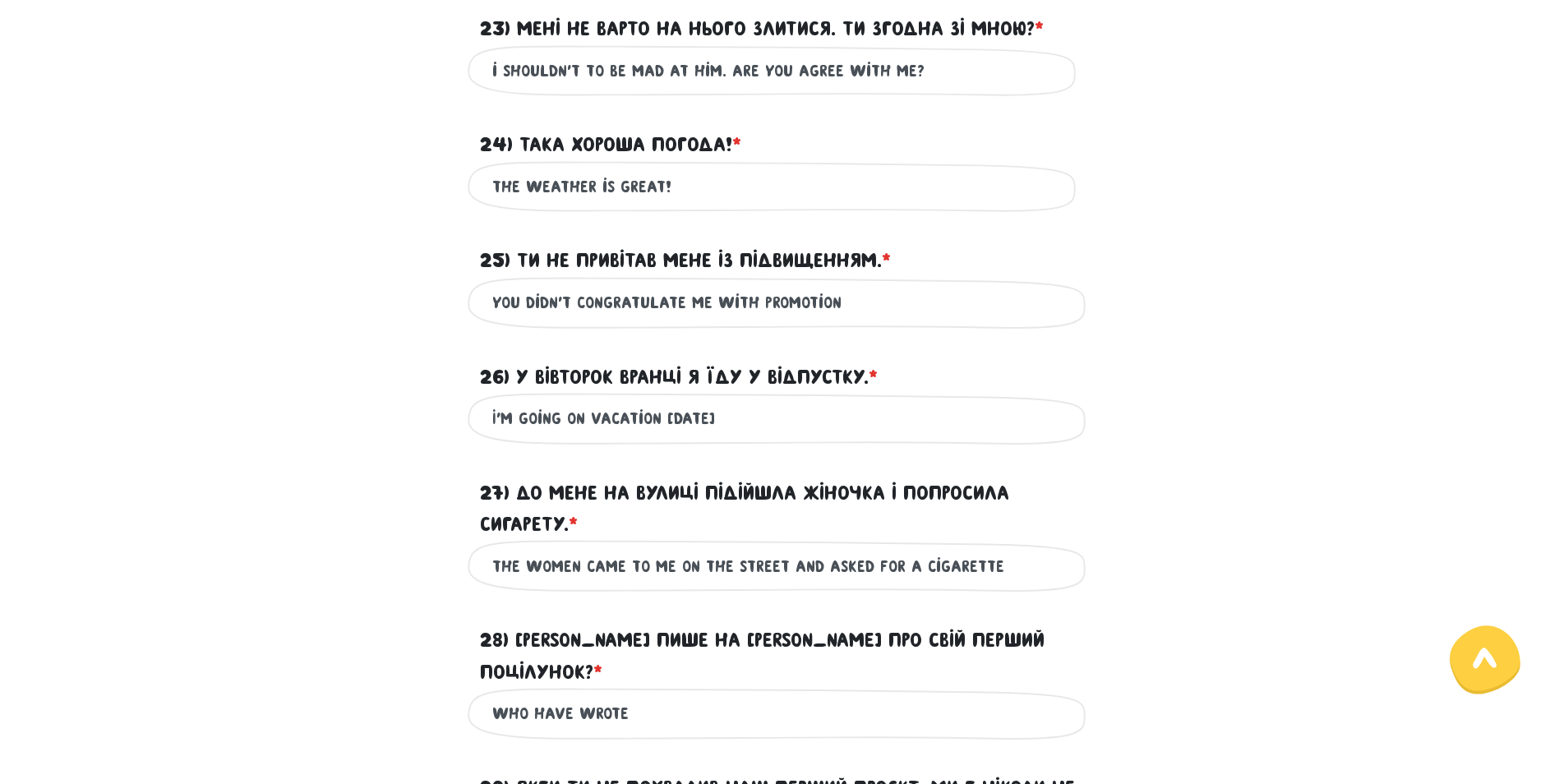
click at [555, 695] on input "who have wrote" at bounding box center [780, 713] width 575 height 37
click at [1229, 503] on div "27) До мене на вулиці підійшла жіночка і попросила сигарету. * ?" at bounding box center [780, 499] width 937 height 83
drag, startPoint x: 630, startPoint y: 682, endPoint x: 568, endPoint y: 673, distance: 62.6
click at [563, 695] on input "who have wrote" at bounding box center [780, 713] width 575 height 37
click at [647, 695] on input "who have wrote" at bounding box center [780, 713] width 575 height 37
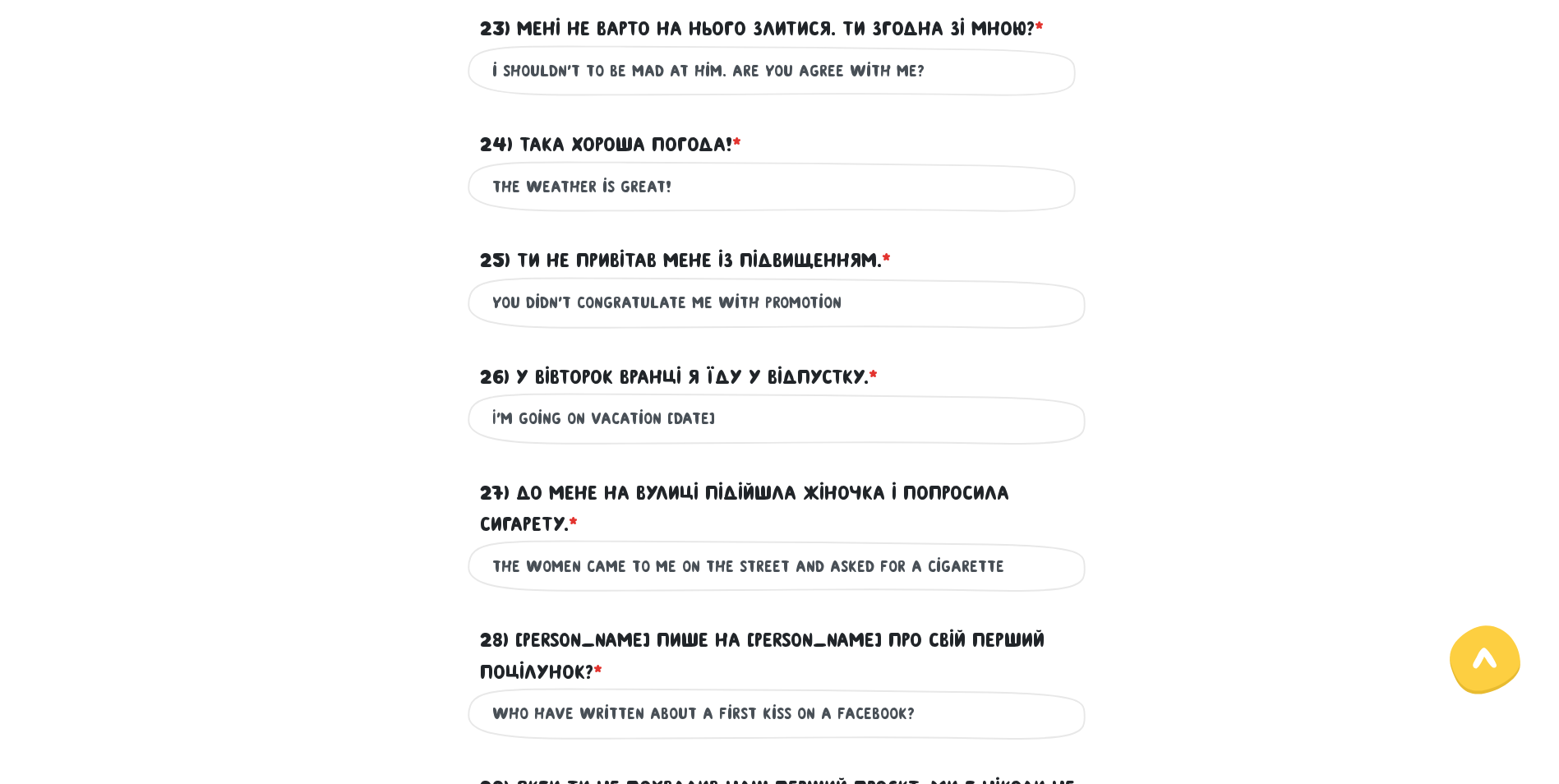
click at [721, 698] on input "who have written about a first kiss on a facebook?" at bounding box center [780, 713] width 575 height 37
click at [703, 695] on input "who have written about a first kiss on a facebook?" at bounding box center [780, 713] width 575 height 37
click at [951, 695] on input "who have written about their first kiss on a facebook?" at bounding box center [780, 713] width 575 height 37
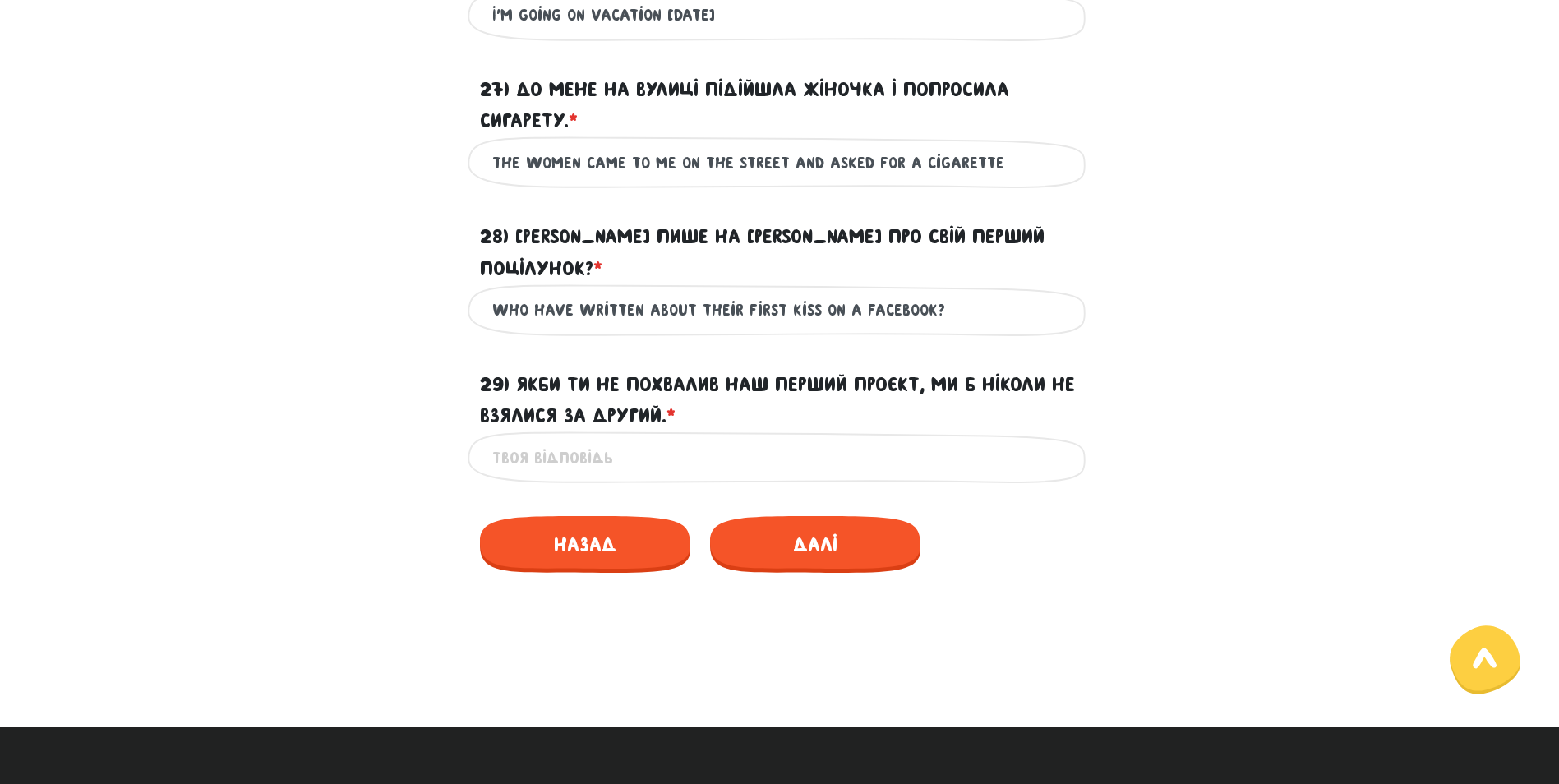
scroll to position [3090, 0]
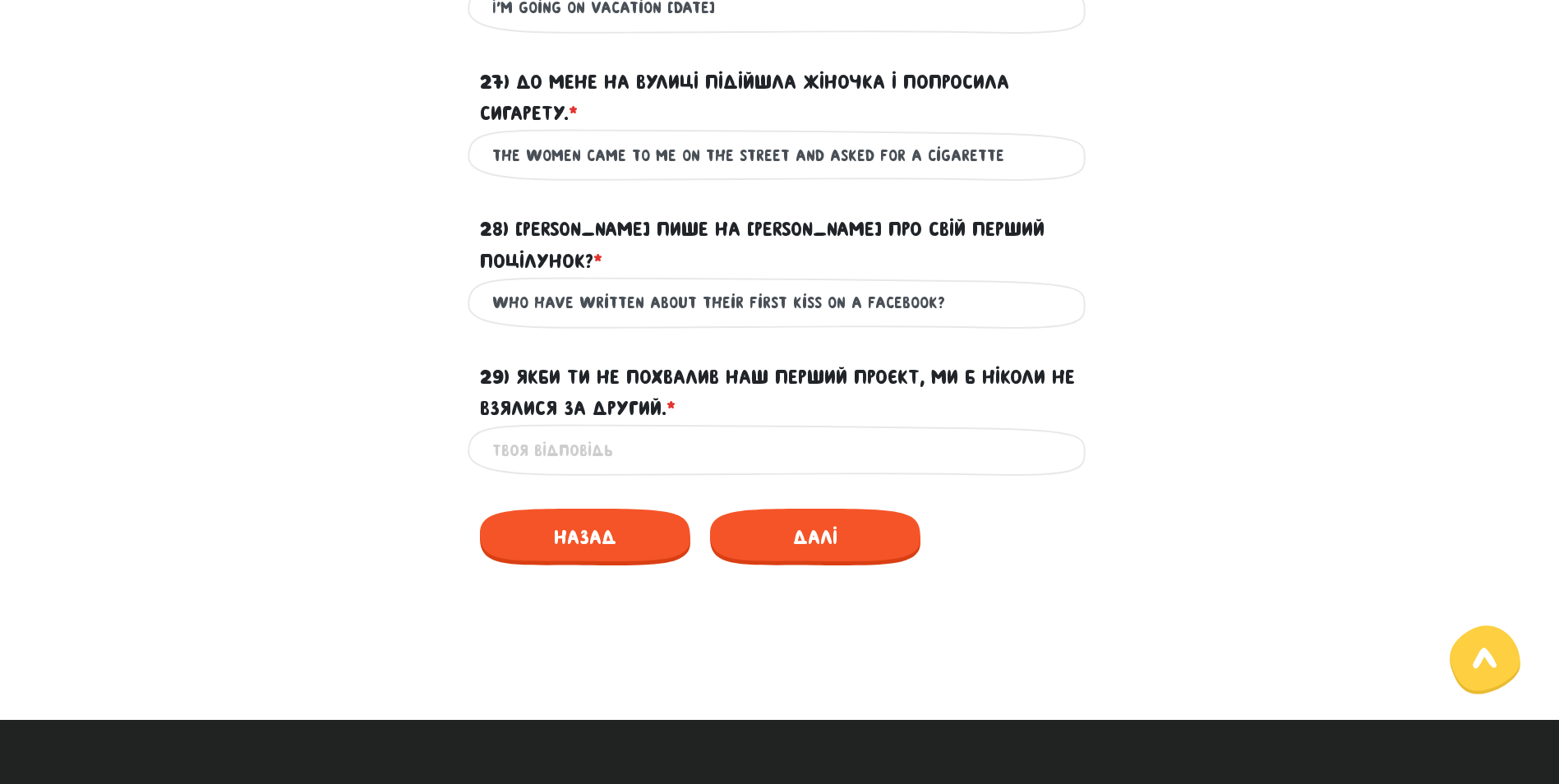
type input "who have written about their first kiss on a facebook?"
click at [564, 431] on input "29) Якби ти не похвалив наш перший проєкт, ми б ніколи не взялися за другий. * ?" at bounding box center [780, 450] width 575 height 37
click at [711, 431] on input "if you haven't praised" at bounding box center [780, 450] width 575 height 37
click at [704, 431] on input "if you haven't praised your project, we have never took the second" at bounding box center [780, 450] width 575 height 37
drag, startPoint x: 954, startPoint y: 424, endPoint x: 923, endPoint y: 419, distance: 31.4
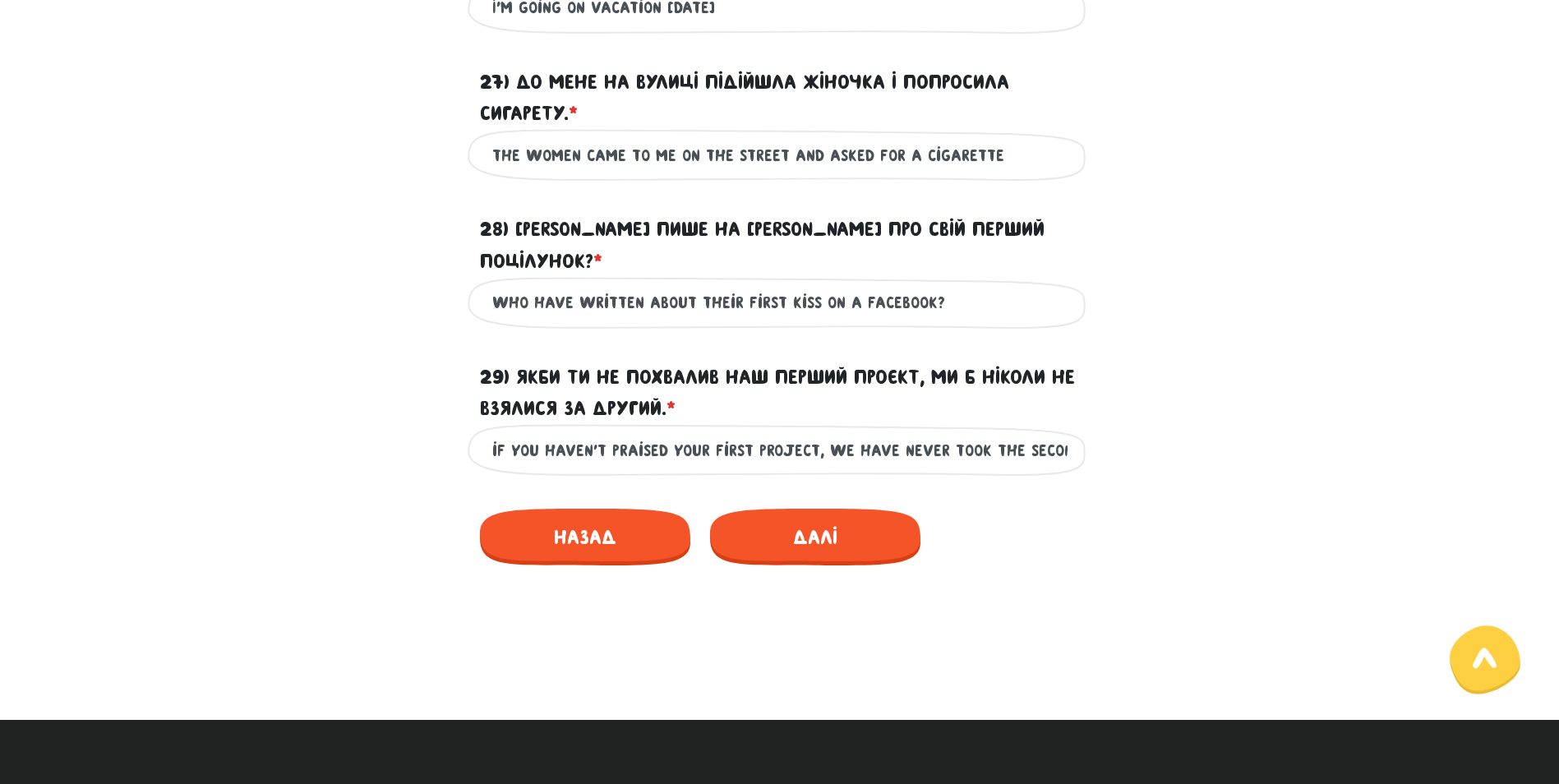
click at [923, 431] on input "if you haven't praised your first project, we have never took the second" at bounding box center [780, 450] width 575 height 37
click at [1065, 431] on input "if you haven't praised your first project, we have never took the second" at bounding box center [780, 450] width 575 height 37
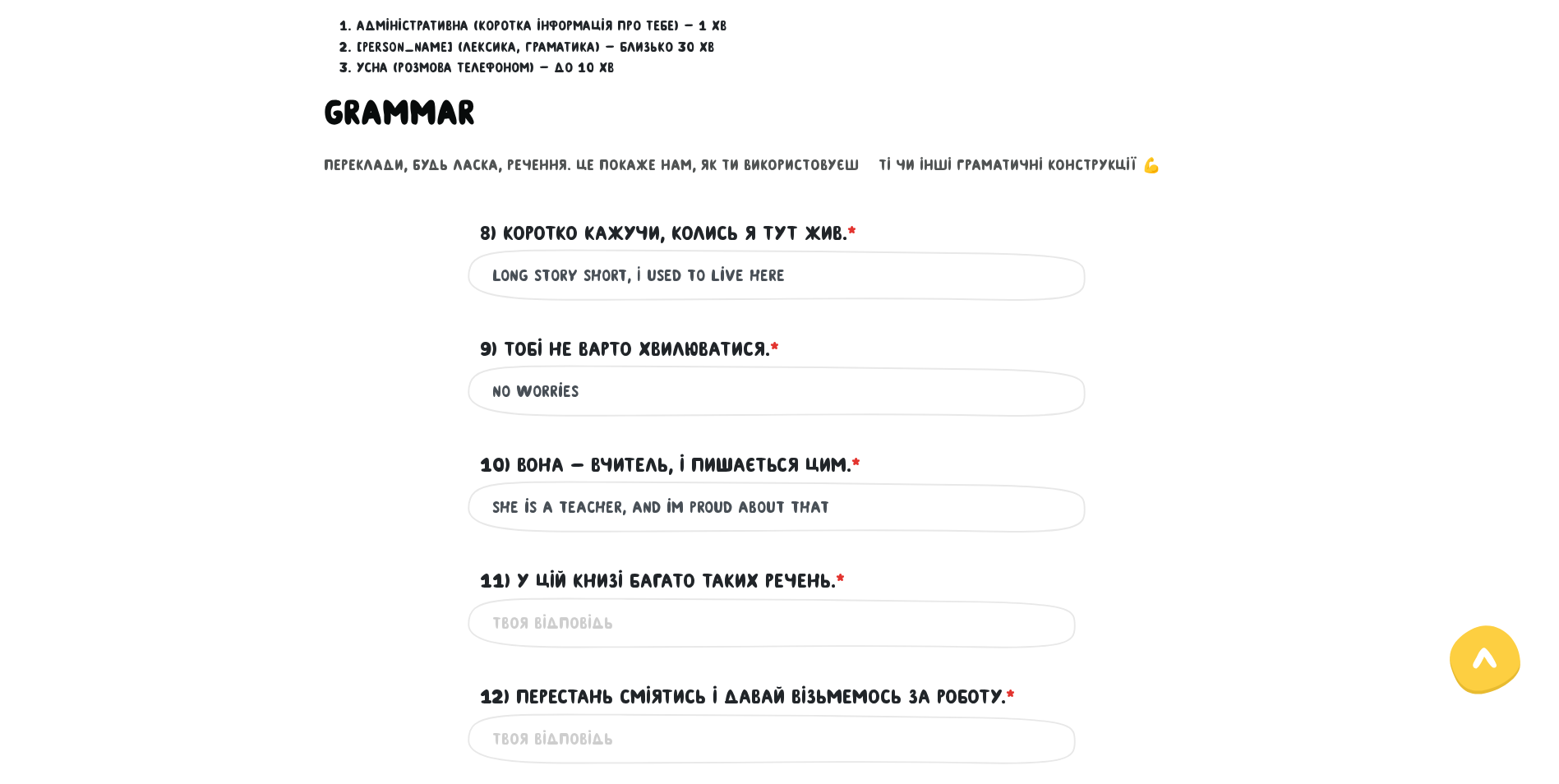
scroll to position [707, 0]
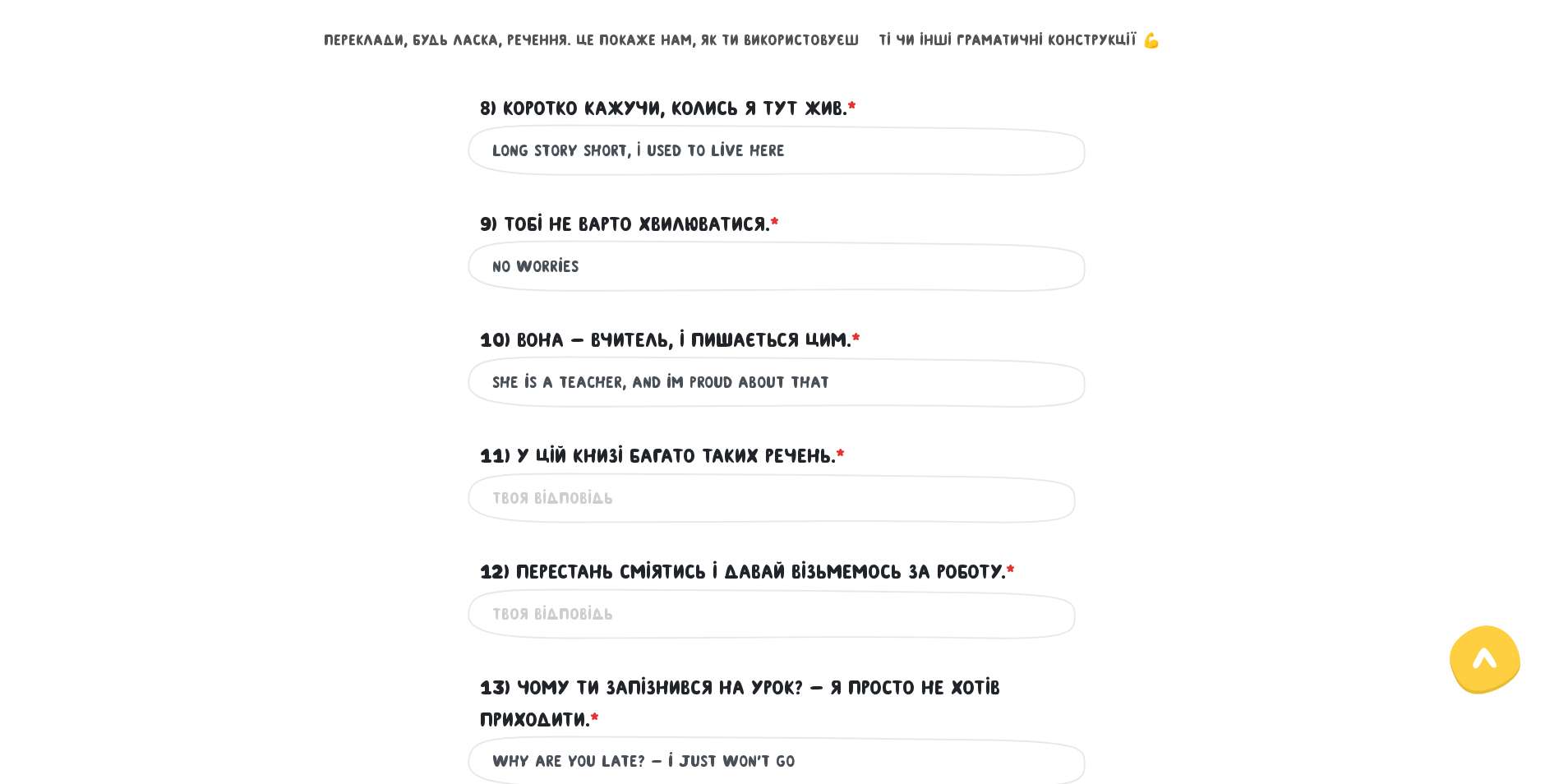
type input "if you haven't praised your first project, we have never took the second"
click at [626, 495] on input "11) У цій книзі багато таких речень. * ?" at bounding box center [780, 498] width 575 height 37
click at [669, 500] on input "there is a lot of" at bounding box center [780, 498] width 575 height 37
type input "there is a lot of such sentences in this book"
click at [610, 260] on input "no worries" at bounding box center [780, 266] width 575 height 37
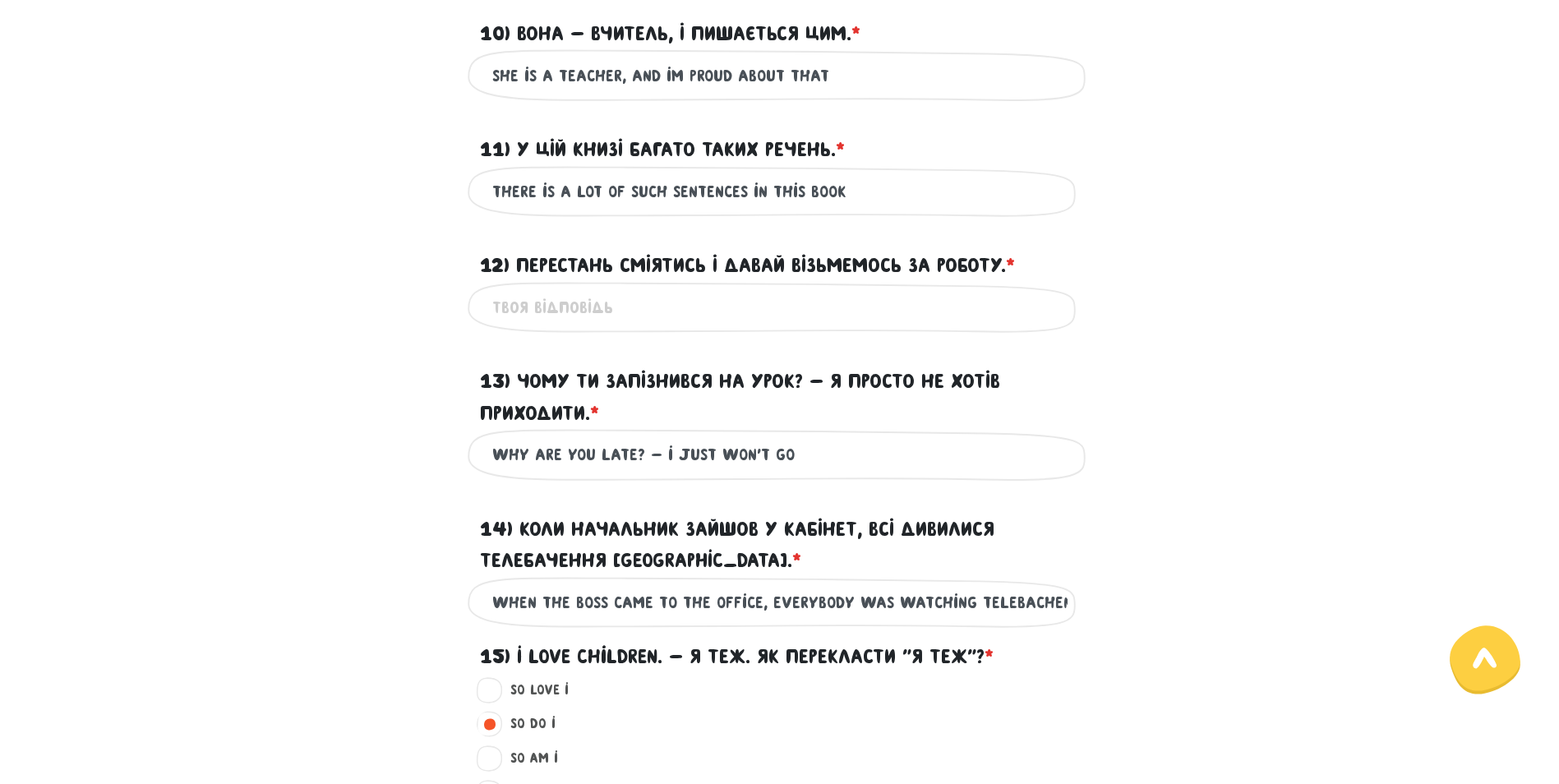
scroll to position [1035, 0]
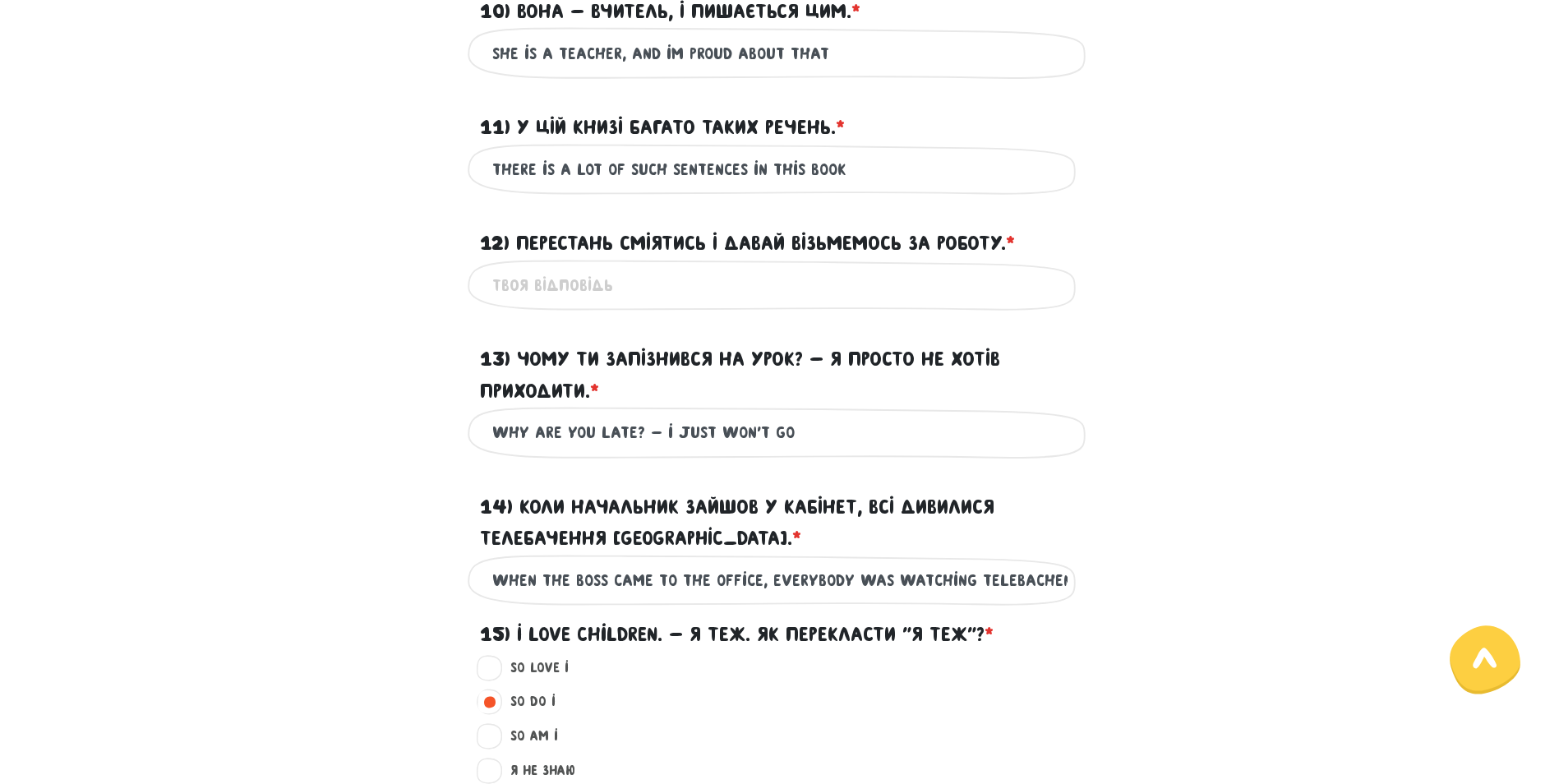
click at [605, 273] on input "12) Перестань сміятись і давай візьмемось за роботу. * ?" at bounding box center [780, 285] width 575 height 37
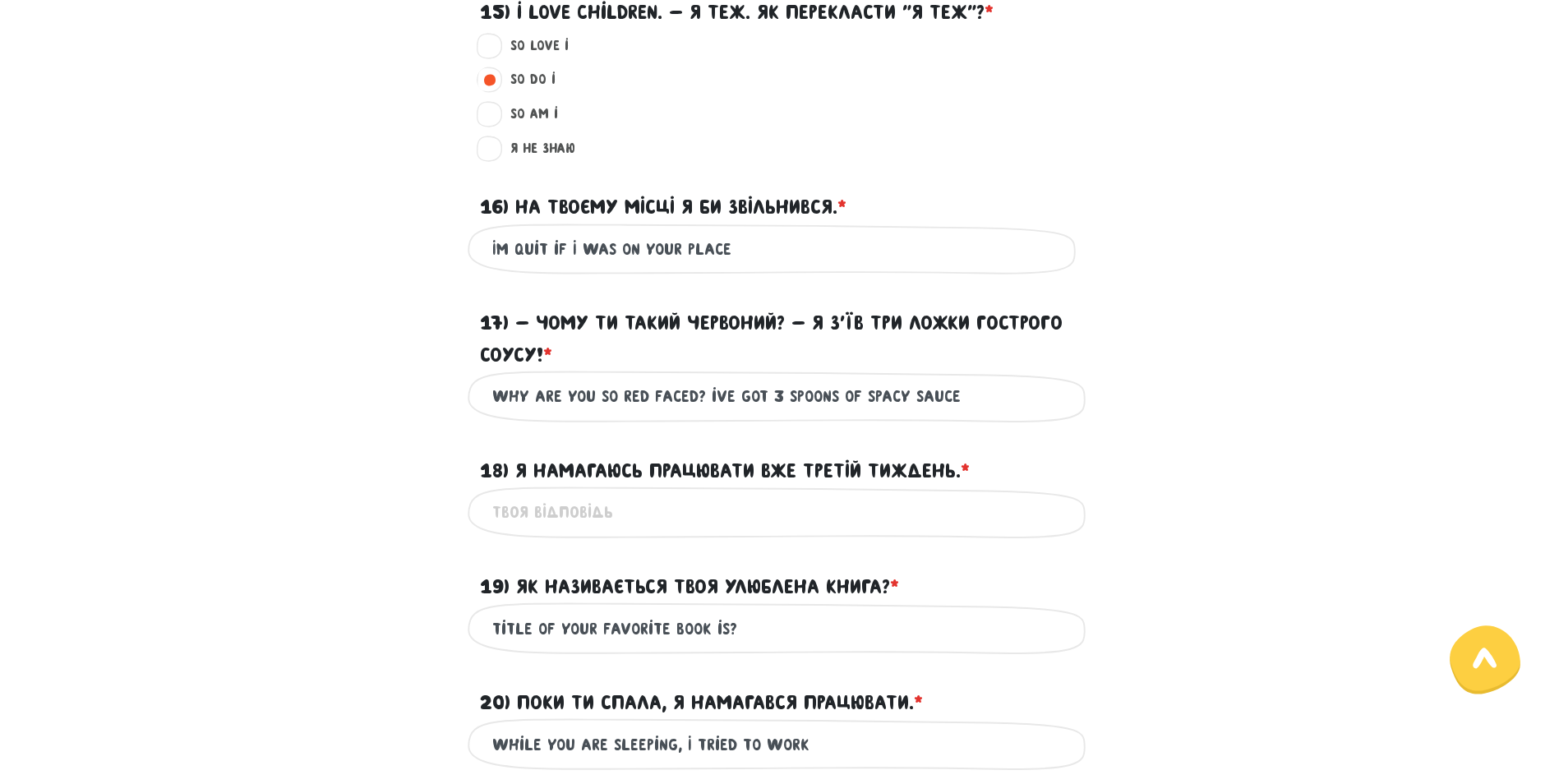
scroll to position [1693, 0]
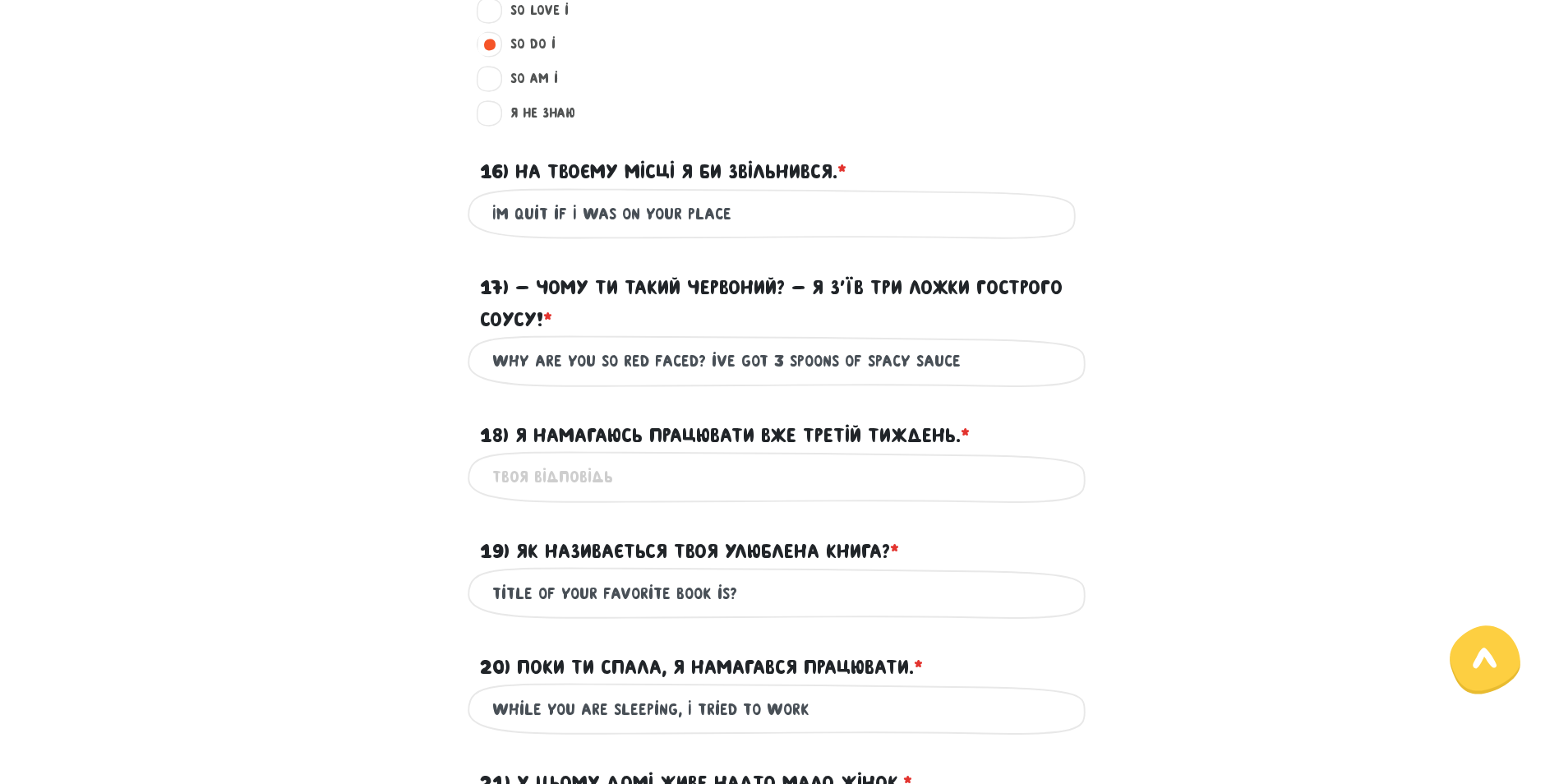
type input "stop to laugh and let's start to work"
click at [624, 470] on input "18) Я намагаюсь працювати вже третій тиждень. * ?" at bounding box center [780, 477] width 575 height 37
click at [544, 471] on input "i tried working" at bounding box center [780, 477] width 575 height 37
drag, startPoint x: 622, startPoint y: 477, endPoint x: 655, endPoint y: 462, distance: 36.2
click at [655, 462] on input "i tried to working" at bounding box center [780, 477] width 575 height 37
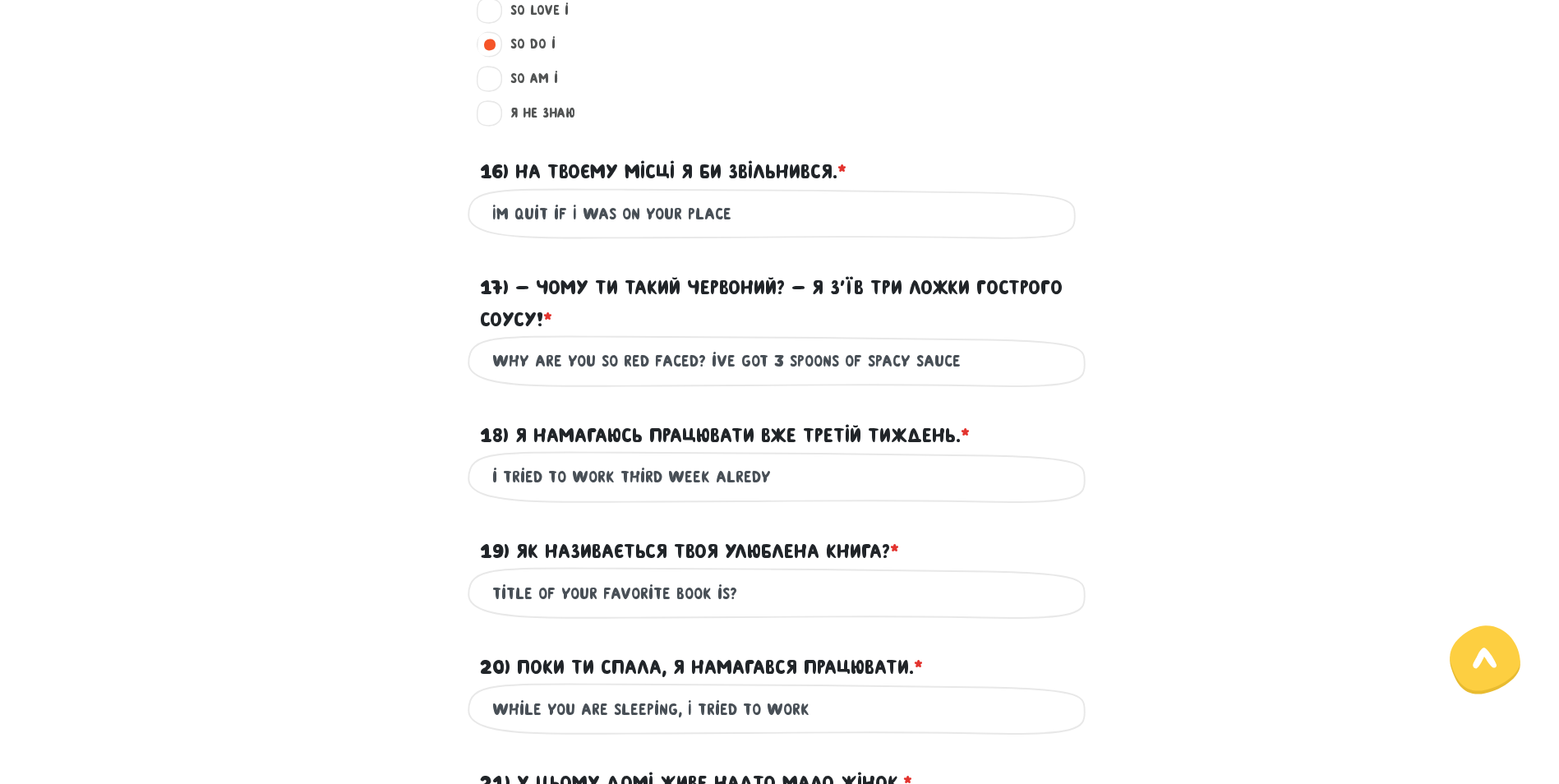
click at [622, 462] on input "i tried to work third week alredy" at bounding box center [780, 477] width 575 height 37
click at [766, 469] on input "i have tried to work third week already" at bounding box center [780, 477] width 575 height 37
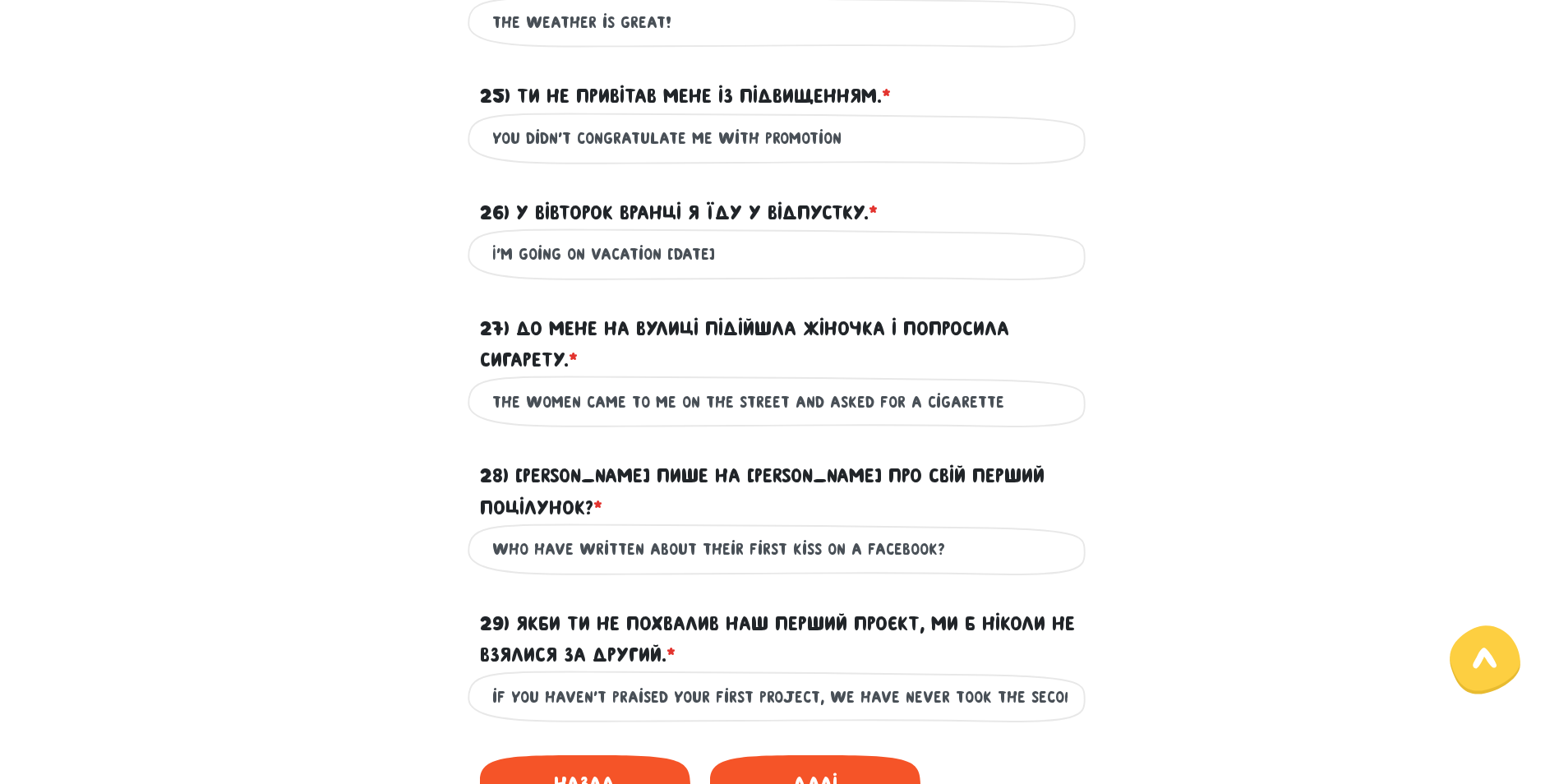
scroll to position [3336, 0]
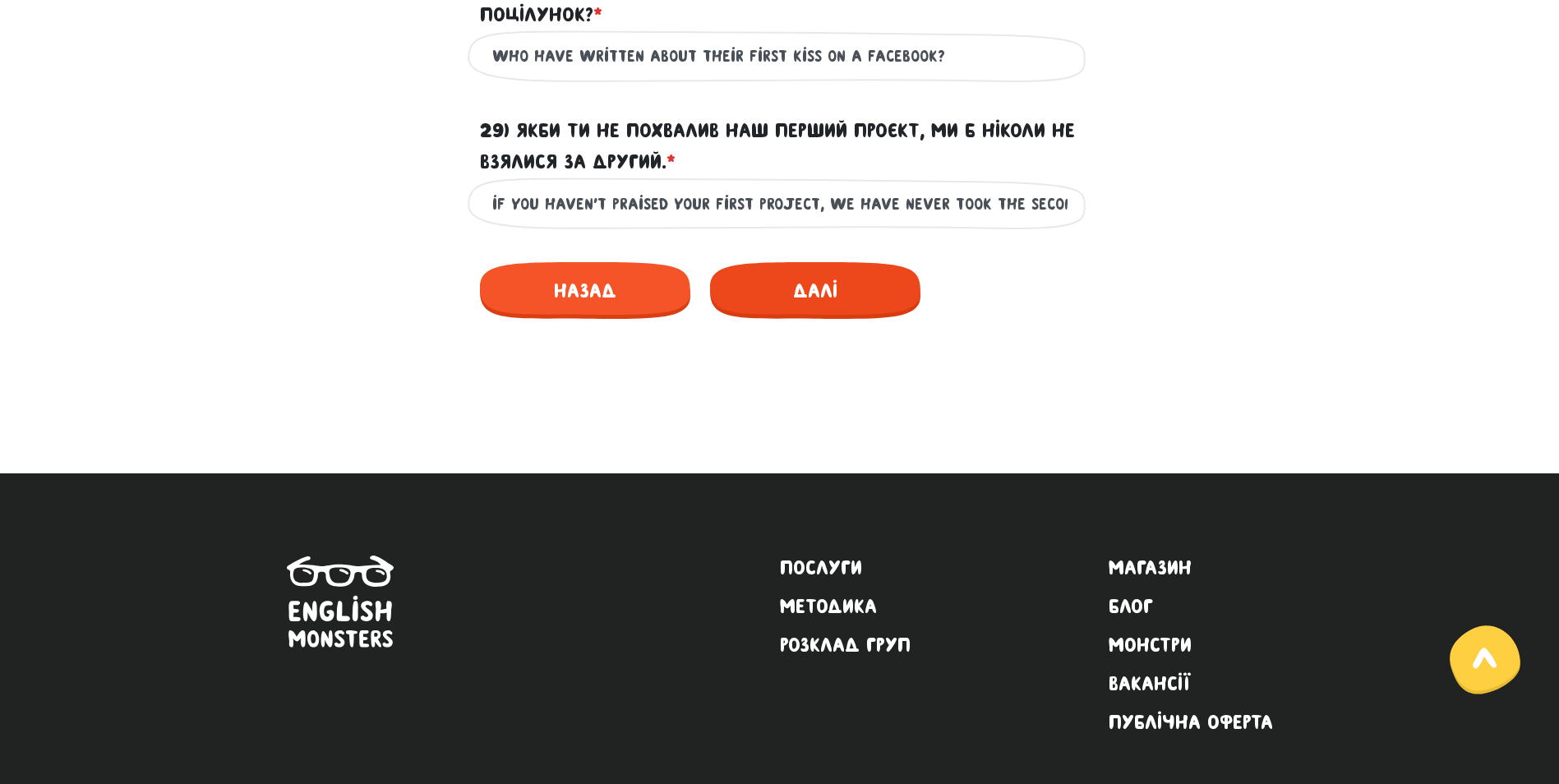
type input "i have tried to work third week already"
click at [770, 262] on span "Далі" at bounding box center [815, 290] width 211 height 57
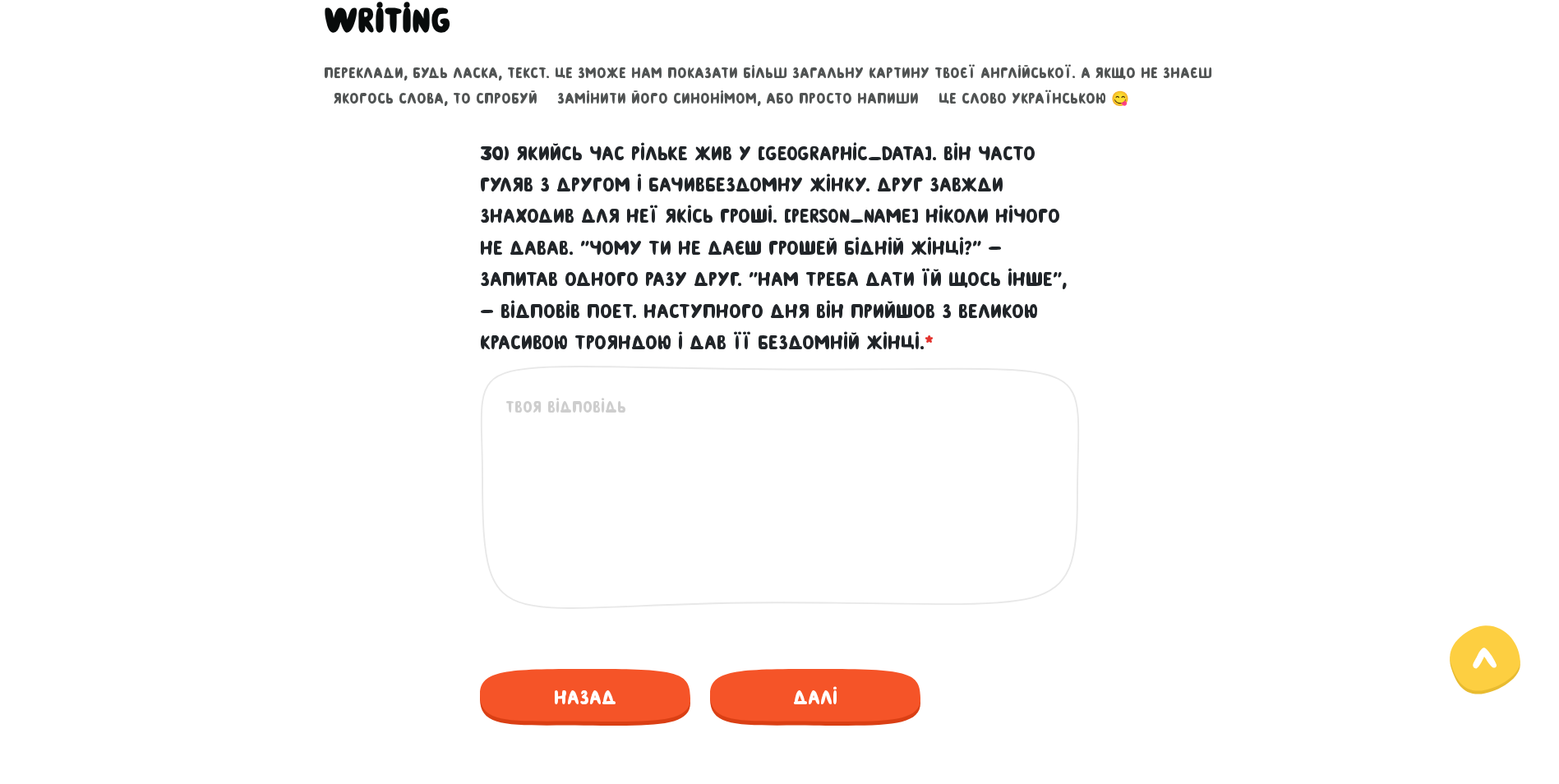
scroll to position [649, 0]
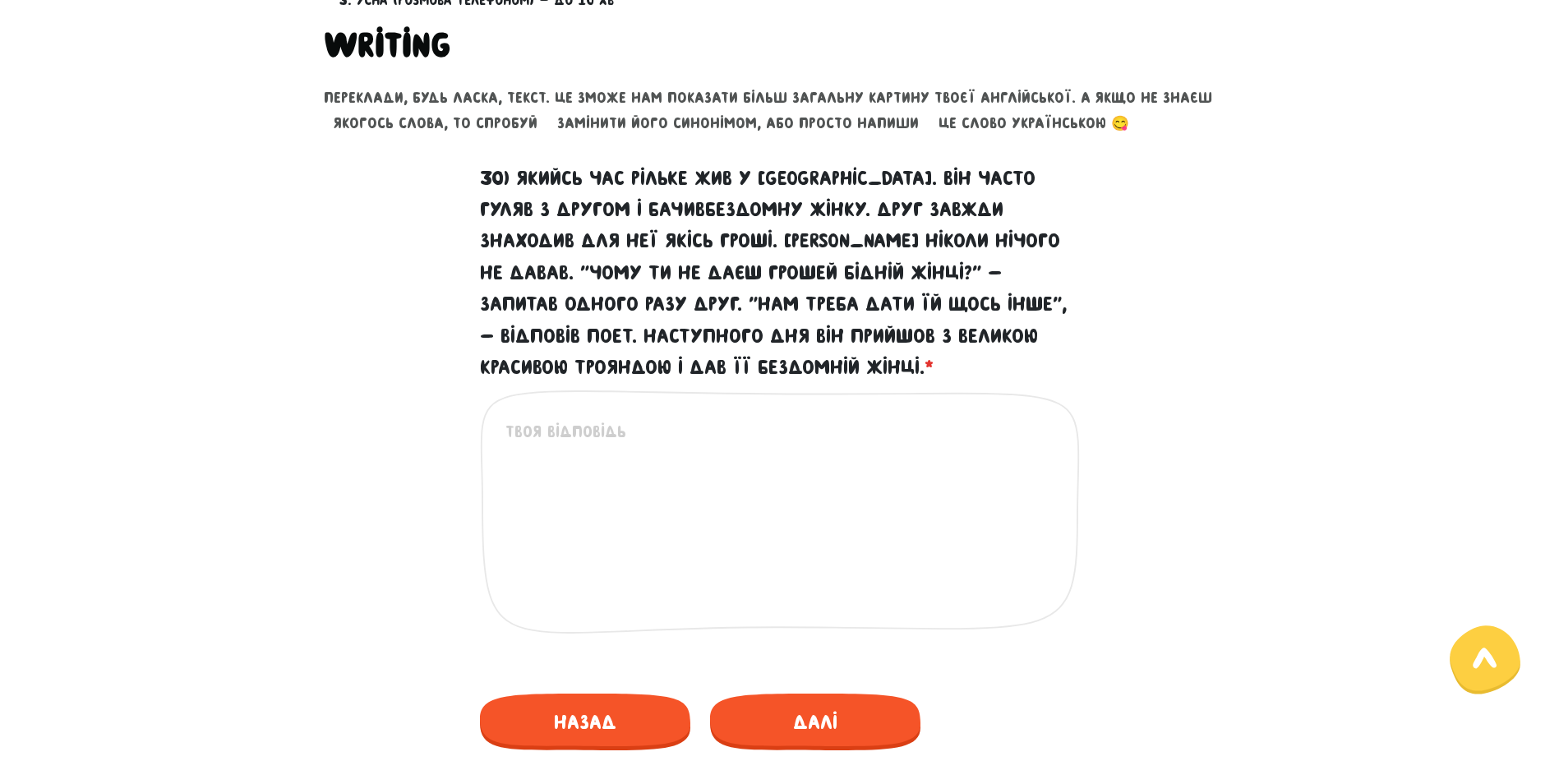
click at [632, 416] on div "Це обов'язкове поле" at bounding box center [780, 525] width 600 height 271
click at [591, 440] on textarea "30) Якийсь час Рільке жив у [GEOGRAPHIC_DATA]. Він часто гуляв з другом і бачив…" at bounding box center [780, 519] width 550 height 202
click at [680, 435] on textarea "once upon a time" at bounding box center [780, 519] width 550 height 202
click at [960, 438] on textarea "once upon a time, [PERSON_NAME] live in a [GEOGRAPHIC_DATA] he walking around" at bounding box center [780, 519] width 550 height 202
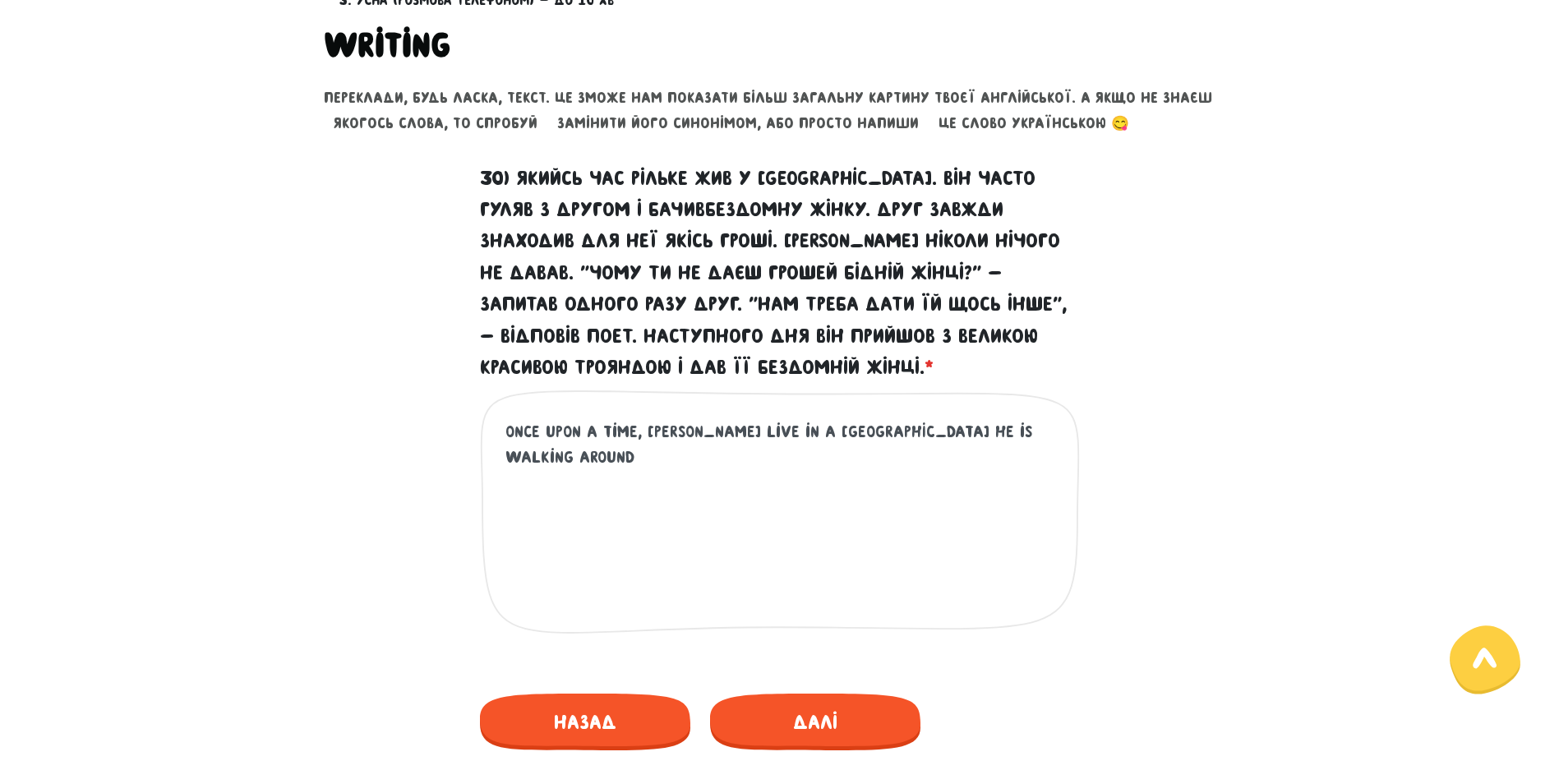
click at [991, 430] on textarea "once upon a time, [PERSON_NAME] live in a [GEOGRAPHIC_DATA] he is walking around" at bounding box center [780, 519] width 550 height 202
click at [861, 457] on textarea "once upon a time, [PERSON_NAME] live in a [GEOGRAPHIC_DATA] he is walking aroun…" at bounding box center [780, 519] width 550 height 202
click at [933, 454] on textarea "once upon a time, [PERSON_NAME] live in a [GEOGRAPHIC_DATA] he is walking aroun…" at bounding box center [780, 519] width 550 height 202
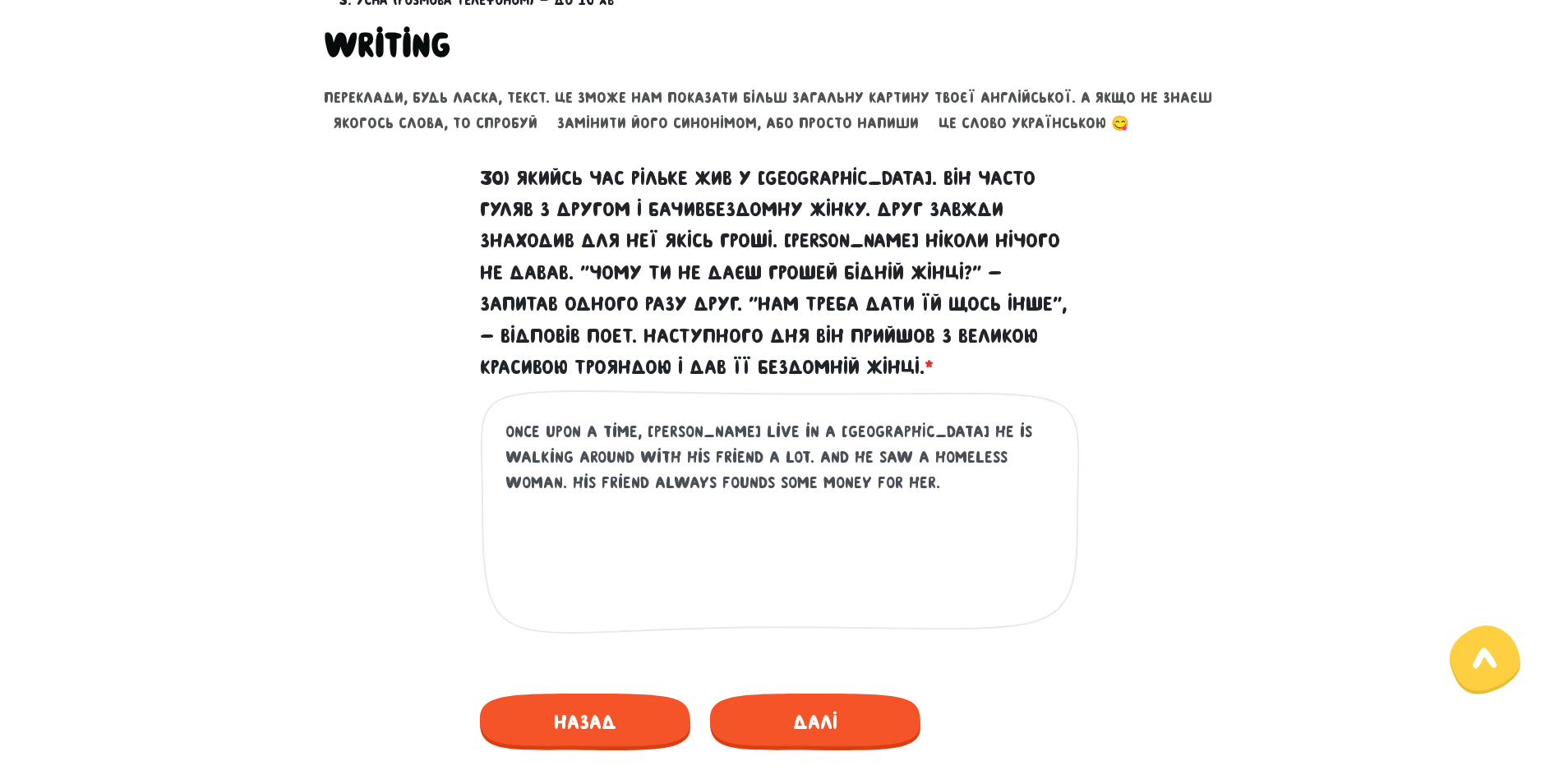
drag, startPoint x: 553, startPoint y: 455, endPoint x: 594, endPoint y: 461, distance: 41.4
click at [594, 461] on textarea "once upon a time, [PERSON_NAME] live in a [GEOGRAPHIC_DATA] he is walking aroun…" at bounding box center [780, 519] width 550 height 202
click at [969, 430] on textarea "once upon a time, [PERSON_NAME] live in a [GEOGRAPHIC_DATA] he is walking aroun…" at bounding box center [780, 519] width 550 height 202
click at [742, 471] on textarea "once upon a time, [PERSON_NAME] live in a [GEOGRAPHIC_DATA] he is walking aroun…" at bounding box center [780, 519] width 550 height 202
click at [849, 450] on textarea "once upon a time, [PERSON_NAME] live in a [GEOGRAPHIC_DATA] he is walking aroun…" at bounding box center [780, 519] width 550 height 202
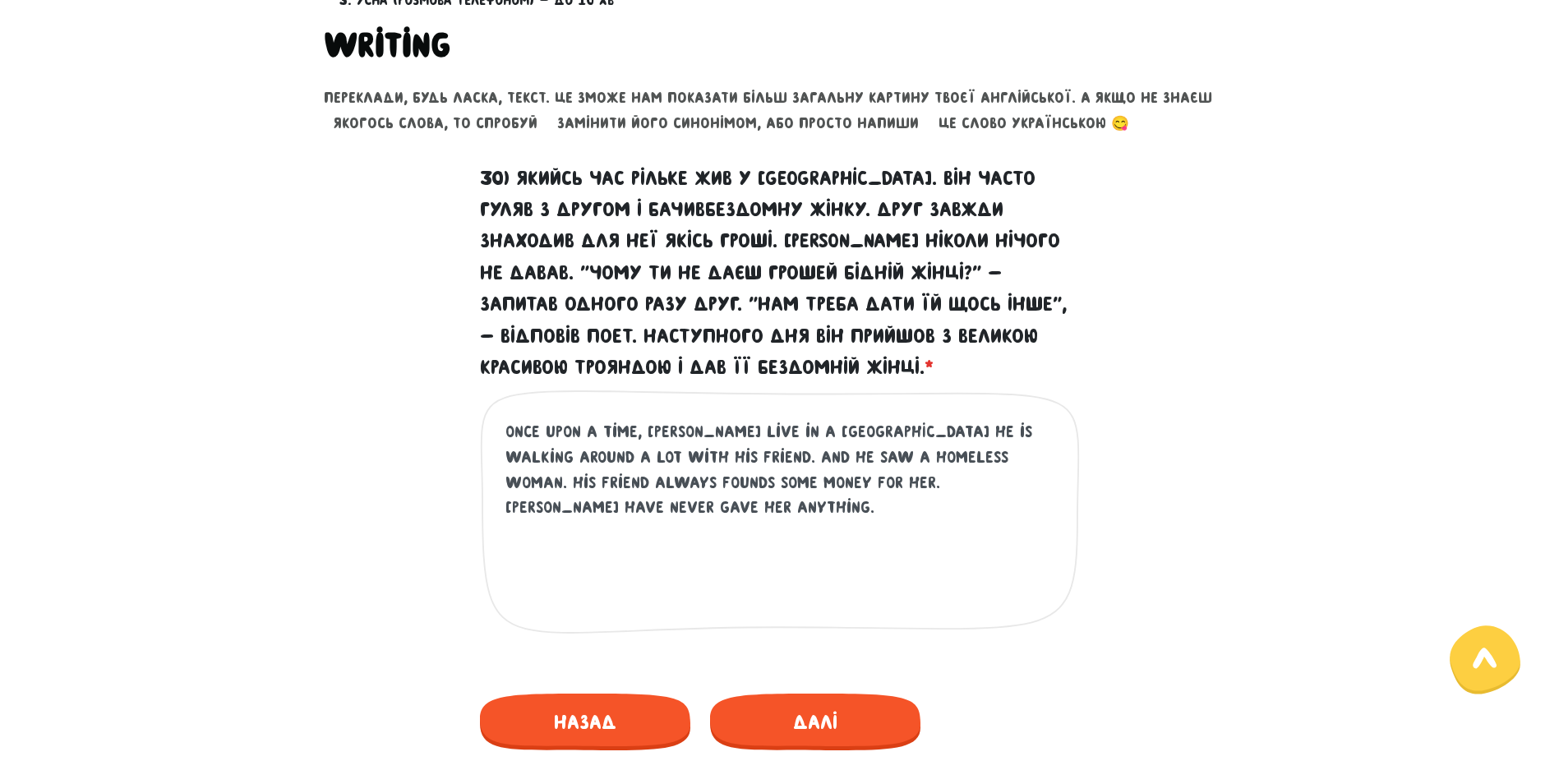
click at [1049, 481] on textarea "once upon a time, [PERSON_NAME] live in a [GEOGRAPHIC_DATA] he is walking aroun…" at bounding box center [780, 519] width 550 height 202
drag, startPoint x: 625, startPoint y: 503, endPoint x: 663, endPoint y: 551, distance: 61.2
click at [627, 503] on textarea "once upon a time, [PERSON_NAME] live in a [GEOGRAPHIC_DATA] he is walking aroun…" at bounding box center [780, 519] width 550 height 202
click at [860, 516] on textarea "once upon a time, [PERSON_NAME] live in a [GEOGRAPHIC_DATA] he is walking aroun…" at bounding box center [780, 519] width 550 height 202
drag, startPoint x: 505, startPoint y: 501, endPoint x: 533, endPoint y: 504, distance: 28.2
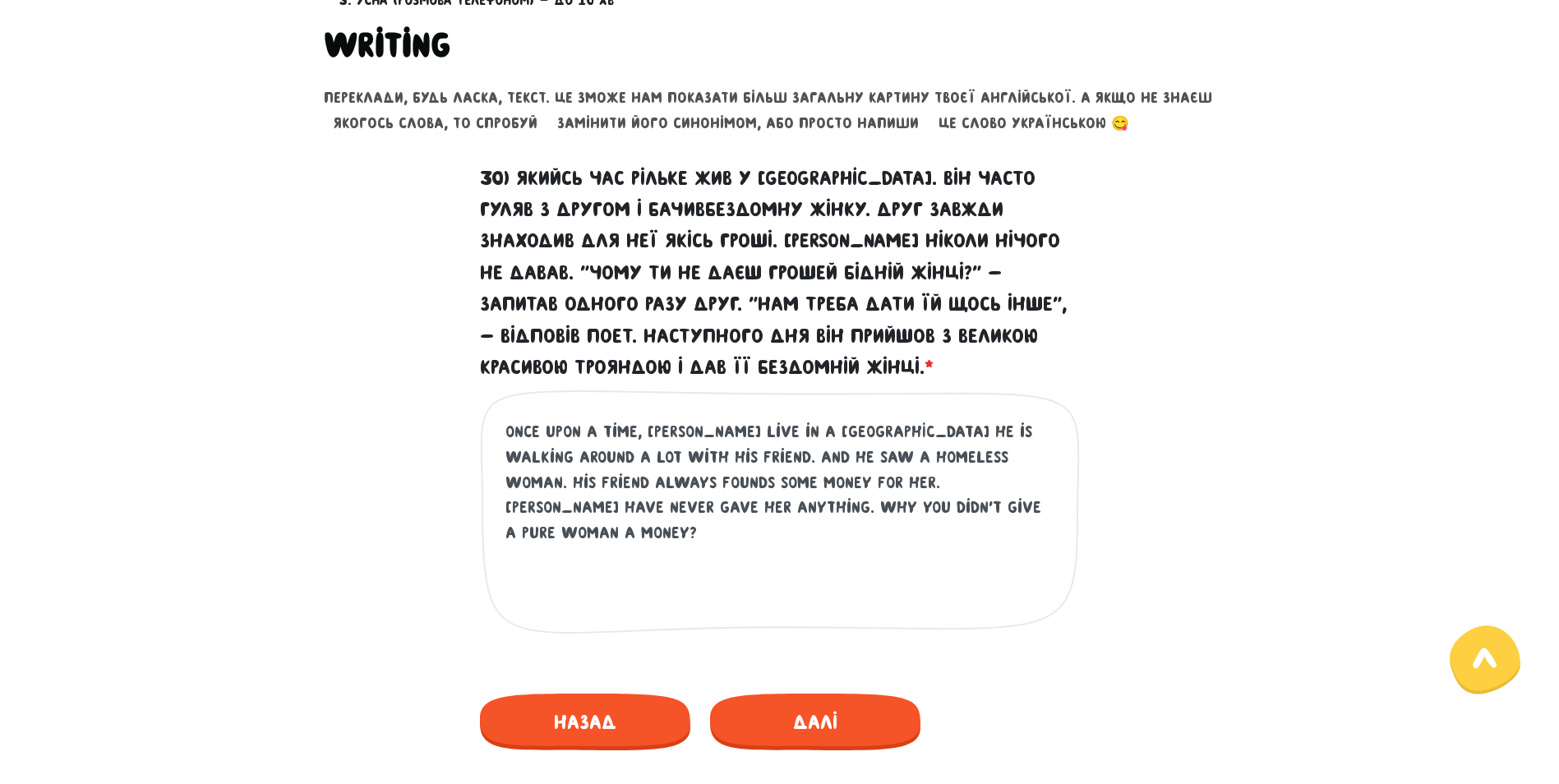
click at [533, 504] on textarea "once upon a time, [PERSON_NAME] live in a [GEOGRAPHIC_DATA] he is walking aroun…" at bounding box center [780, 519] width 550 height 202
click at [885, 504] on textarea "once upon a time, [PERSON_NAME] live in a [GEOGRAPHIC_DATA] he is walking aroun…" at bounding box center [780, 519] width 550 height 202
click at [812, 504] on textarea "once upon a time, [PERSON_NAME] live in a [GEOGRAPHIC_DATA] he is walking aroun…" at bounding box center [780, 519] width 550 height 202
click at [984, 518] on textarea "once upon a time, [PERSON_NAME] live in a [GEOGRAPHIC_DATA] he is walking aroun…" at bounding box center [780, 519] width 550 height 202
click at [965, 506] on textarea "once upon a time, [PERSON_NAME] live in a [GEOGRAPHIC_DATA] he is walking aroun…" at bounding box center [780, 519] width 550 height 202
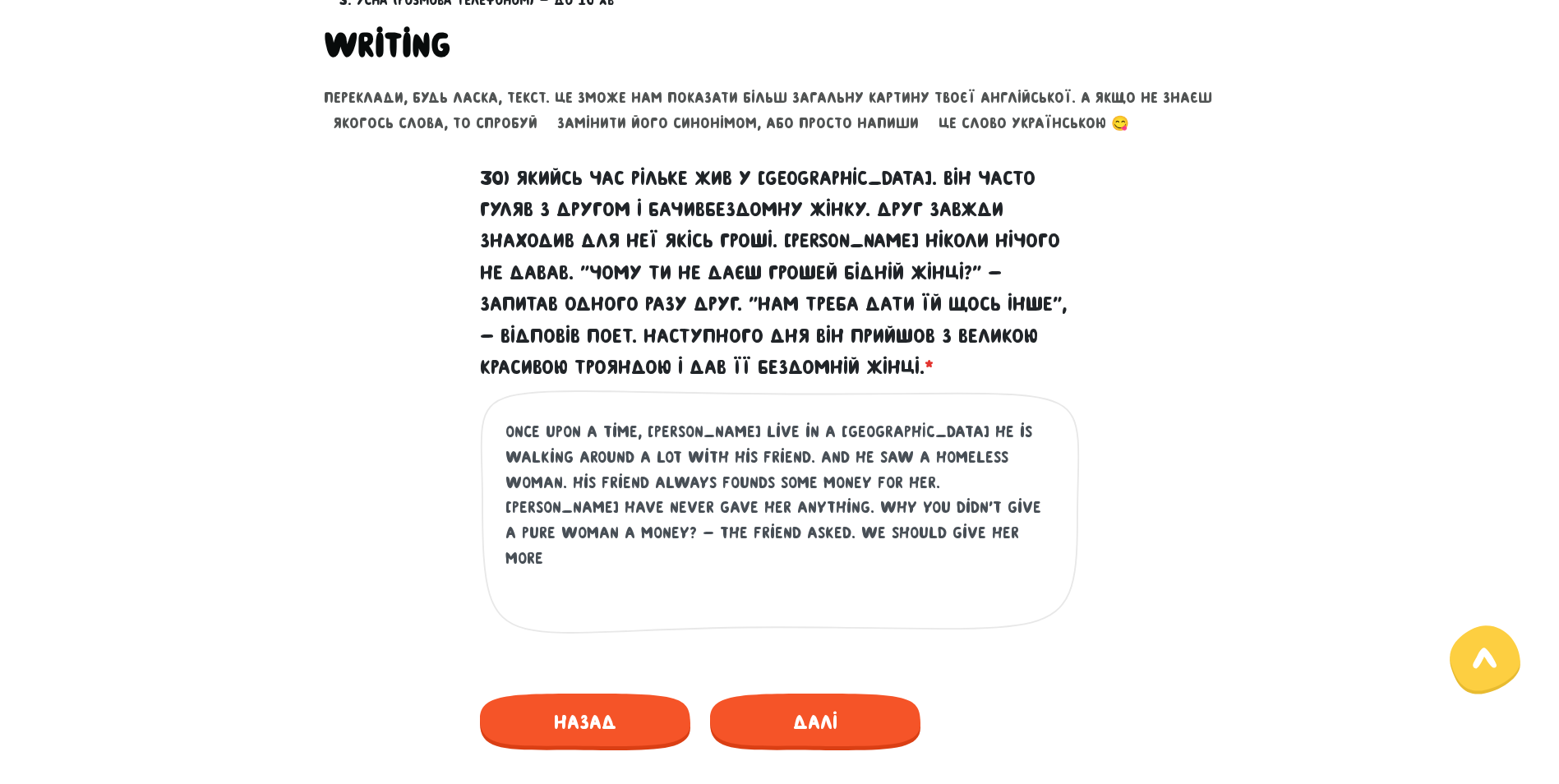
drag, startPoint x: 577, startPoint y: 533, endPoint x: 669, endPoint y: 538, distance: 92.1
click at [669, 538] on textarea "once upon a time, [PERSON_NAME] live in a [GEOGRAPHIC_DATA] he is walking aroun…" at bounding box center [780, 519] width 550 height 202
click at [540, 537] on textarea "once upon a time, [PERSON_NAME] live in a [GEOGRAPHIC_DATA] he is walking aroun…" at bounding box center [780, 519] width 550 height 202
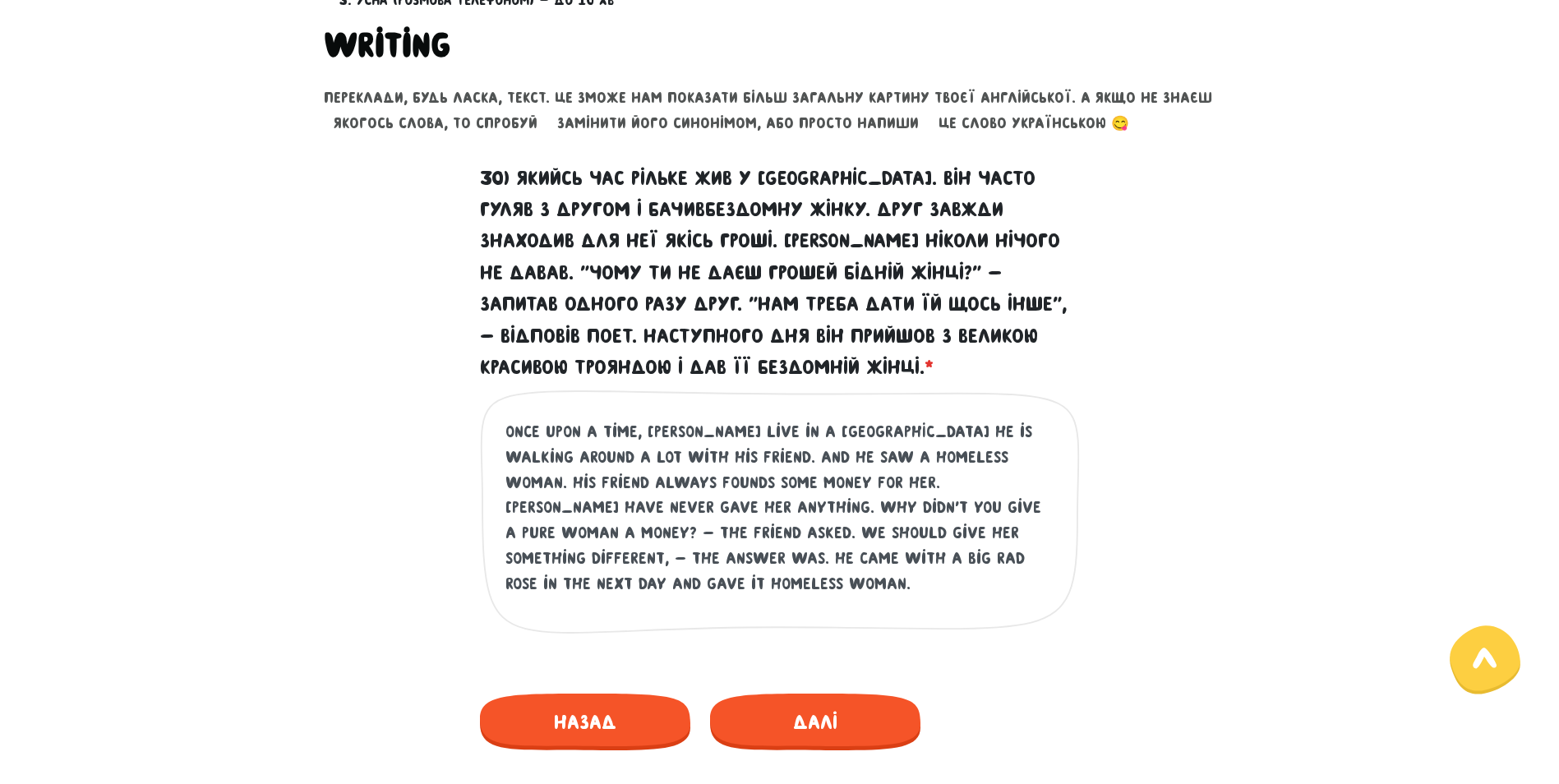
click at [725, 497] on textarea "once upon a time, [PERSON_NAME] live in a [GEOGRAPHIC_DATA] he is walking aroun…" at bounding box center [780, 519] width 550 height 202
drag, startPoint x: 780, startPoint y: 532, endPoint x: 801, endPoint y: 556, distance: 31.9
click at [780, 533] on textarea "once upon a time, [PERSON_NAME] live in a [GEOGRAPHIC_DATA] he is walking aroun…" at bounding box center [780, 519] width 550 height 202
click at [930, 506] on textarea "once upon a time, [PERSON_NAME] live in a [GEOGRAPHIC_DATA] he is walking aroun…" at bounding box center [780, 519] width 550 height 202
type textarea "once upon a time, [PERSON_NAME] live in a [GEOGRAPHIC_DATA] he is walking aroun…"
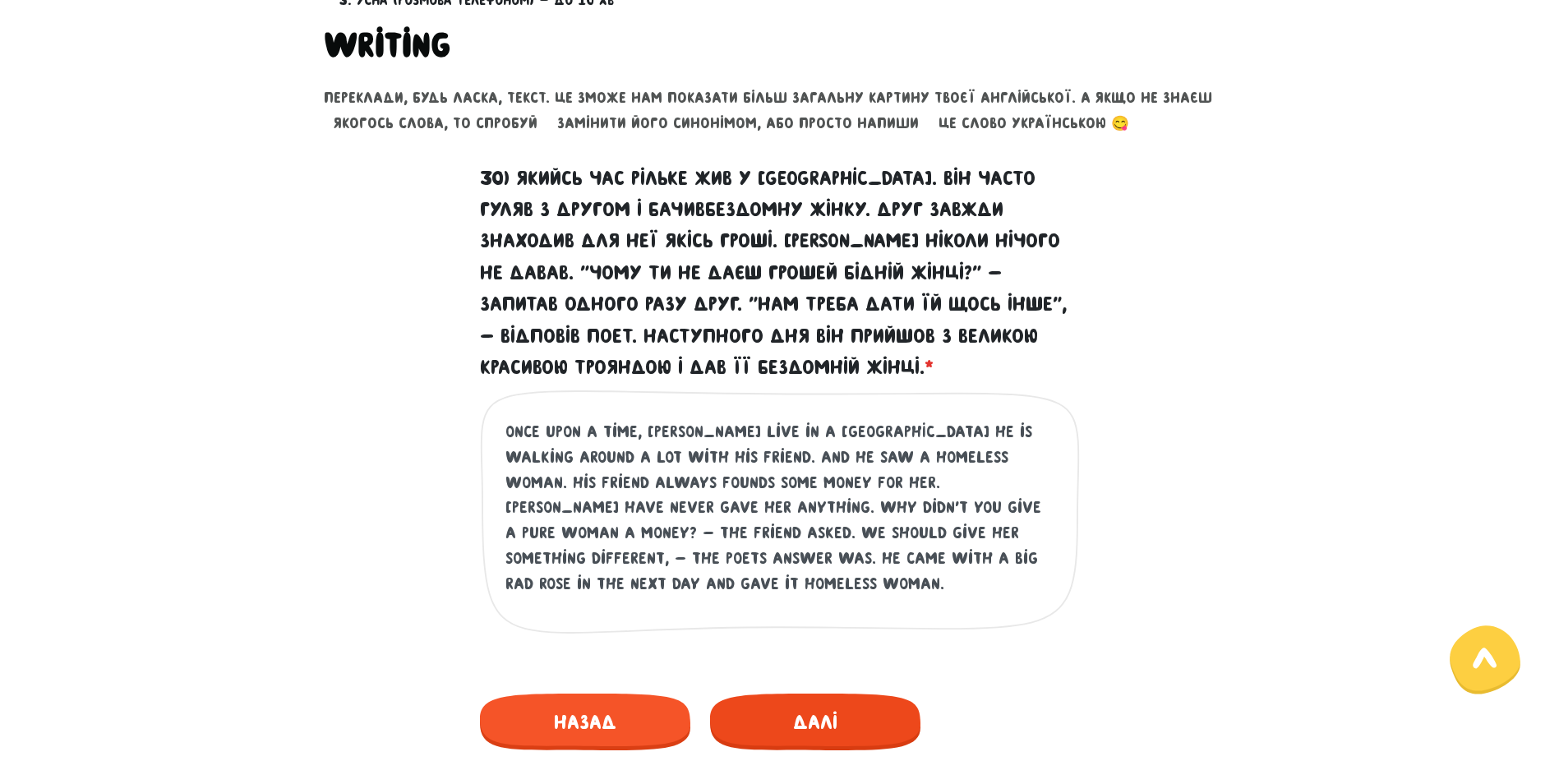
click at [819, 710] on span "Далі" at bounding box center [815, 721] width 211 height 57
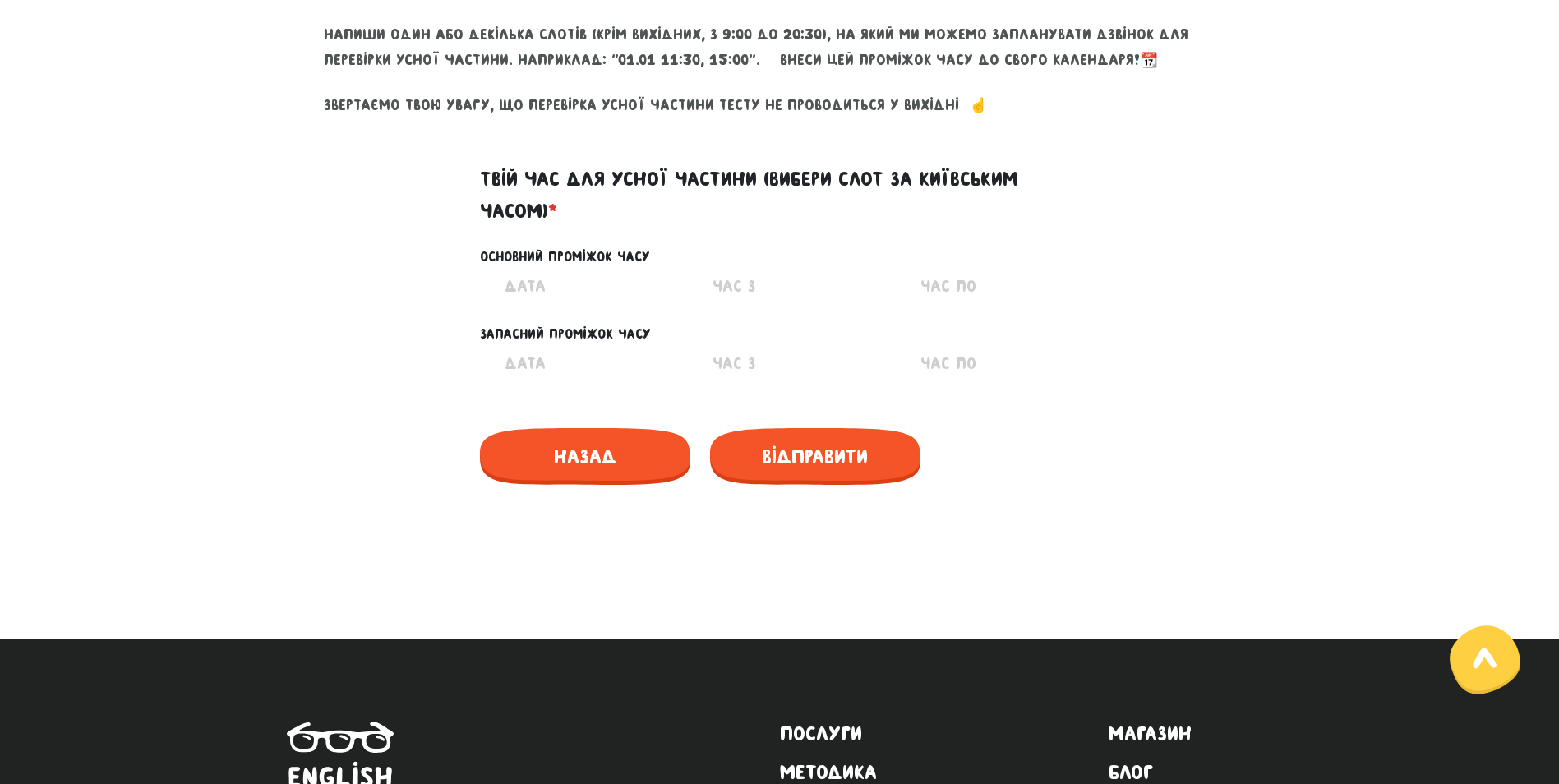
scroll to position [631, 0]
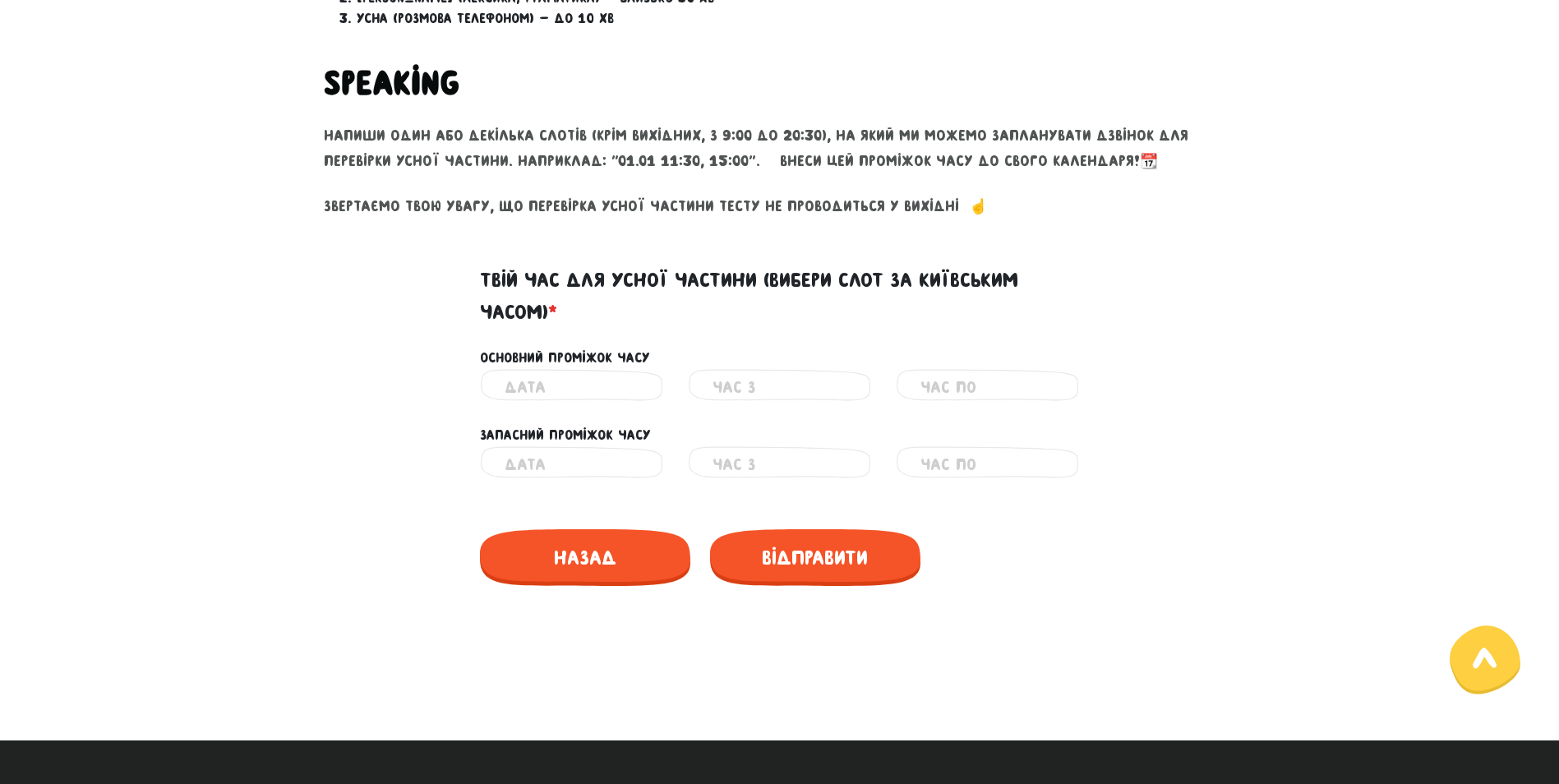
click at [505, 381] on input "text" at bounding box center [572, 388] width 134 height 37
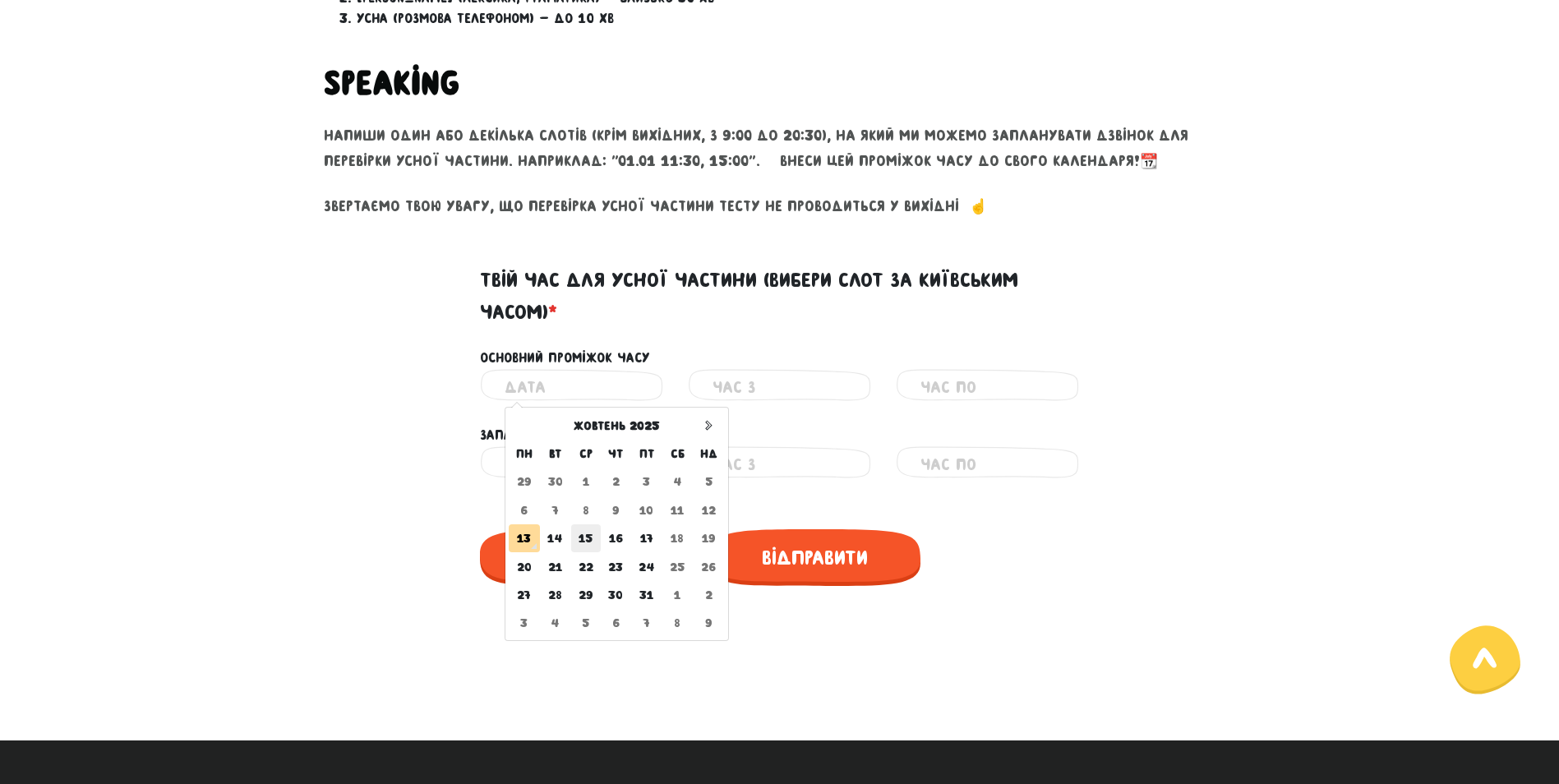
click at [585, 536] on td "15" at bounding box center [586, 537] width 30 height 28
type input "[DATE]"
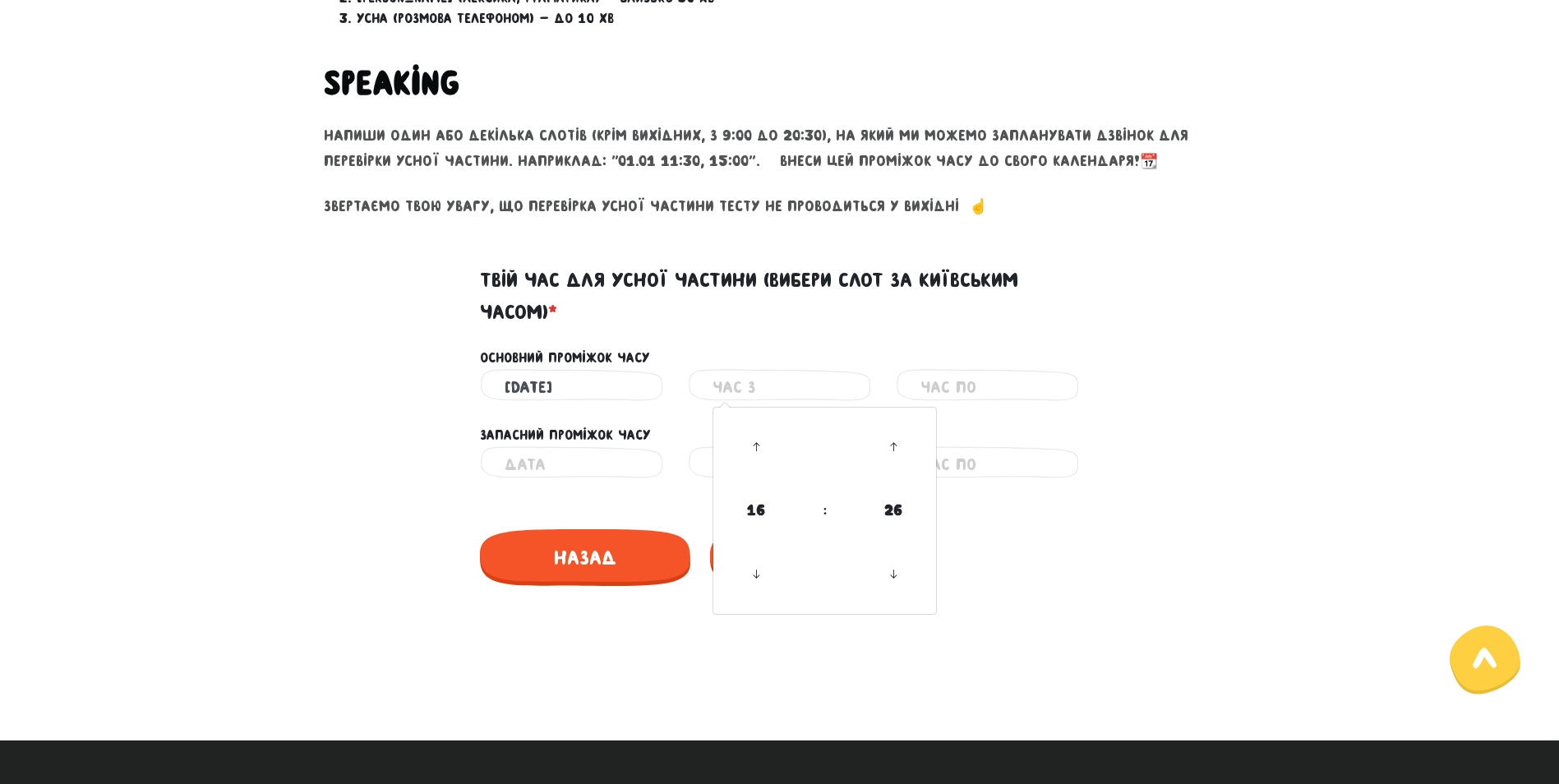
click at [757, 377] on input "text" at bounding box center [780, 388] width 134 height 37
click at [750, 442] on icon at bounding box center [756, 447] width 44 height 44
click at [758, 583] on icon at bounding box center [756, 574] width 44 height 44
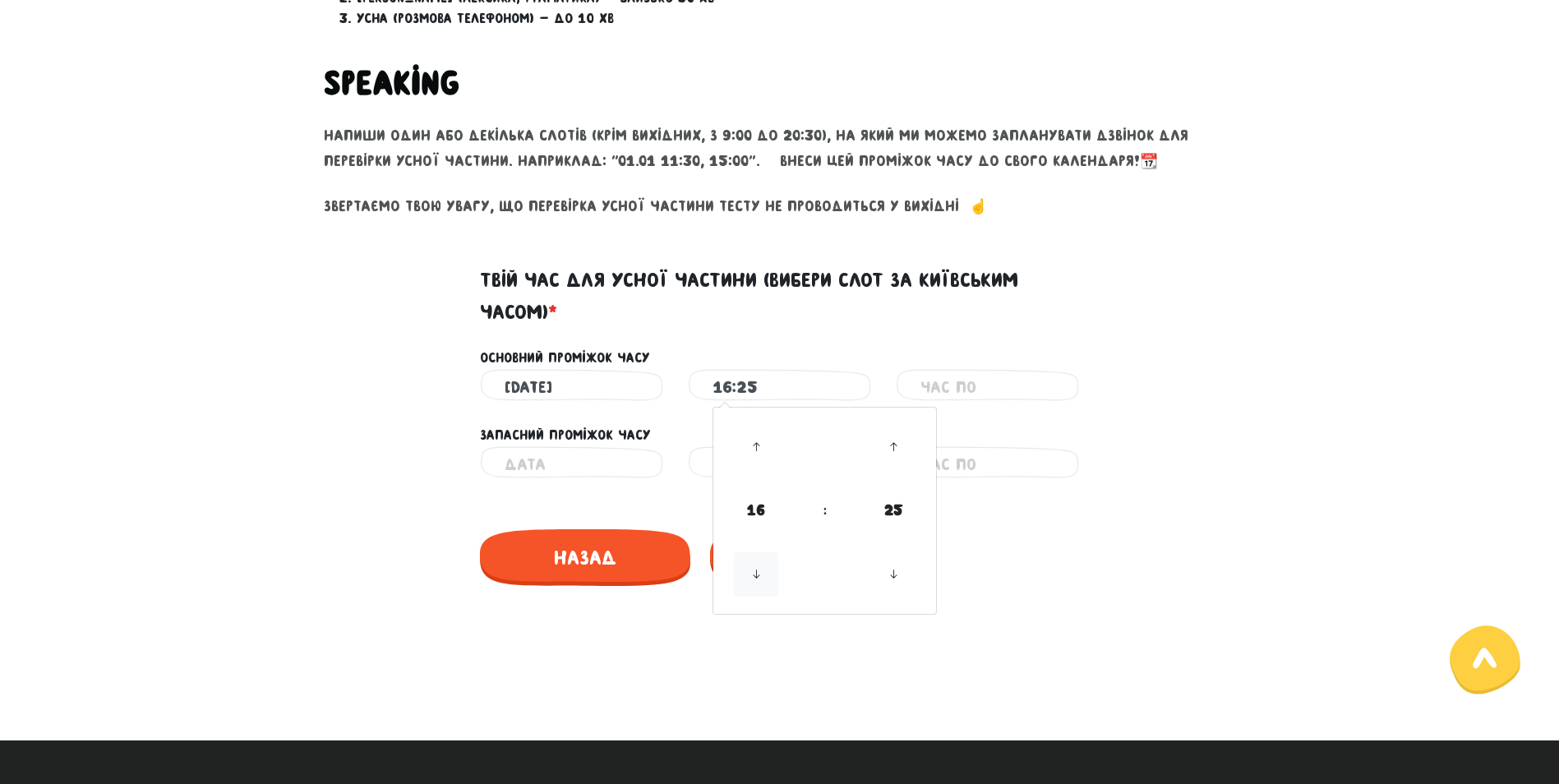
click at [758, 583] on icon at bounding box center [756, 574] width 44 height 44
drag, startPoint x: 756, startPoint y: 438, endPoint x: 759, endPoint y: 449, distance: 11.4
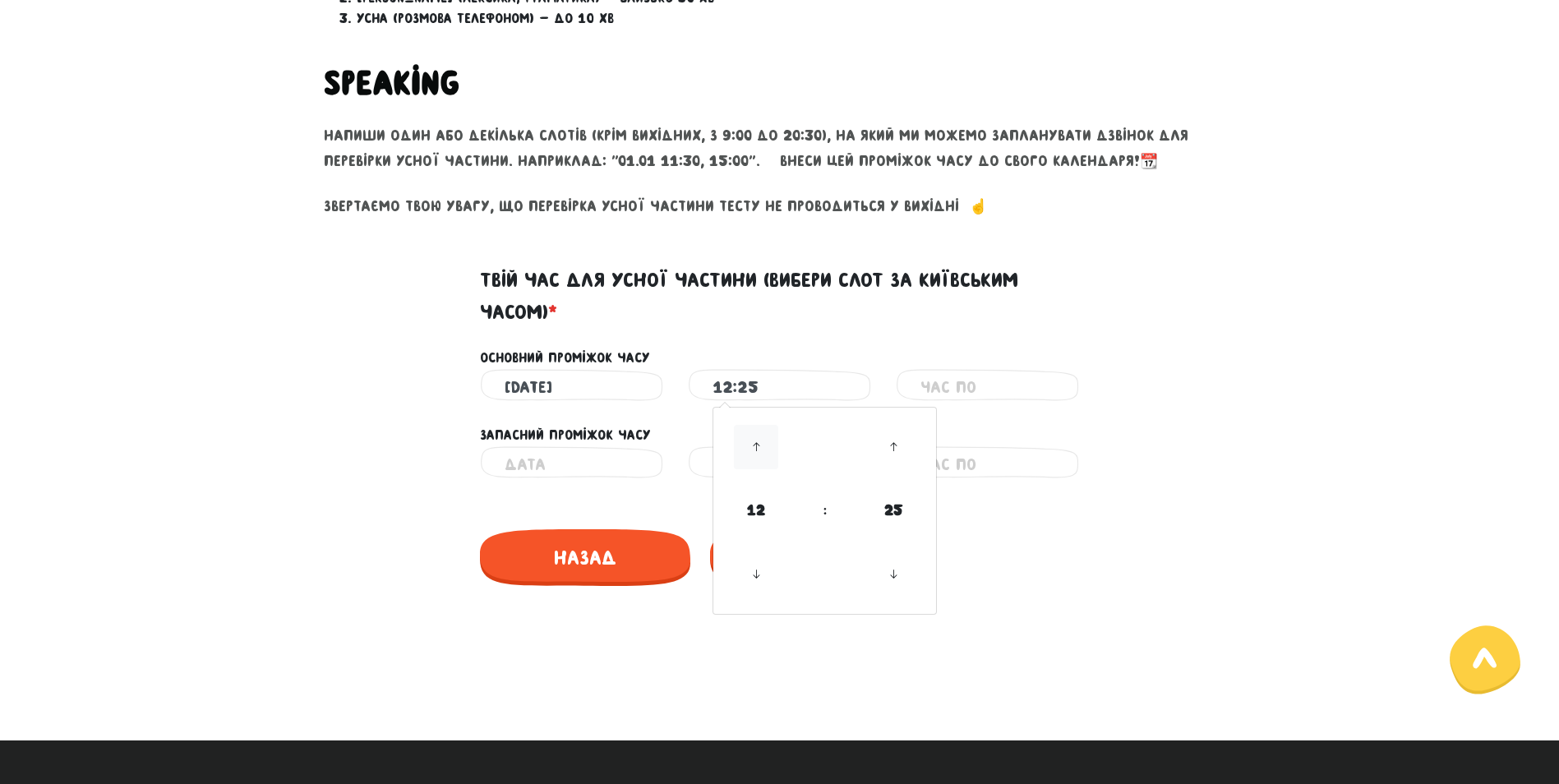
click at [757, 438] on icon at bounding box center [756, 447] width 44 height 44
click at [899, 441] on icon at bounding box center [894, 447] width 44 height 44
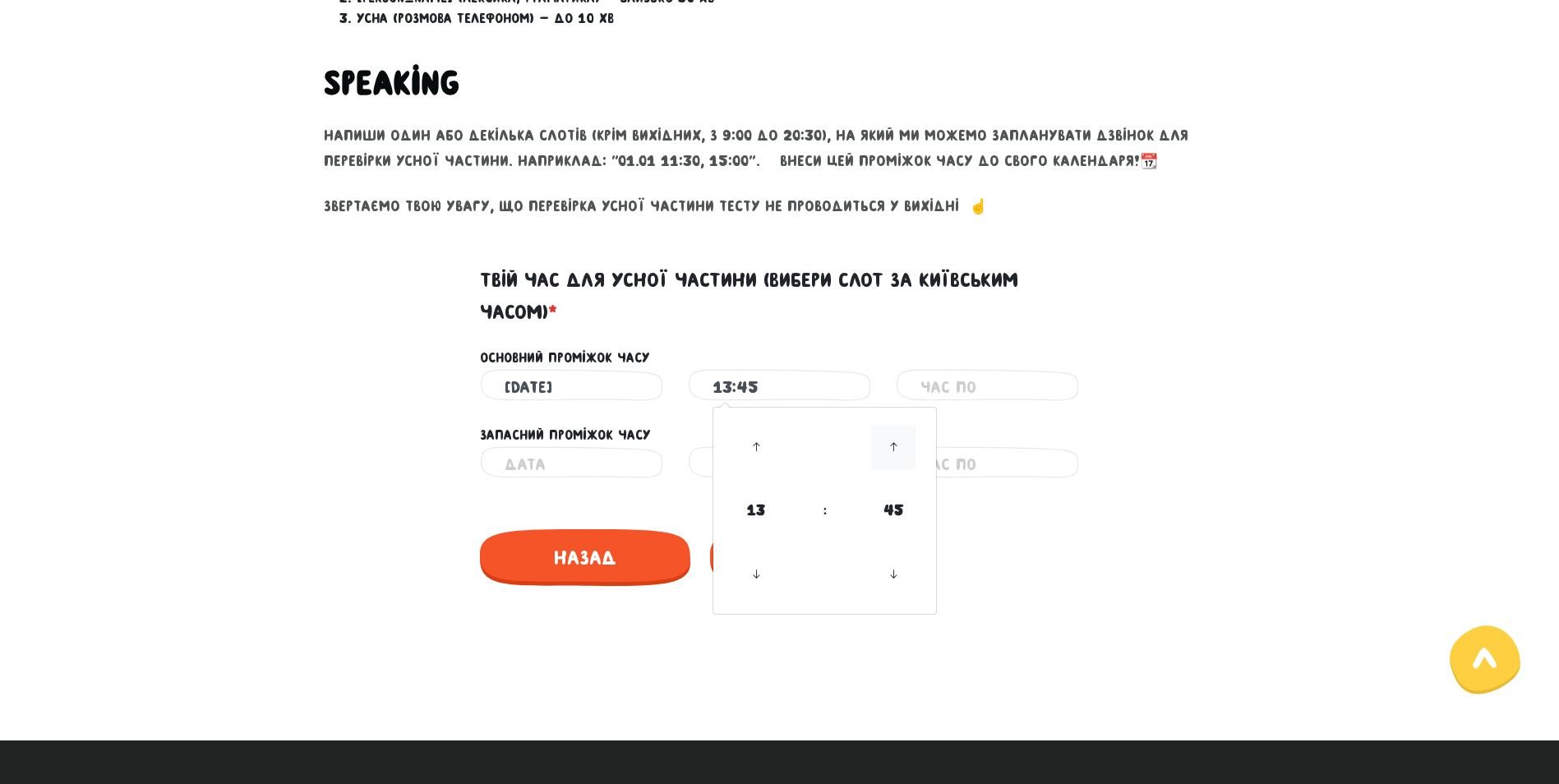
click at [899, 441] on icon at bounding box center [894, 447] width 44 height 44
click at [749, 580] on icon at bounding box center [756, 574] width 44 height 44
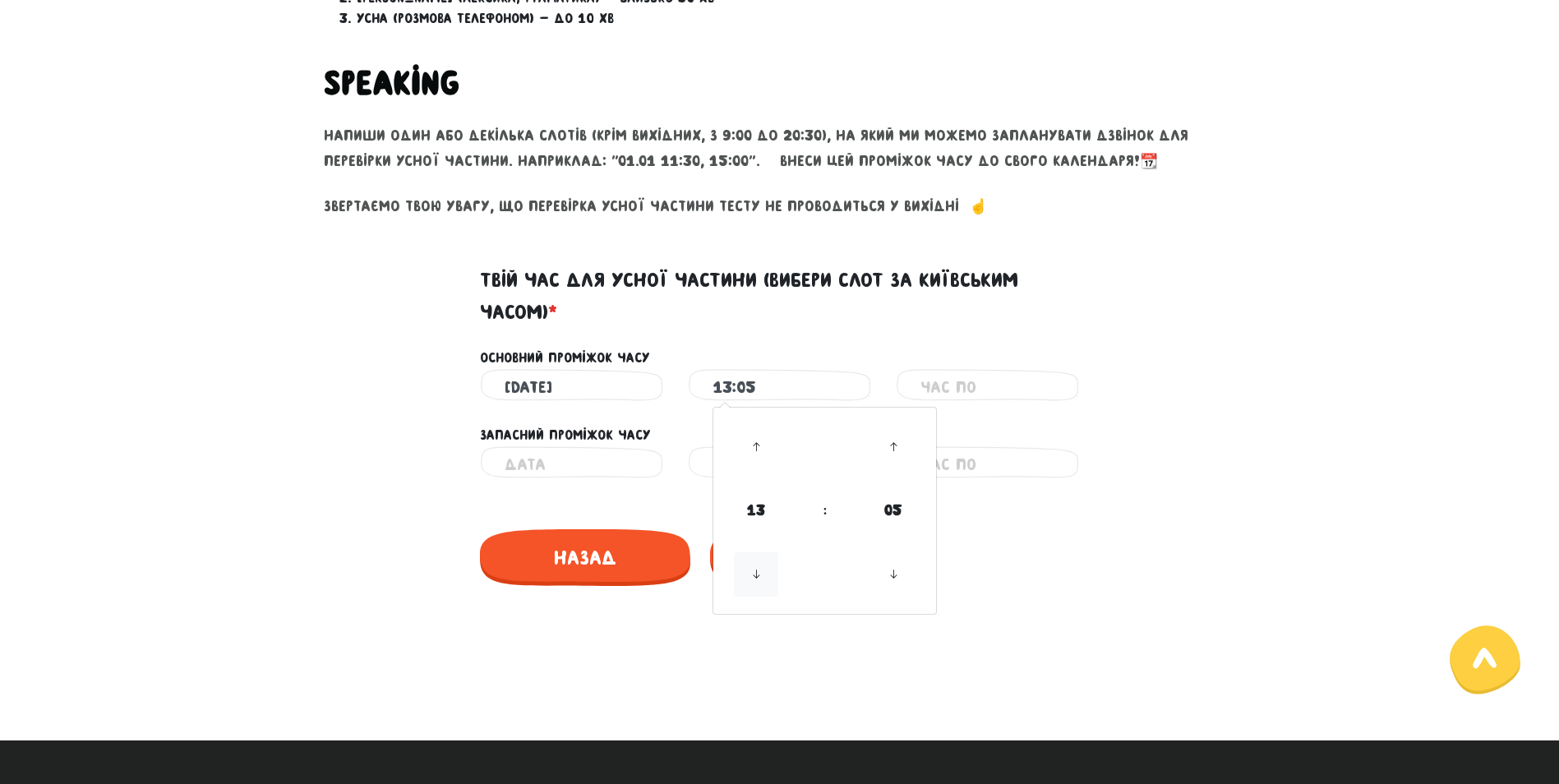
click at [748, 579] on icon at bounding box center [756, 574] width 44 height 44
click at [753, 431] on icon at bounding box center [756, 447] width 44 height 44
click at [901, 573] on icon at bounding box center [894, 574] width 44 height 44
type input "13:00"
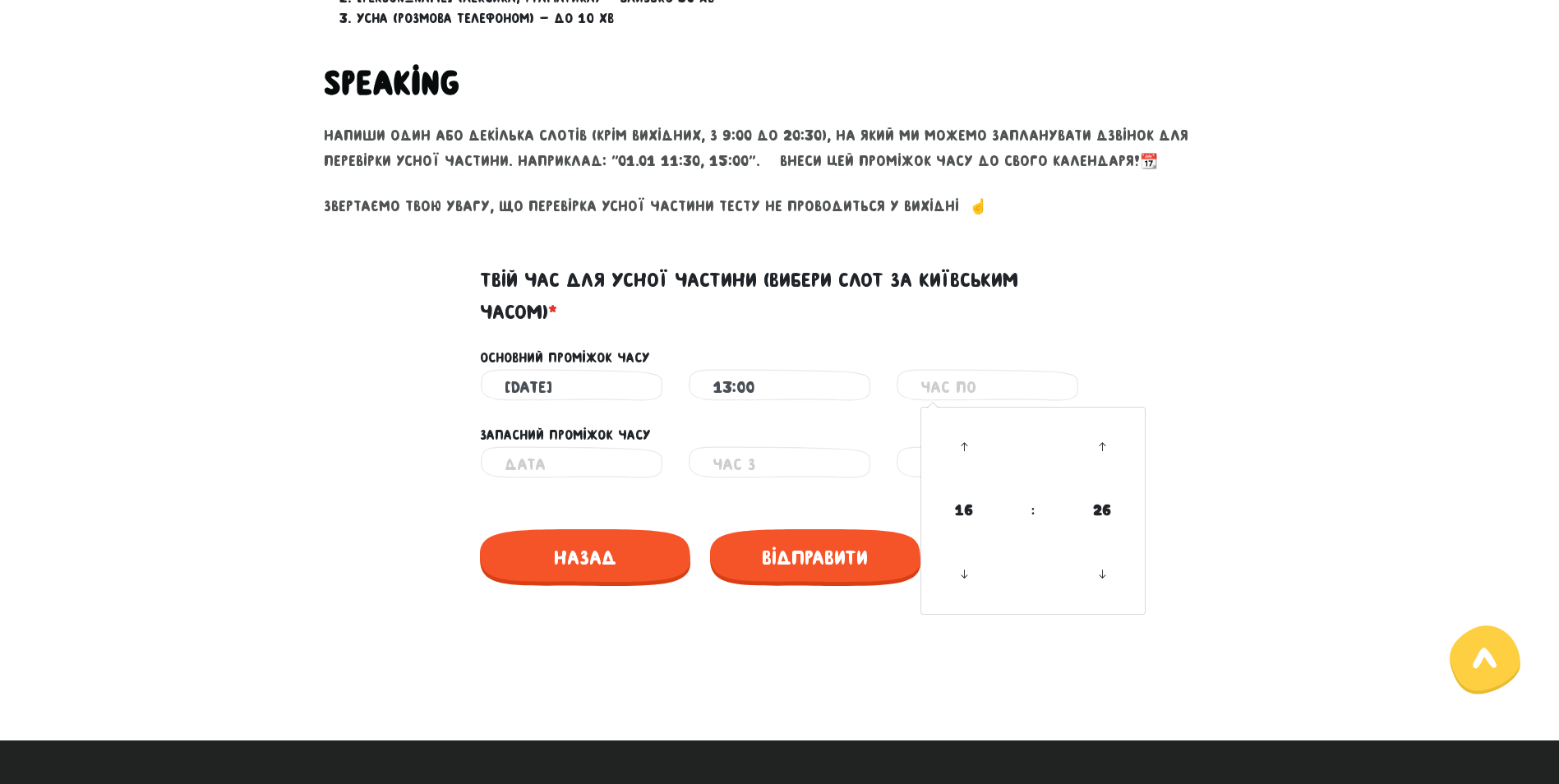
click at [1000, 384] on input "text" at bounding box center [987, 388] width 134 height 37
click at [972, 570] on icon at bounding box center [964, 574] width 44 height 44
click at [1104, 576] on icon at bounding box center [1103, 574] width 44 height 44
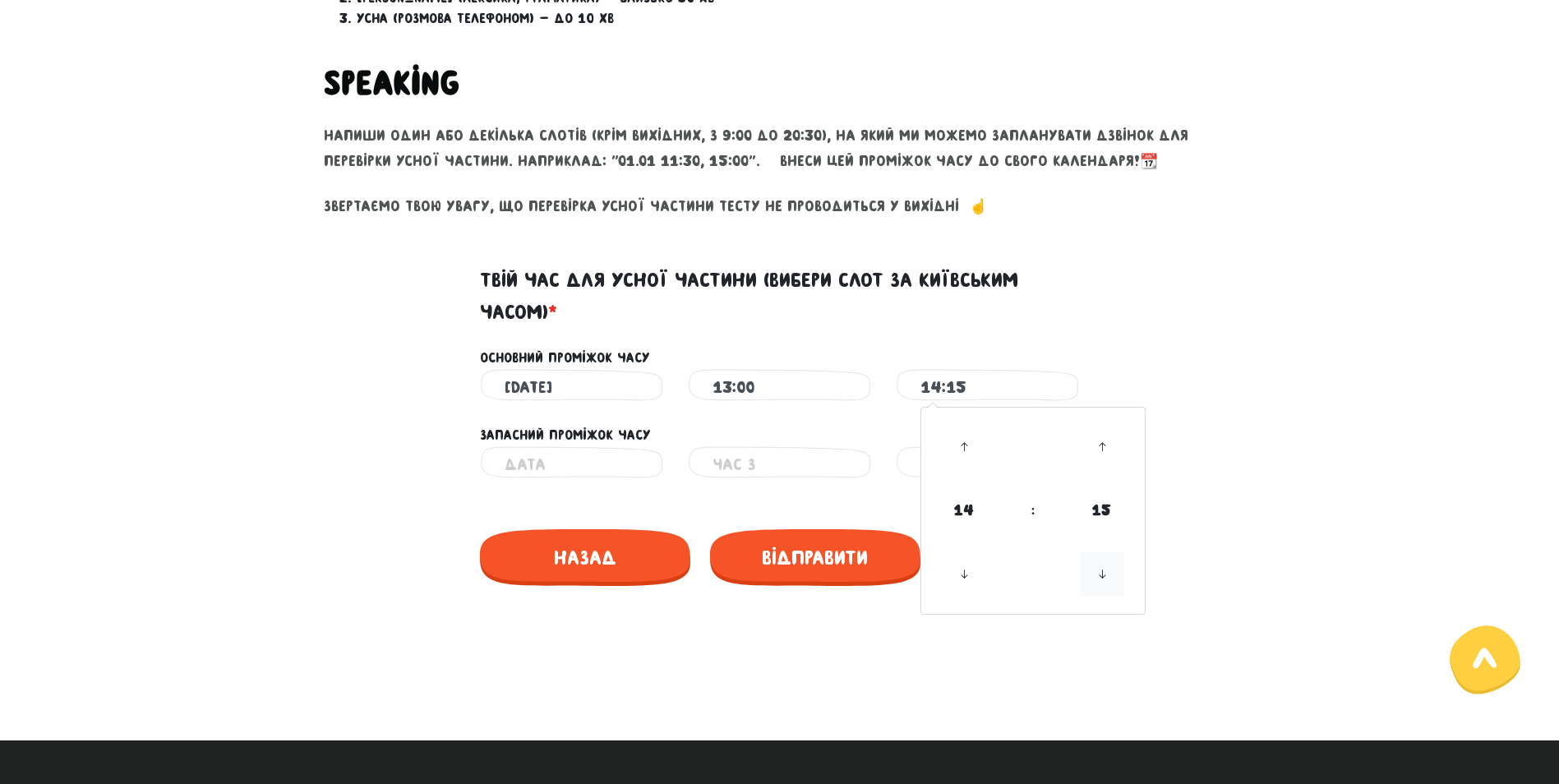
click at [1104, 576] on icon at bounding box center [1103, 574] width 44 height 44
type input "14:00"
click at [595, 632] on div "Монстро­­тестування Привіт! Щоб почати навчання, для початку нам потрібно подив…" at bounding box center [780, 103] width 937 height 1306
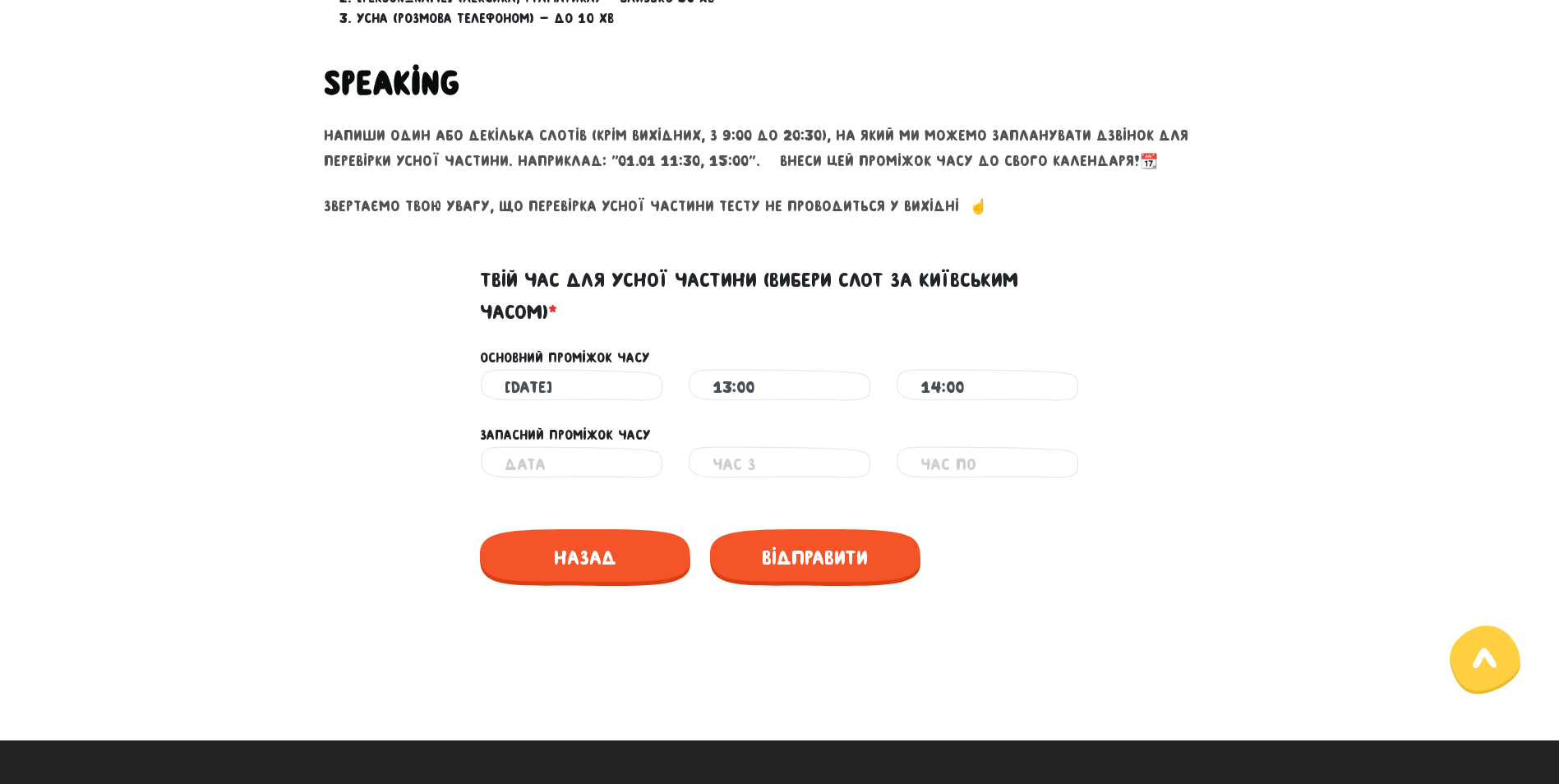
click at [580, 468] on input "text" at bounding box center [572, 465] width 134 height 37
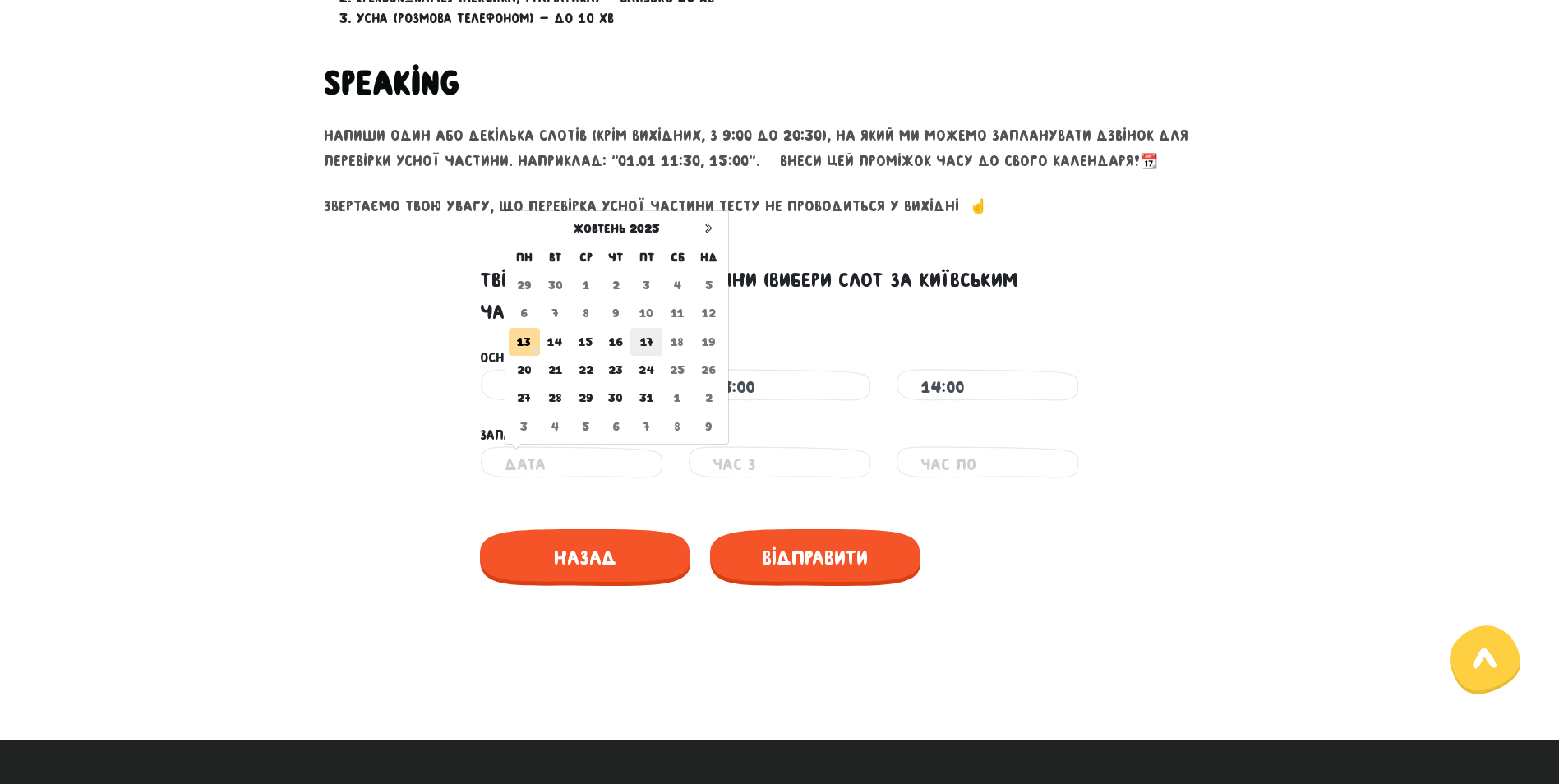
click at [647, 343] on td "17" at bounding box center [646, 341] width 32 height 28
type input "[DATE]"
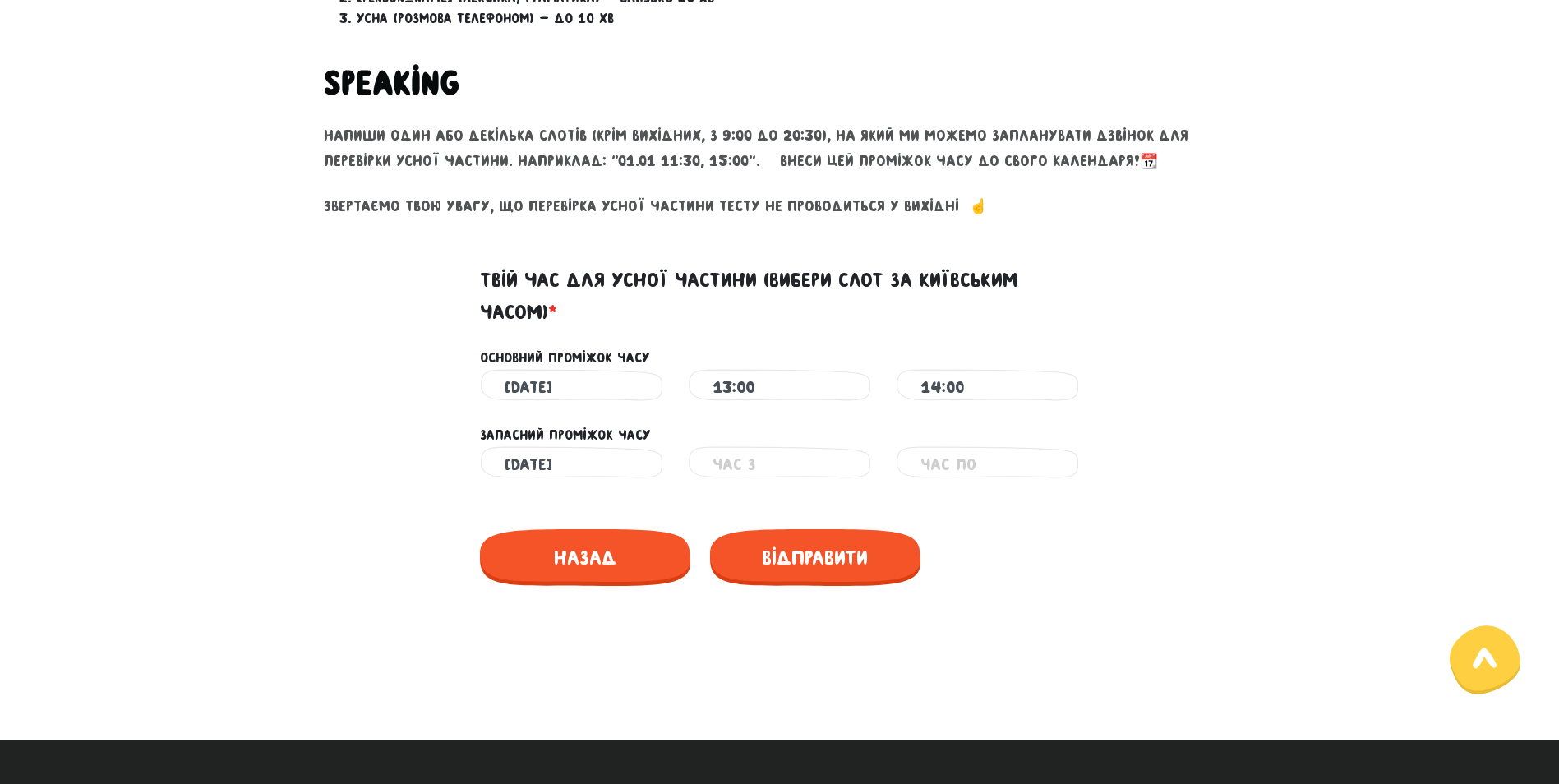
click at [775, 463] on input "text" at bounding box center [780, 465] width 134 height 37
click at [758, 522] on icon at bounding box center [756, 524] width 44 height 44
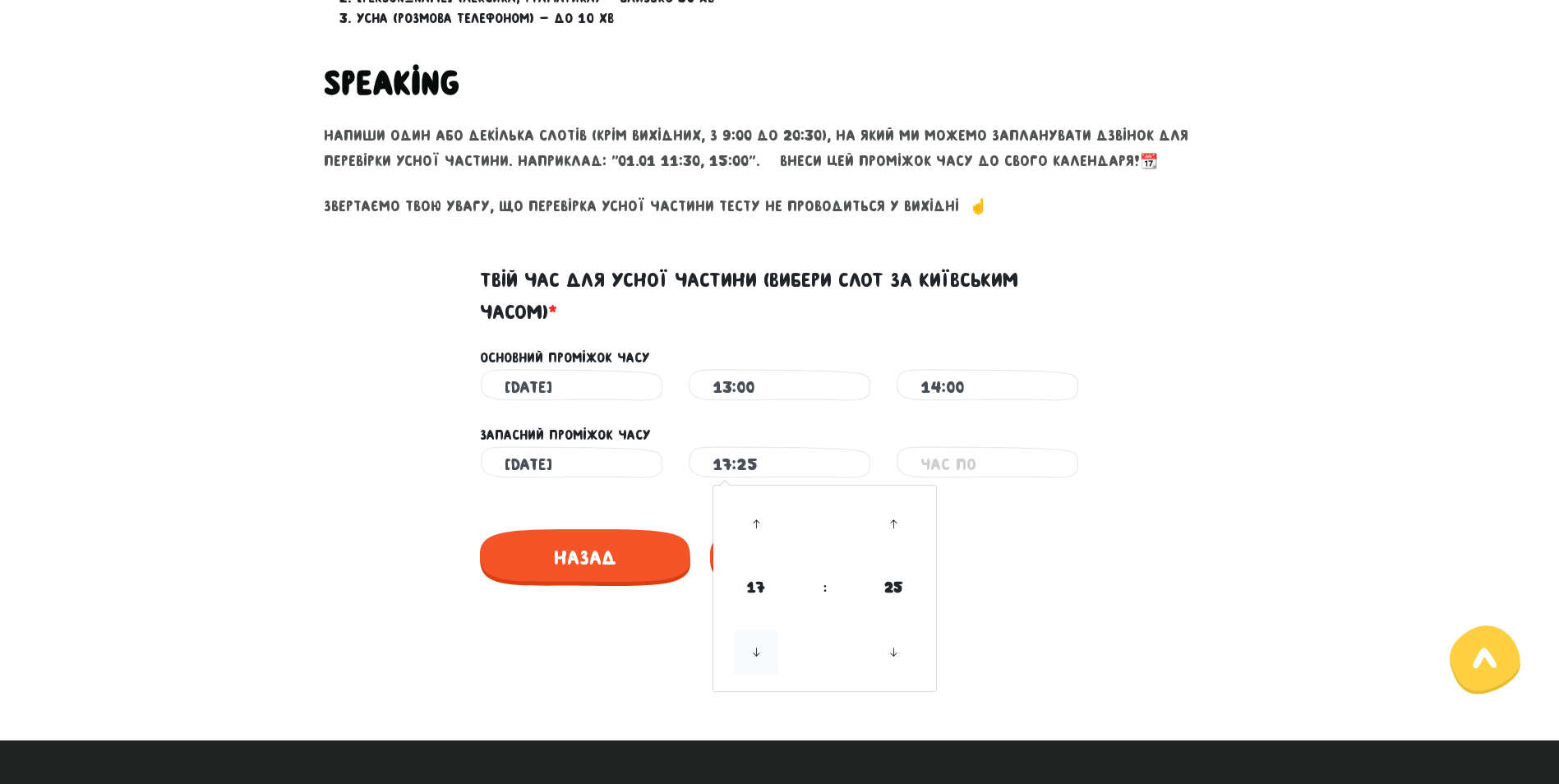
click at [757, 649] on icon at bounding box center [756, 653] width 44 height 44
click at [896, 648] on icon at bounding box center [894, 653] width 44 height 44
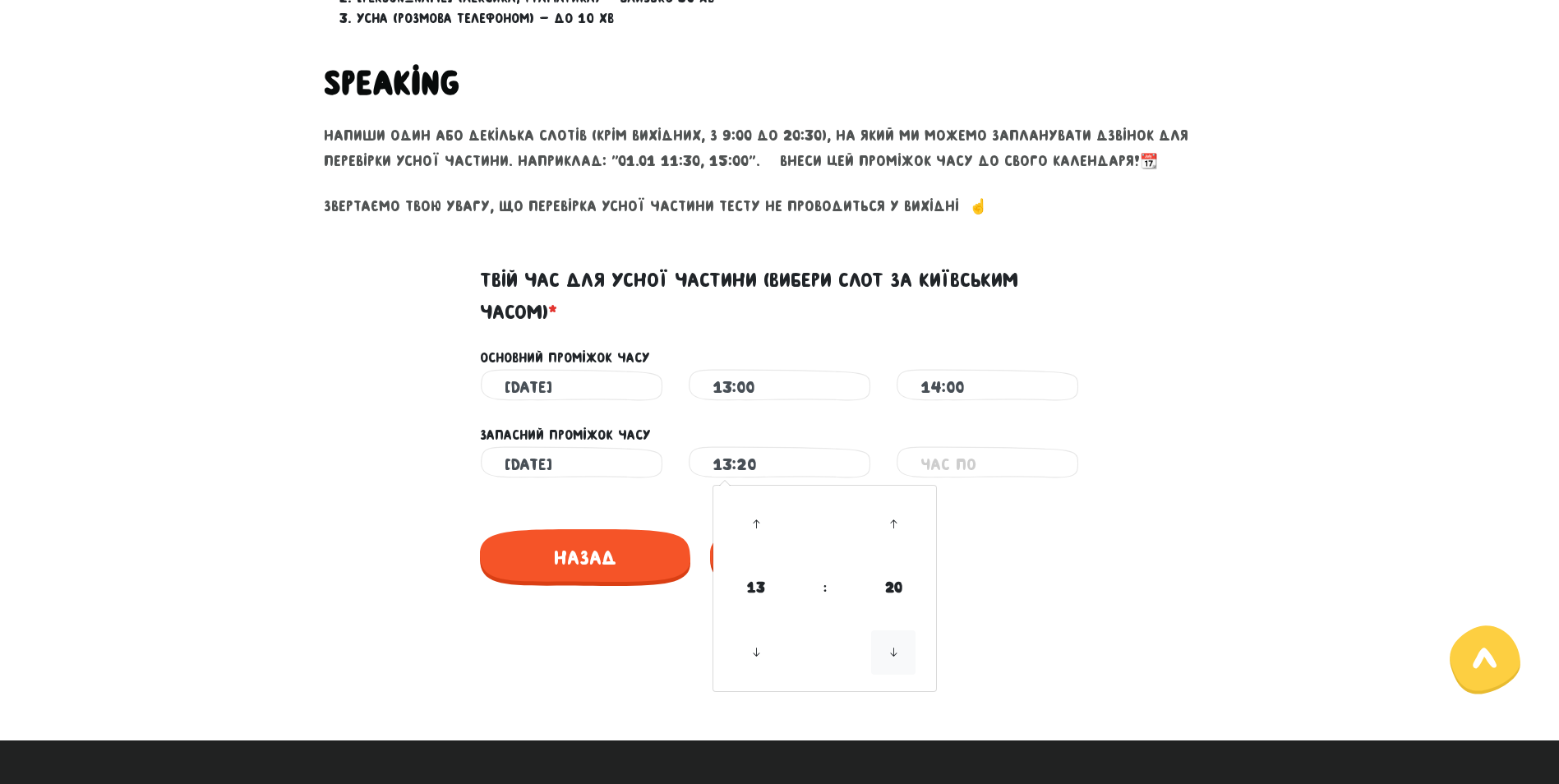
click at [896, 647] on icon at bounding box center [894, 653] width 44 height 44
click at [905, 651] on icon at bounding box center [894, 653] width 44 height 44
type input "13:00"
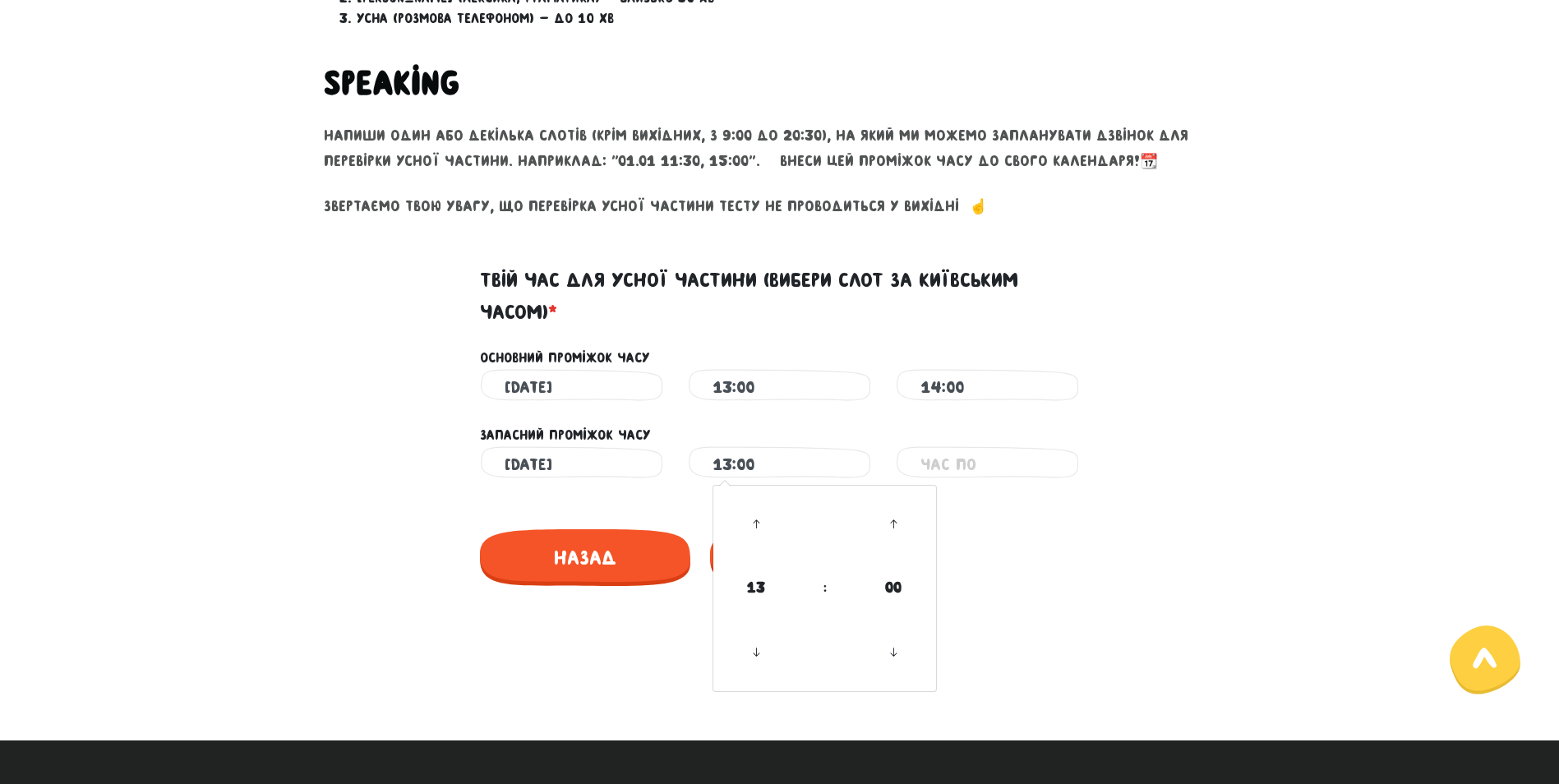
click at [986, 477] on input "text" at bounding box center [987, 465] width 134 height 37
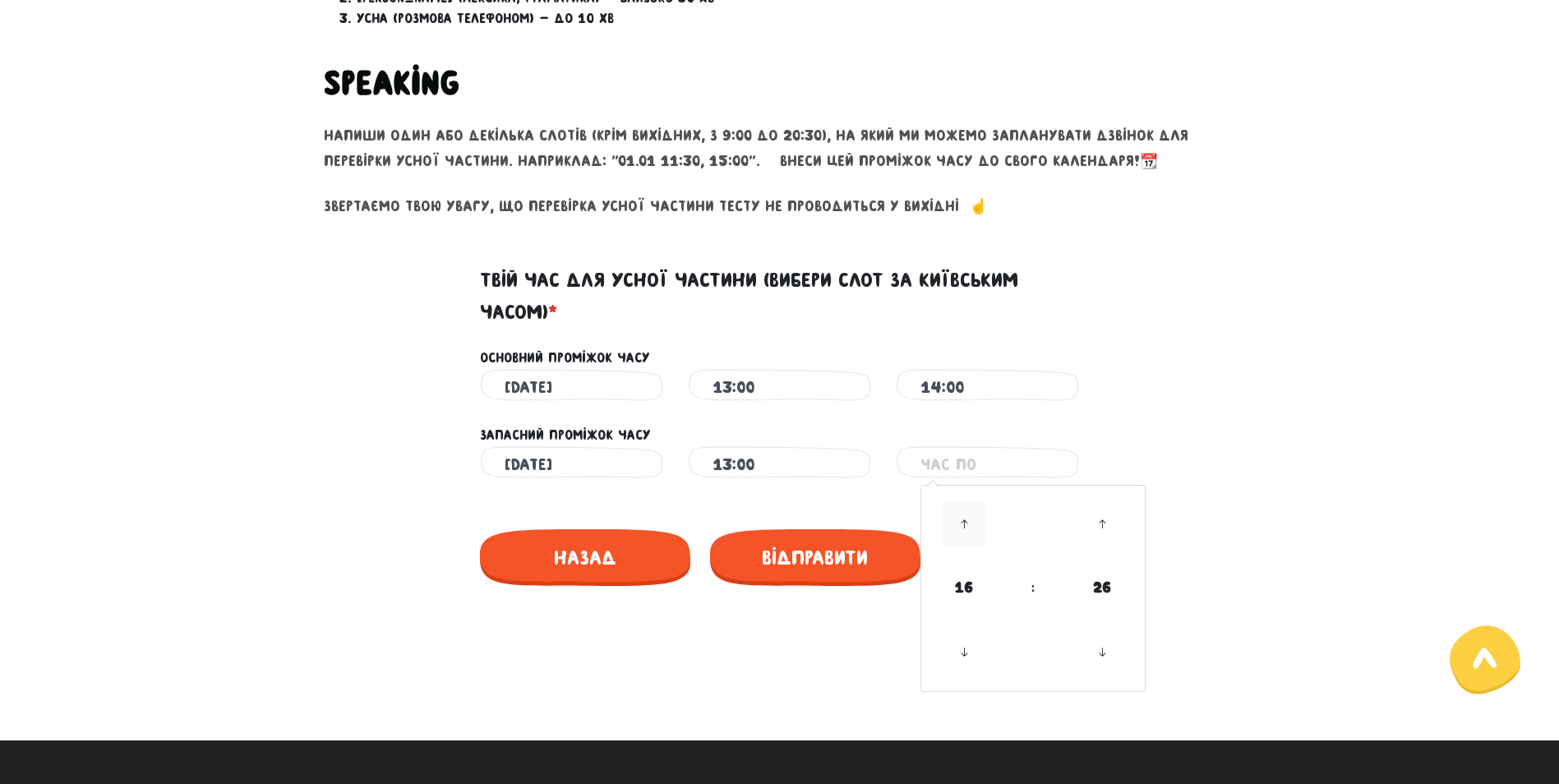
click at [966, 529] on icon at bounding box center [964, 524] width 44 height 44
click at [961, 643] on icon at bounding box center [964, 653] width 44 height 44
click at [1103, 657] on icon at bounding box center [1103, 653] width 44 height 44
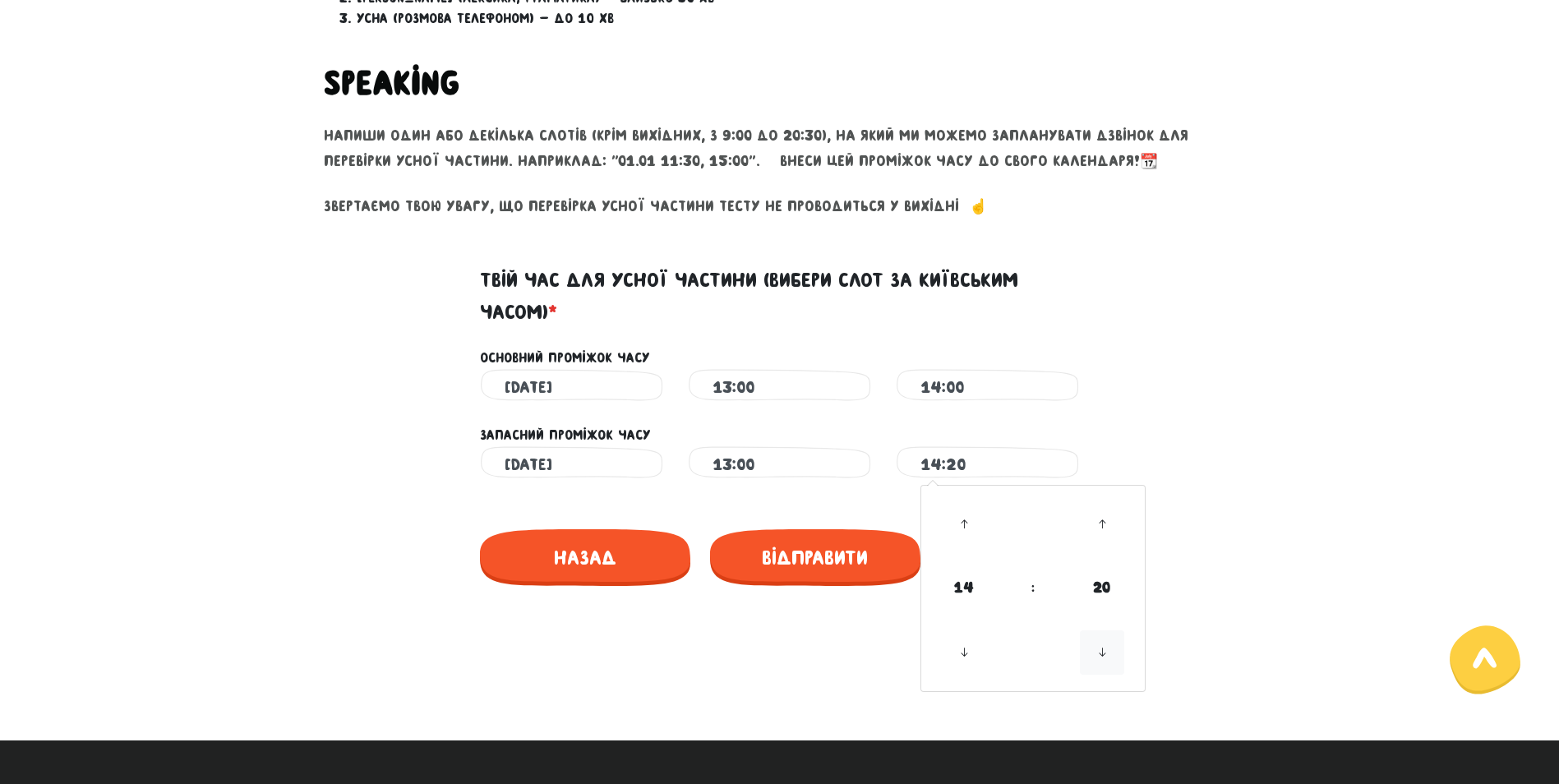
click at [1103, 657] on icon at bounding box center [1103, 653] width 44 height 44
type input "14:00"
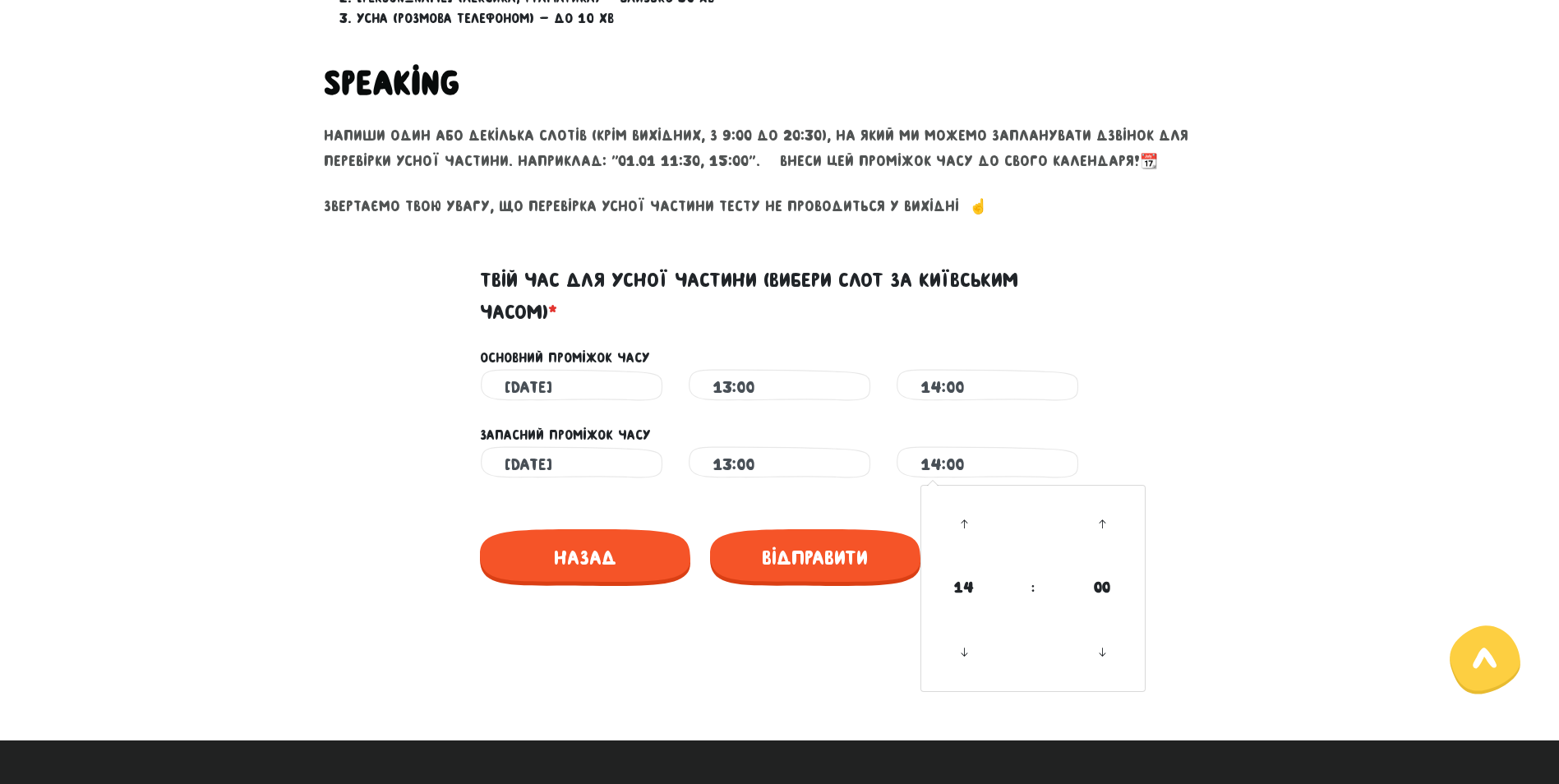
click at [1249, 521] on main "Увага! При перезавантаженні цієї сторінки ваші відповіді зберігаються на деякий…" at bounding box center [780, 103] width 1559 height 1306
click at [824, 556] on span "Відправити" at bounding box center [815, 557] width 211 height 57
